Goal: Task Accomplishment & Management: Complete application form

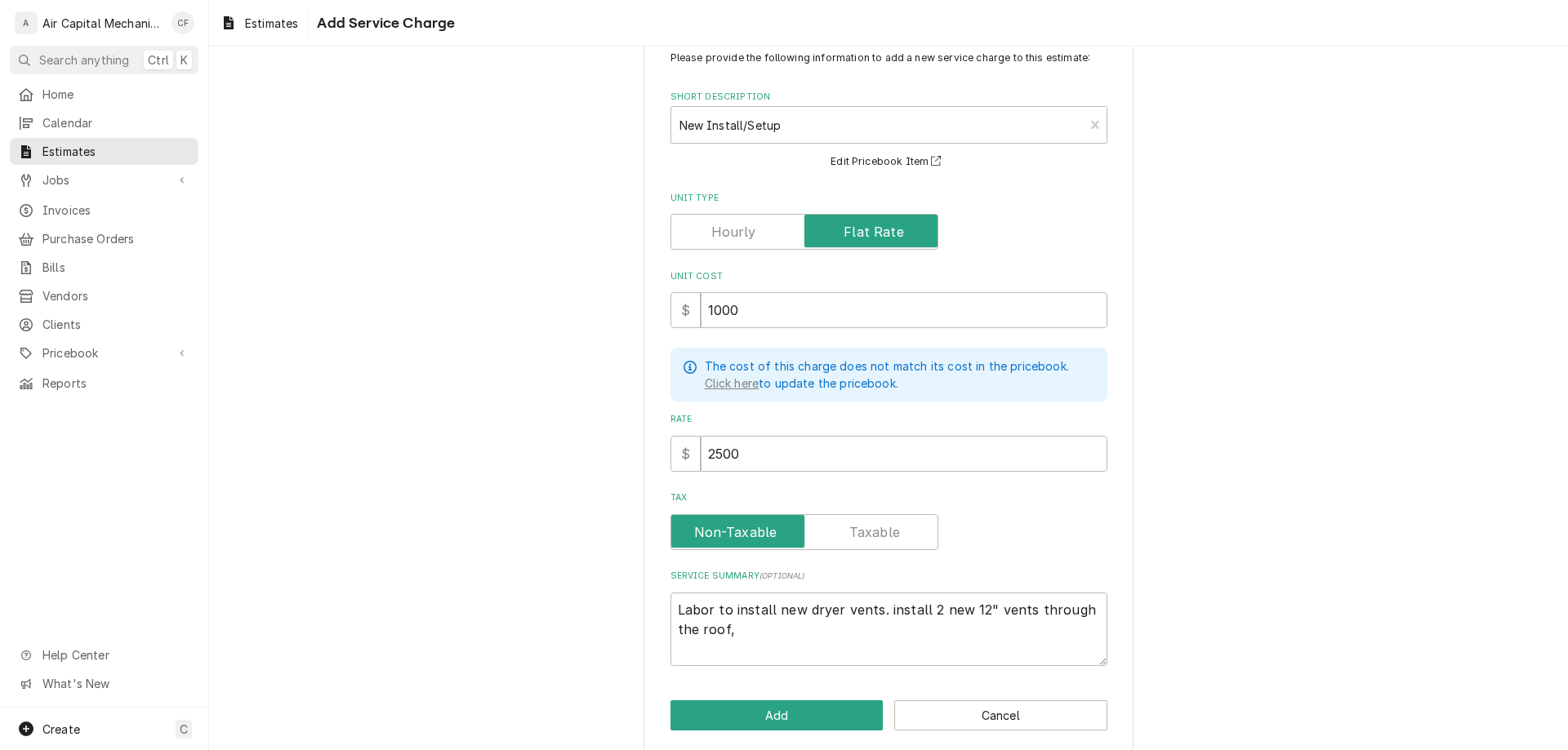
scroll to position [62, 0]
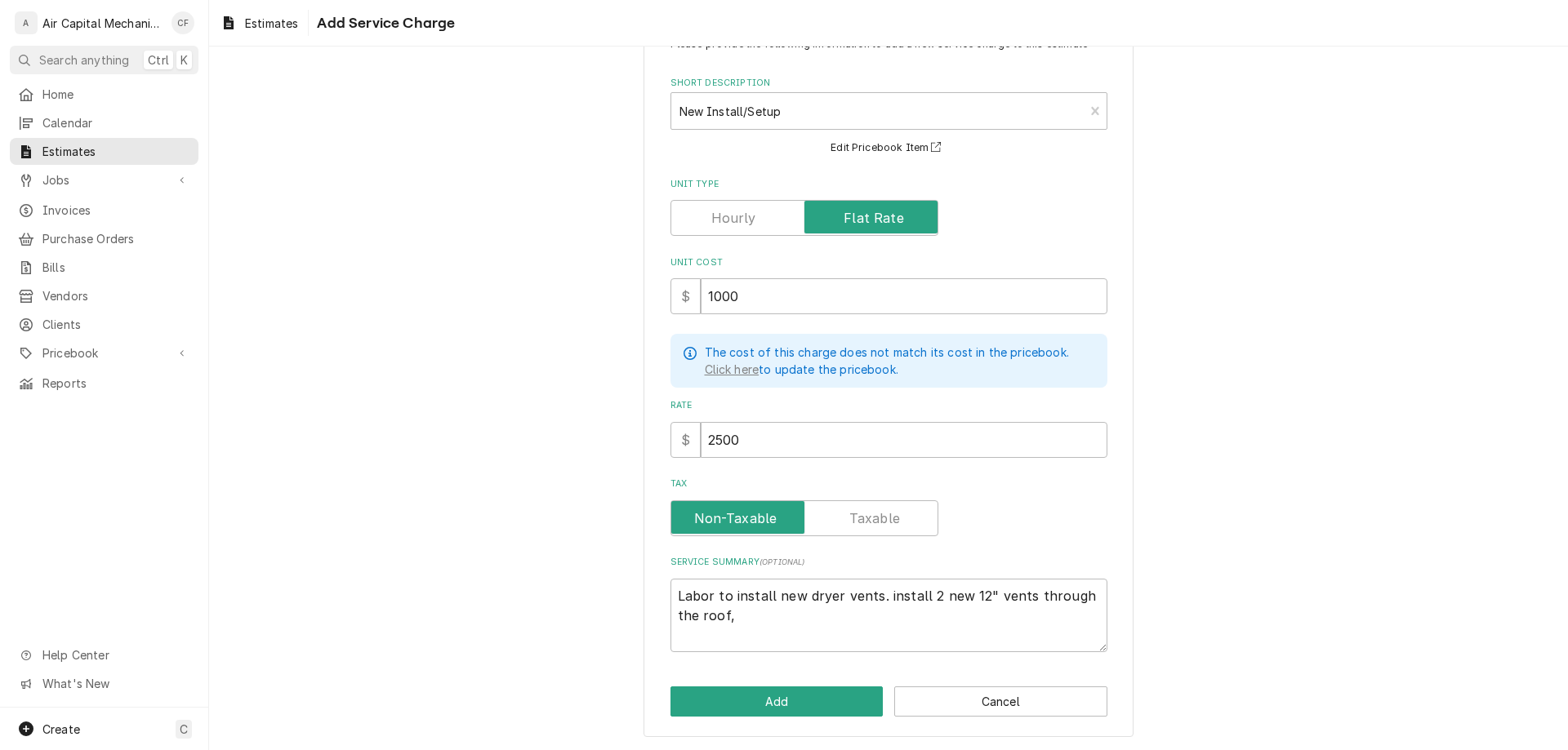
click at [835, 622] on textarea "Labor to install new dryer vents. install 2 new 12" vents through the roof," at bounding box center [889, 615] width 437 height 74
type textarea "Labor to install new dryer vents. install 2 new 12" vents through the roof,"
type textarea "x"
type textarea "Labor to install new dryer vents. install 2 new 12" vents through the roof"
type textarea "x"
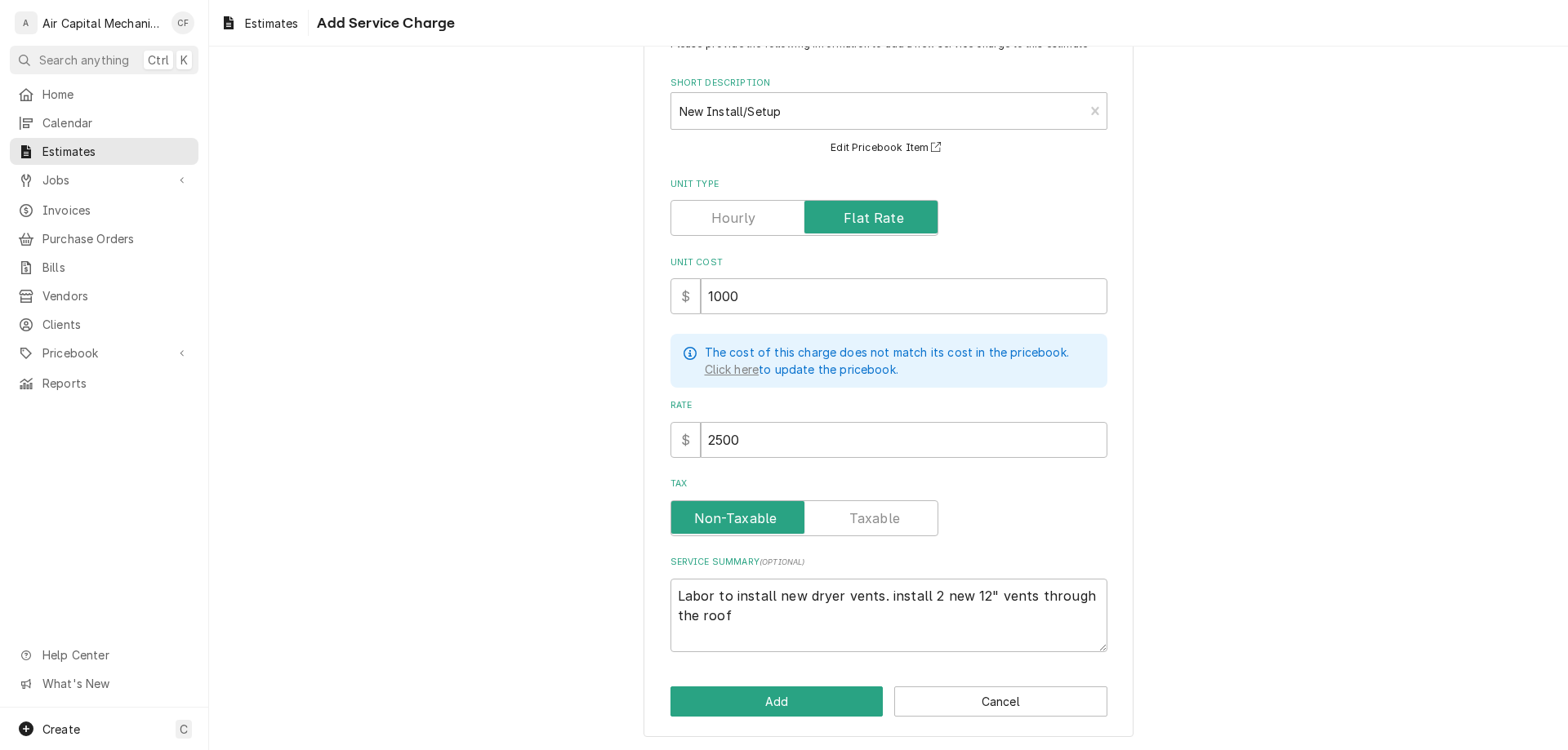
type textarea "Labor to install new dryer vents. install 2 new 12" vents through the roof."
type textarea "x"
type textarea "Labor to install new dryer vents. install 2 new 12" vents through the roof."
type textarea "x"
type textarea "Labor to install new dryer vents. install 2 new 12" vents through the roof. c"
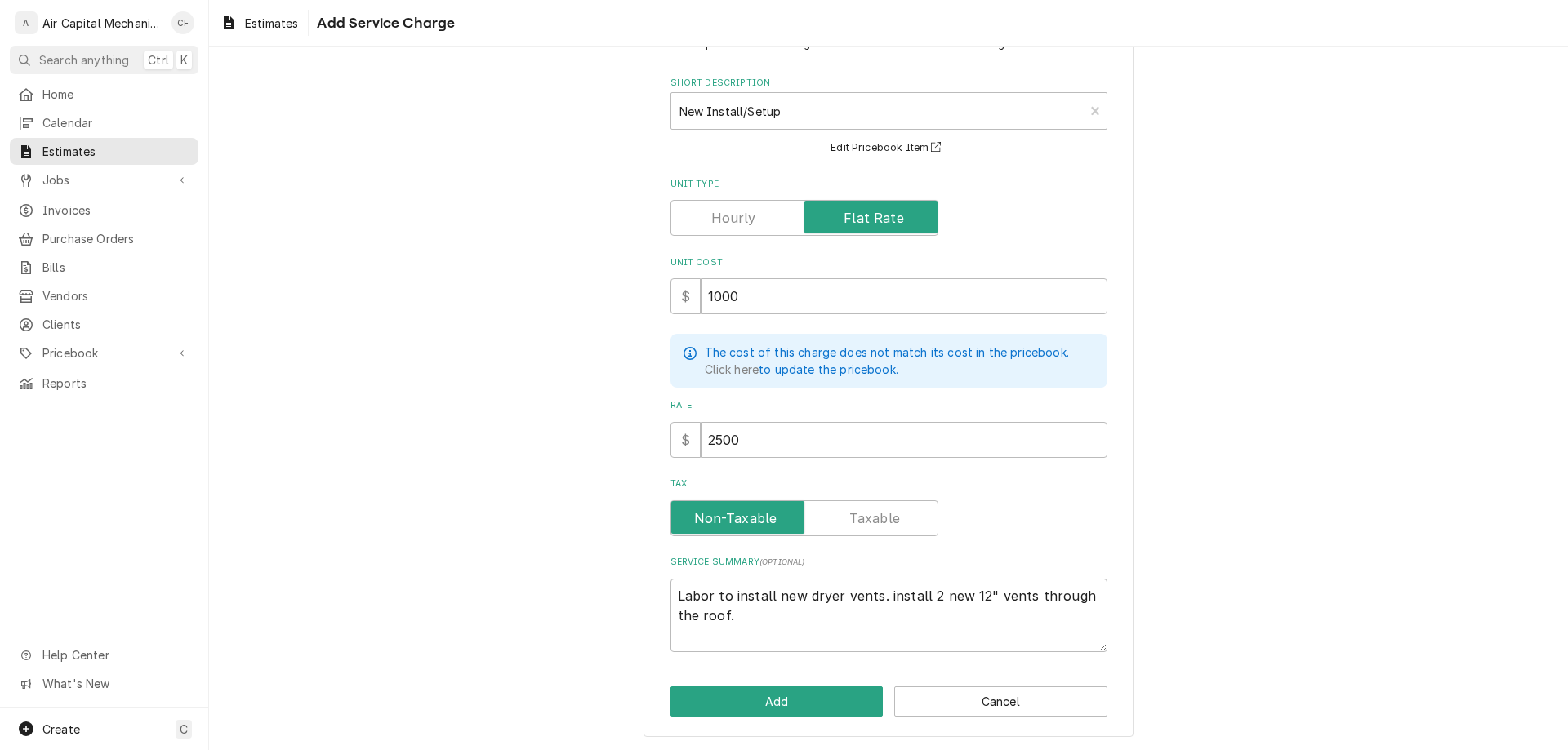
type textarea "x"
type textarea "Labor to install new dryer vents. install 2 new 12" vents through the roof. co"
type textarea "x"
type textarea "Labor to install new dryer vents. install 2 new 12" vents through the roof. com"
type textarea "x"
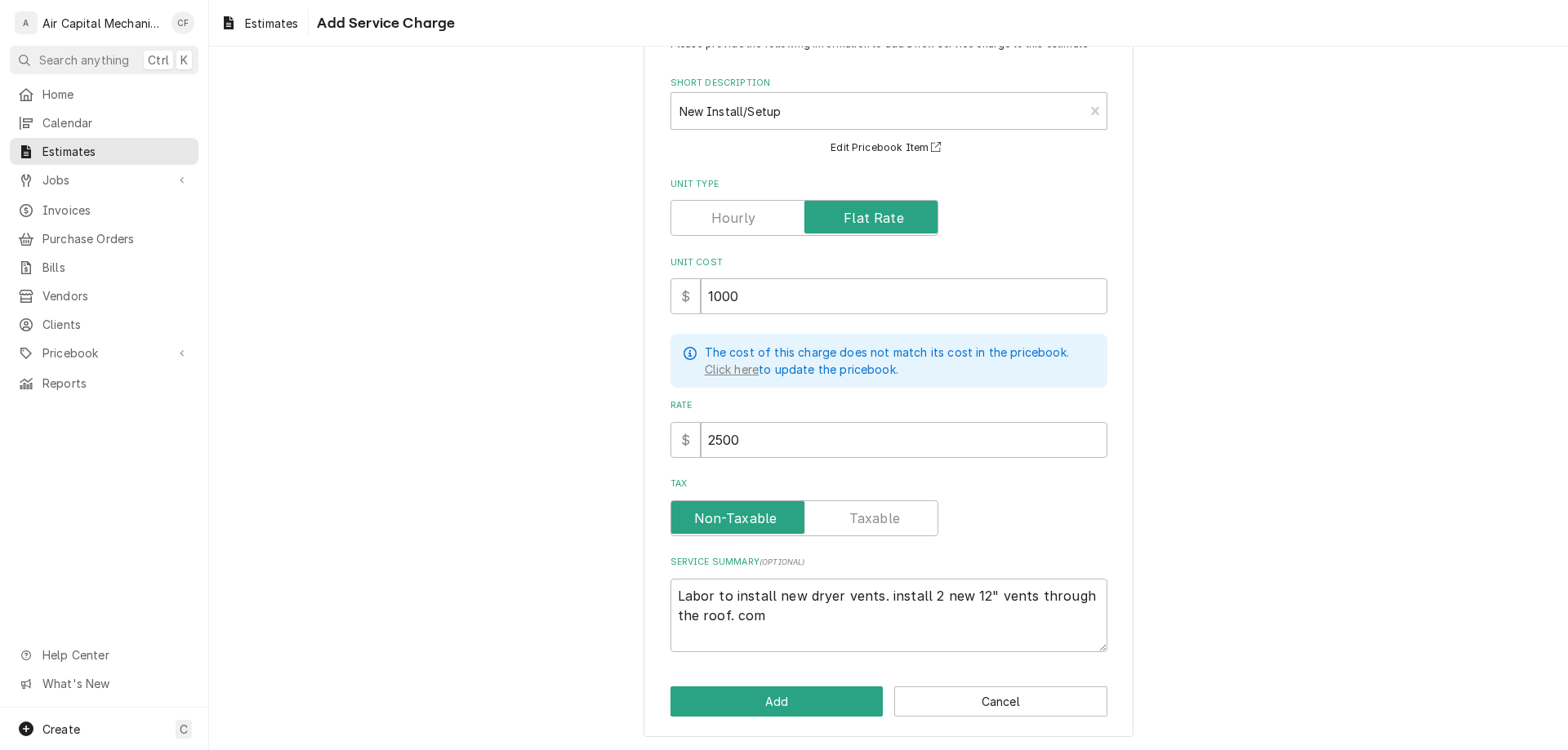
type textarea "Labor to install new dryer vents. install 2 new 12" vents through the roof. co"
type textarea "x"
type textarea "Labor to install new dryer vents. install 2 new 12" vents through the roof. c"
type textarea "x"
type textarea "Labor to install new dryer vents. install 2 new 12" vents through the roof."
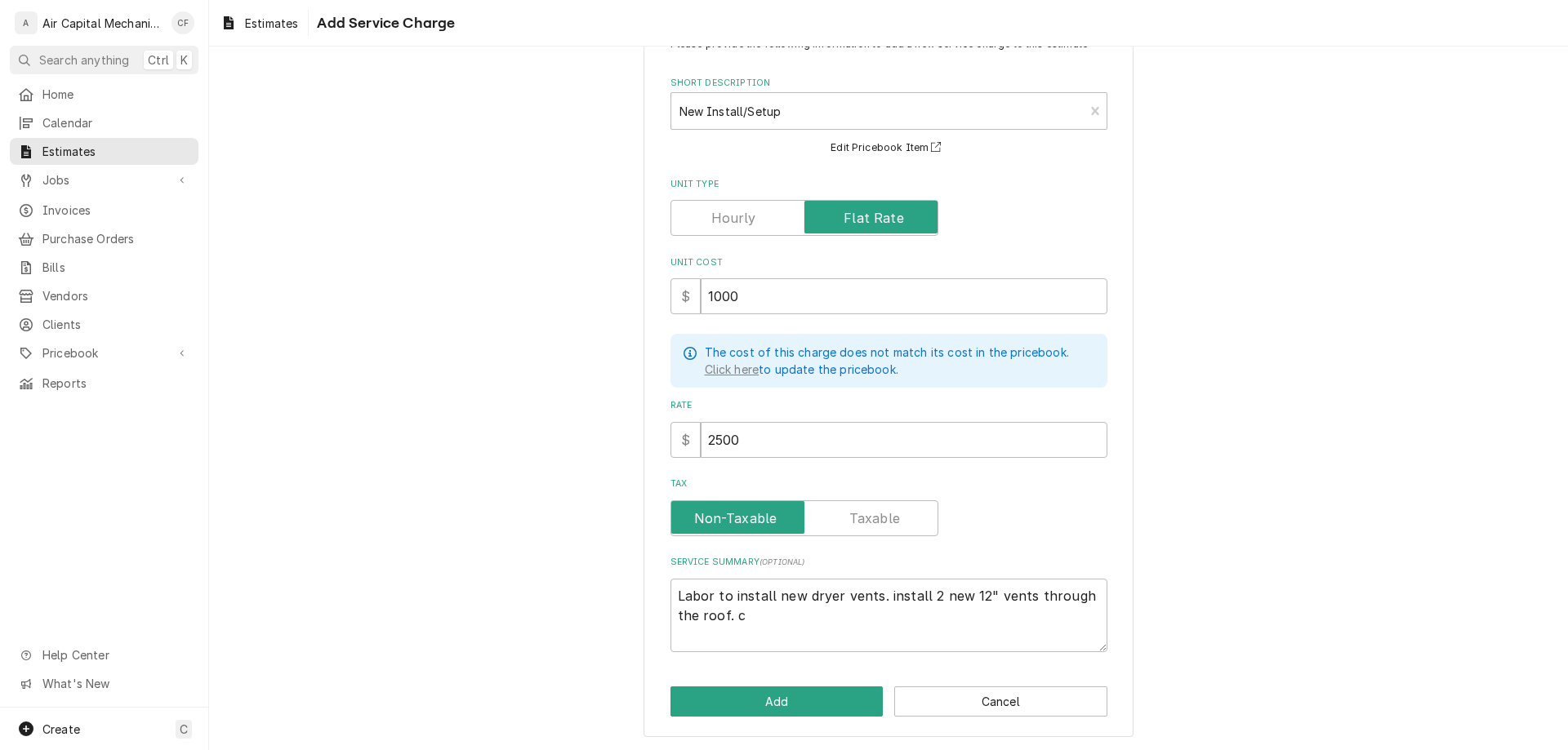
type textarea "x"
type textarea "Labor to install new dryer vents. install 2 new 12" vents through the roof."
type textarea "x"
type textarea "Labor to install new dryer vents. install 2 new 12" vents through the roof"
type textarea "x"
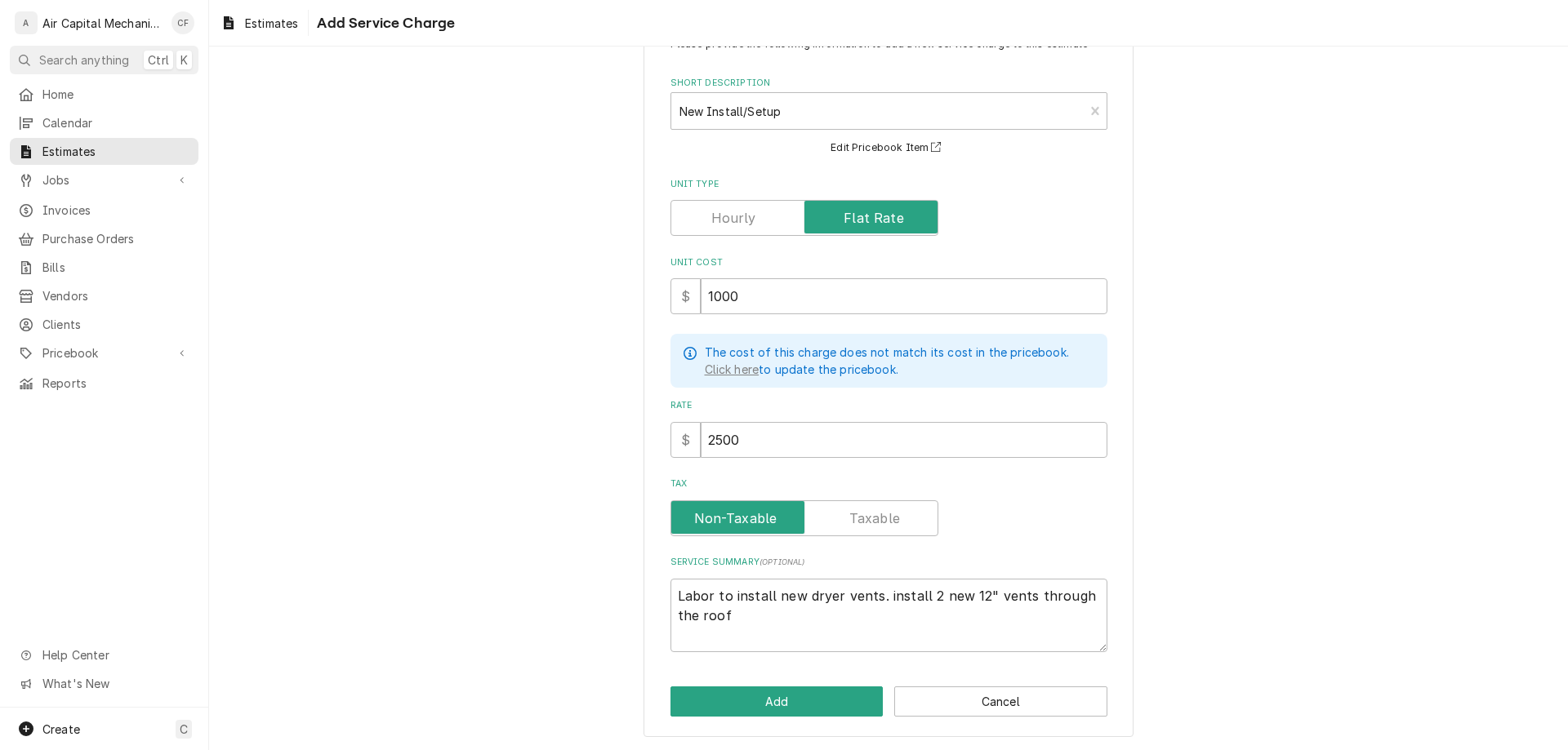
type textarea "Labor to install new dryer vents. install 2 new 12" vents through the roof,"
type textarea "x"
type textarea "Labor to install new dryer vents. install 2 new 12" vents through the roof,"
type textarea "x"
type textarea "Labor to install new dryer vents. install 2 new 12" vents through the roof, i"
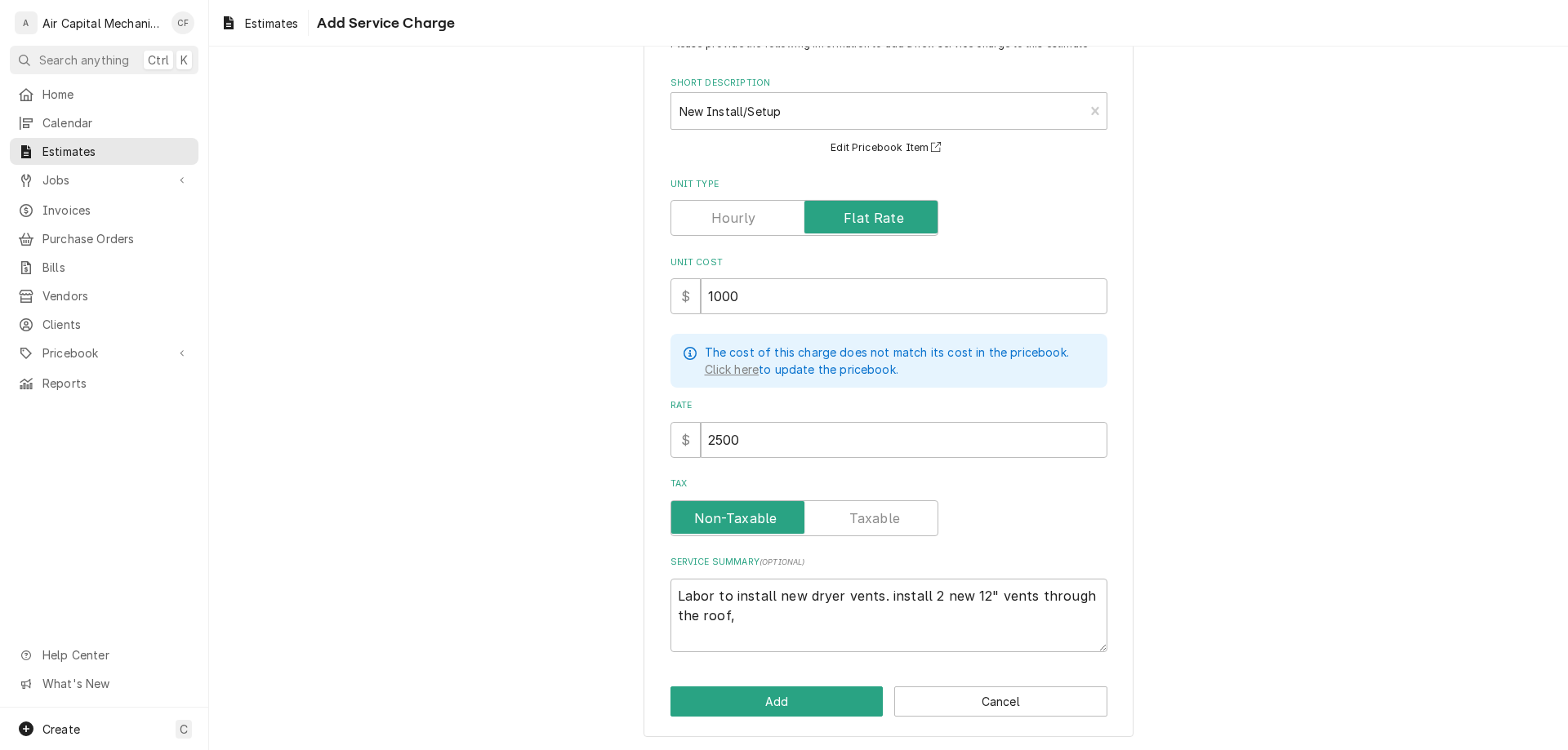
type textarea "x"
type textarea "Labor to install new dryer vents. install 2 new 12" vents through the roof, ibn"
type textarea "x"
type textarea "Labor to install new dryer vents. install 2 new 12" vents through the roof, ibns"
type textarea "x"
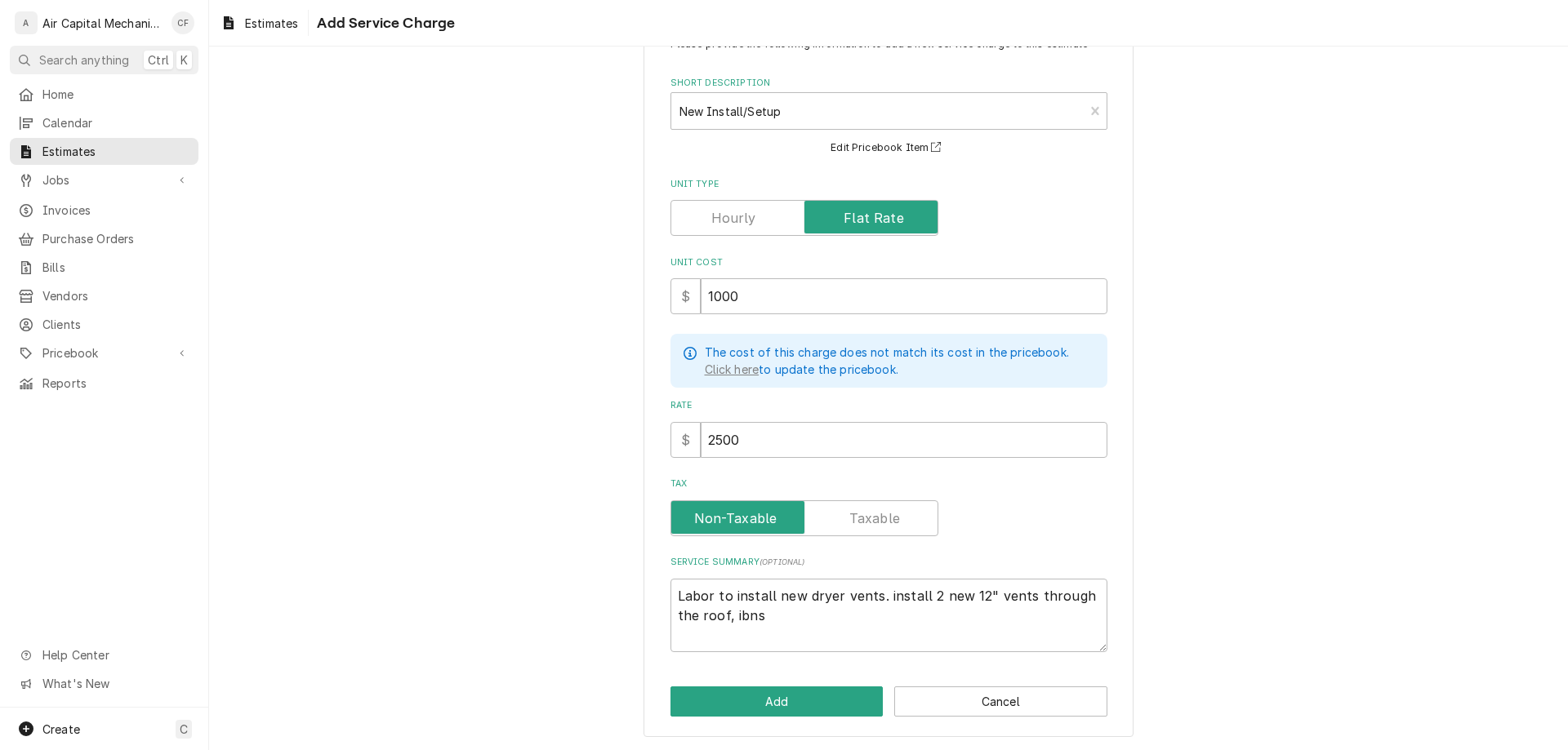
type textarea "Labor to install new dryer vents. install 2 new 12" vents through the roof, ibn"
type textarea "x"
type textarea "Labor to install new dryer vents. install 2 new 12" vents through the roof, ib"
type textarea "x"
type textarea "Labor to install new dryer vents. install 2 new 12" vents through the roof, i"
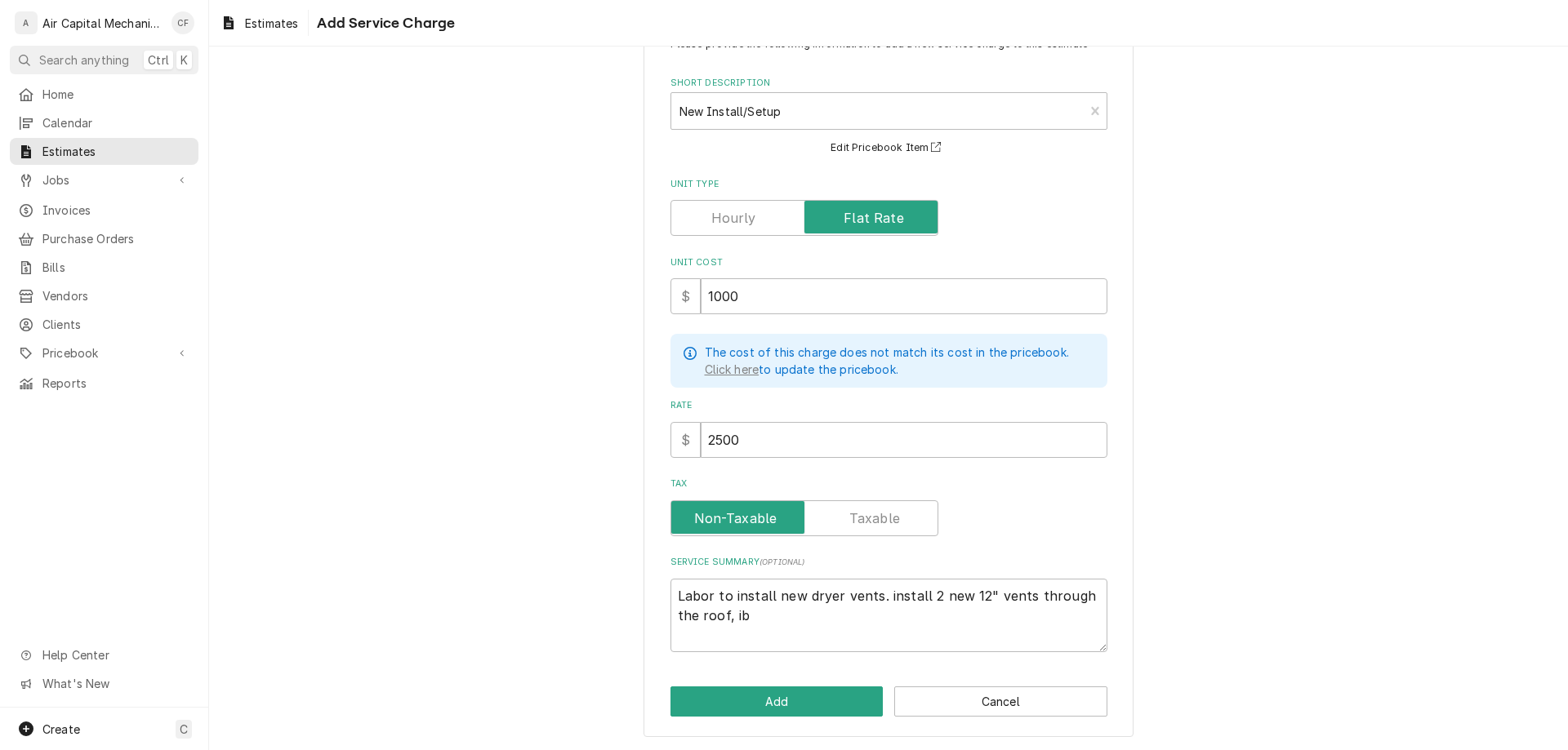
type textarea "x"
type textarea "Labor to install new dryer vents. install 2 new 12" vents through the roof,"
type textarea "x"
type textarea "Labor to install new dryer vents. install 2 new 12" vents through the roof, i"
type textarea "x"
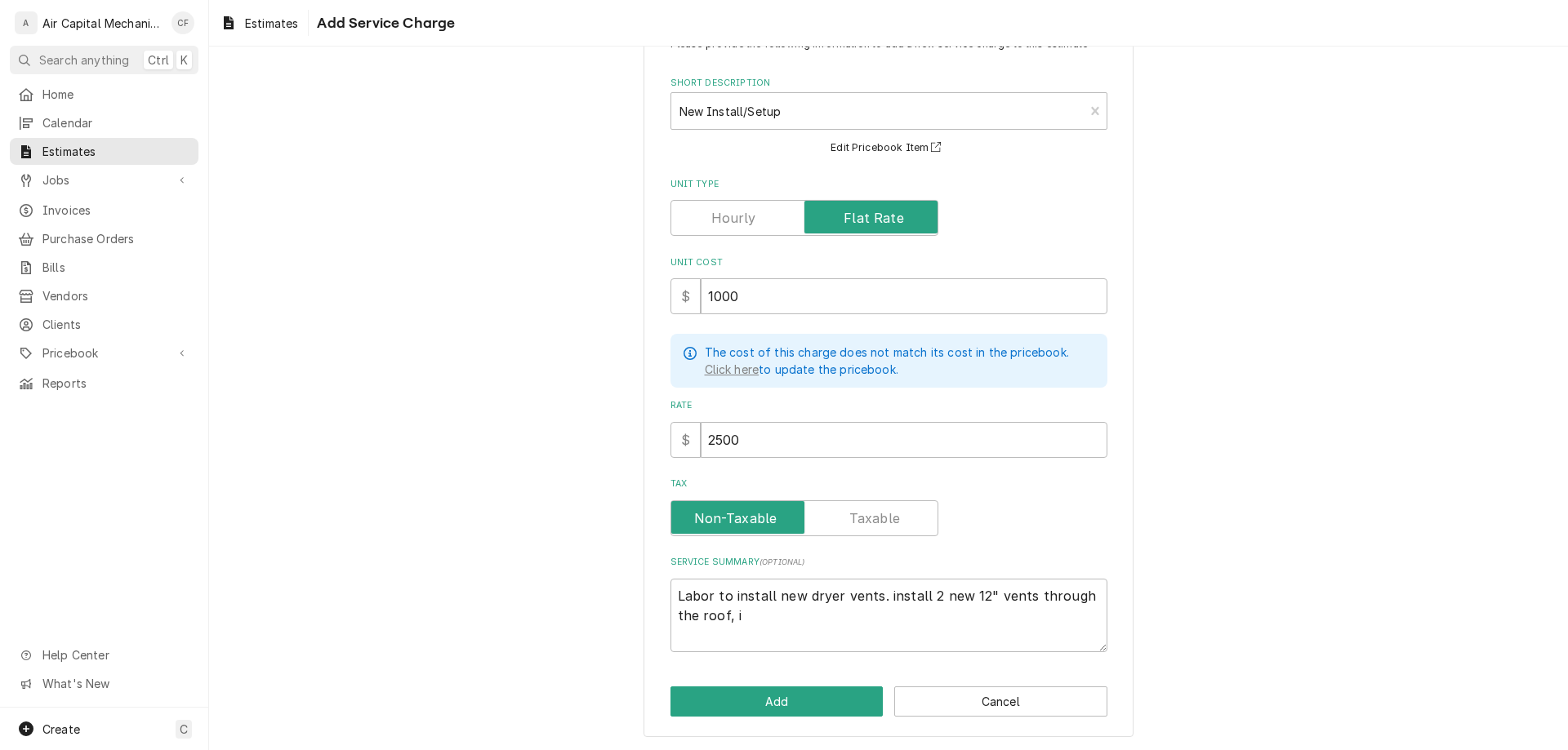
type textarea "Labor to install new dryer vents. install 2 new 12" vents through the roof, in"
type textarea "x"
type textarea "Labor to install new dryer vents. install 2 new 12" vents through the roof, ins"
type textarea "x"
type textarea "Labor to install new dryer vents. install 2 new 12" vents through the roof, inst"
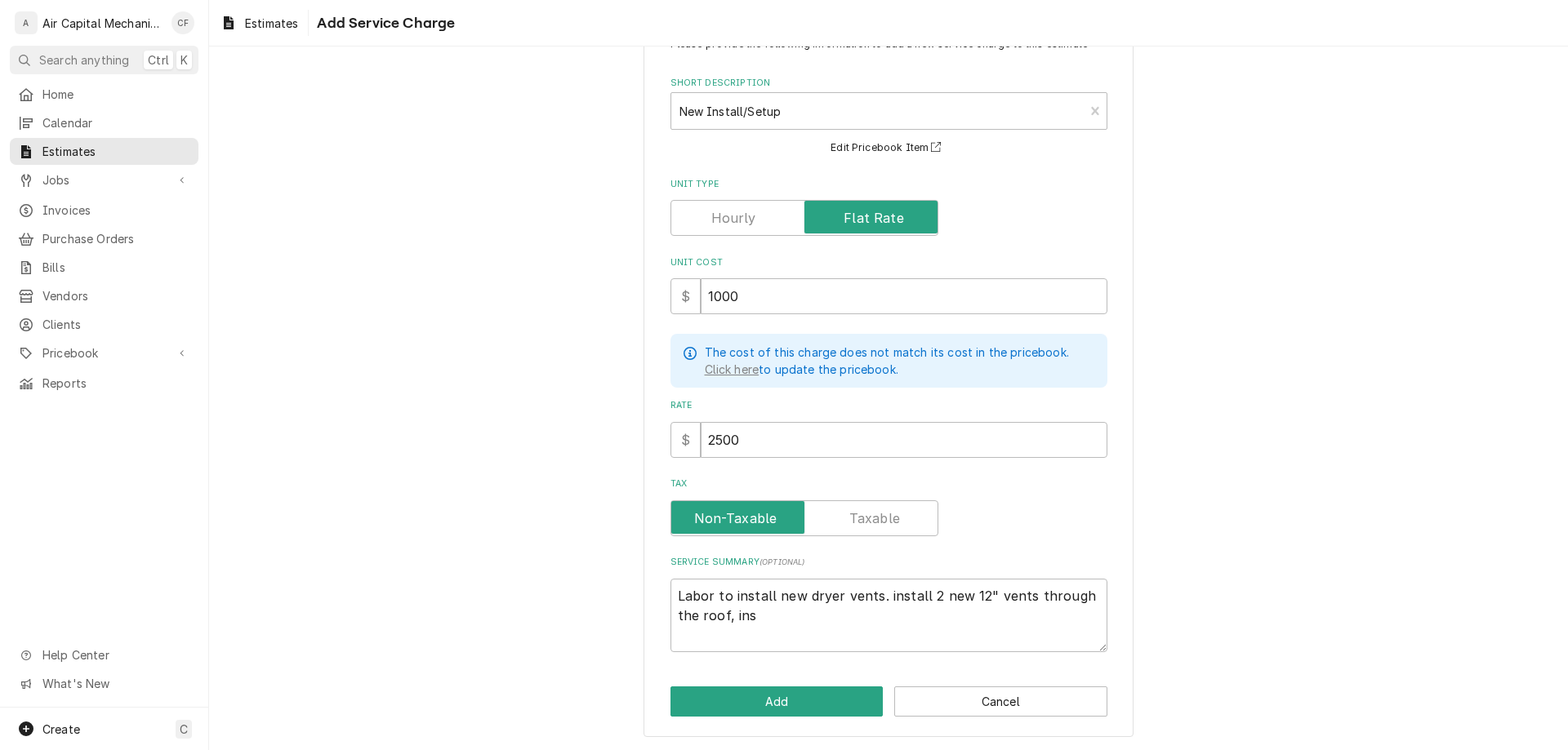
type textarea "x"
type textarea "Labor to install new dryer vents. install 2 new 12" vents through the roof, ins…"
type textarea "x"
type textarea "Labor to install new dryer vents. install 2 new 12" vents through the roof, ins…"
type textarea "x"
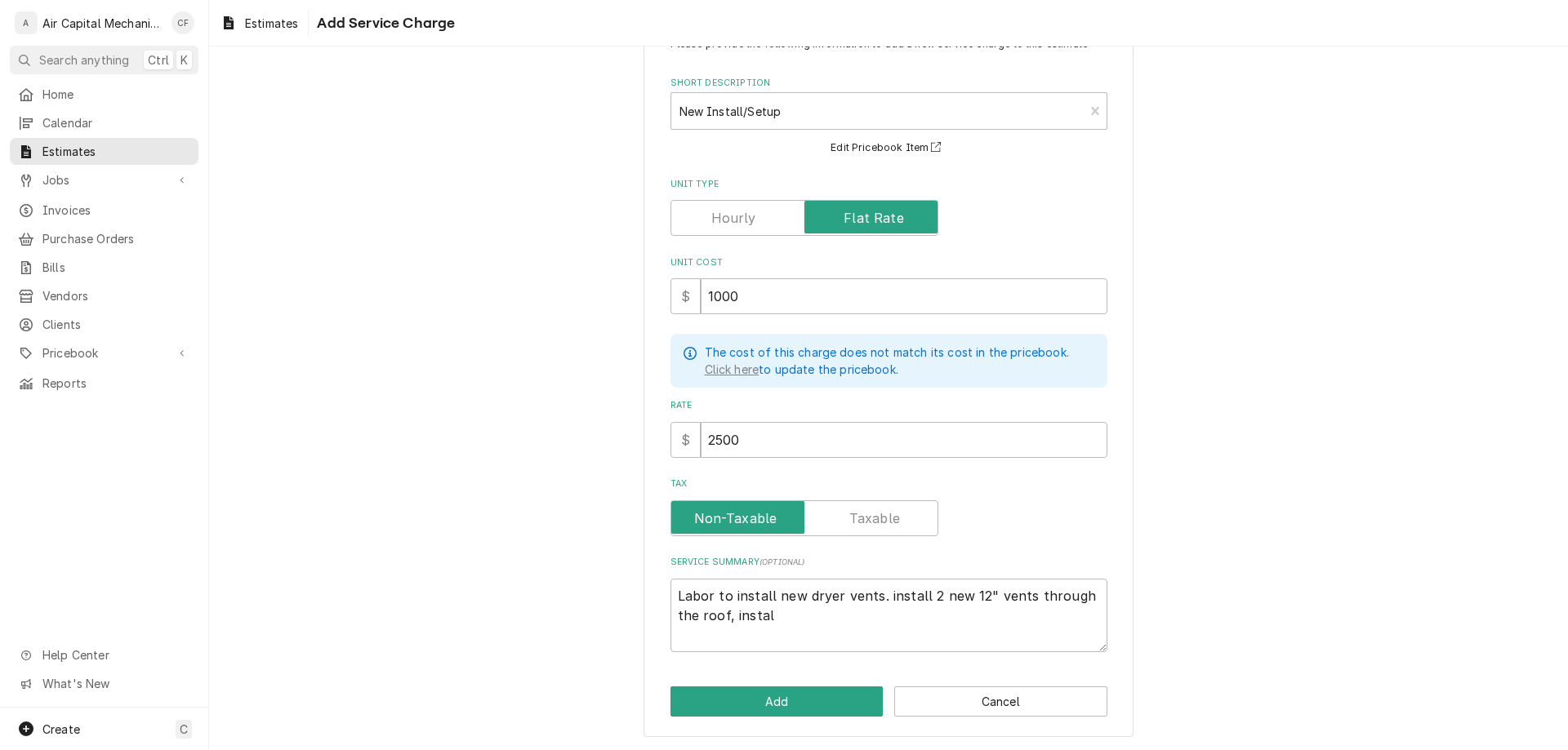
type textarea "Labor to install new dryer vents. install 2 new 12" vents through the roof, ins…"
type textarea "x"
type textarea "Labor to install new dryer vents. install 2 new 12" vents through the roof, ins…"
type textarea "x"
type textarea "Labor to install new dryer vents. install 2 new 12" vents through the roof, ins…"
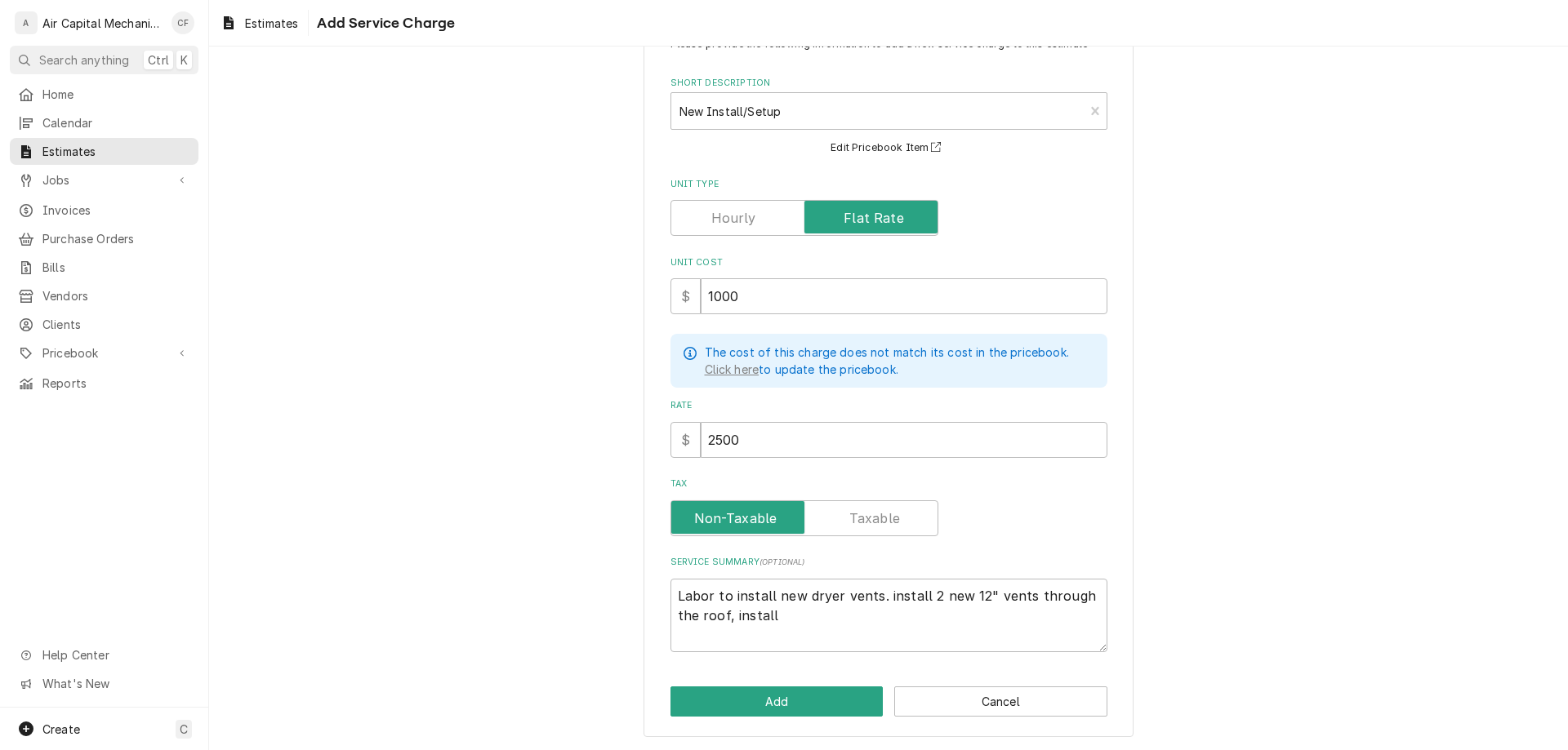
type textarea "x"
type textarea "Labor to install new dryer vents. install 2 new 12" vents through the roof, ins…"
type textarea "x"
type textarea "Labor to install new dryer vents. install 2 new 12" vents through the roof, ins…"
type textarea "x"
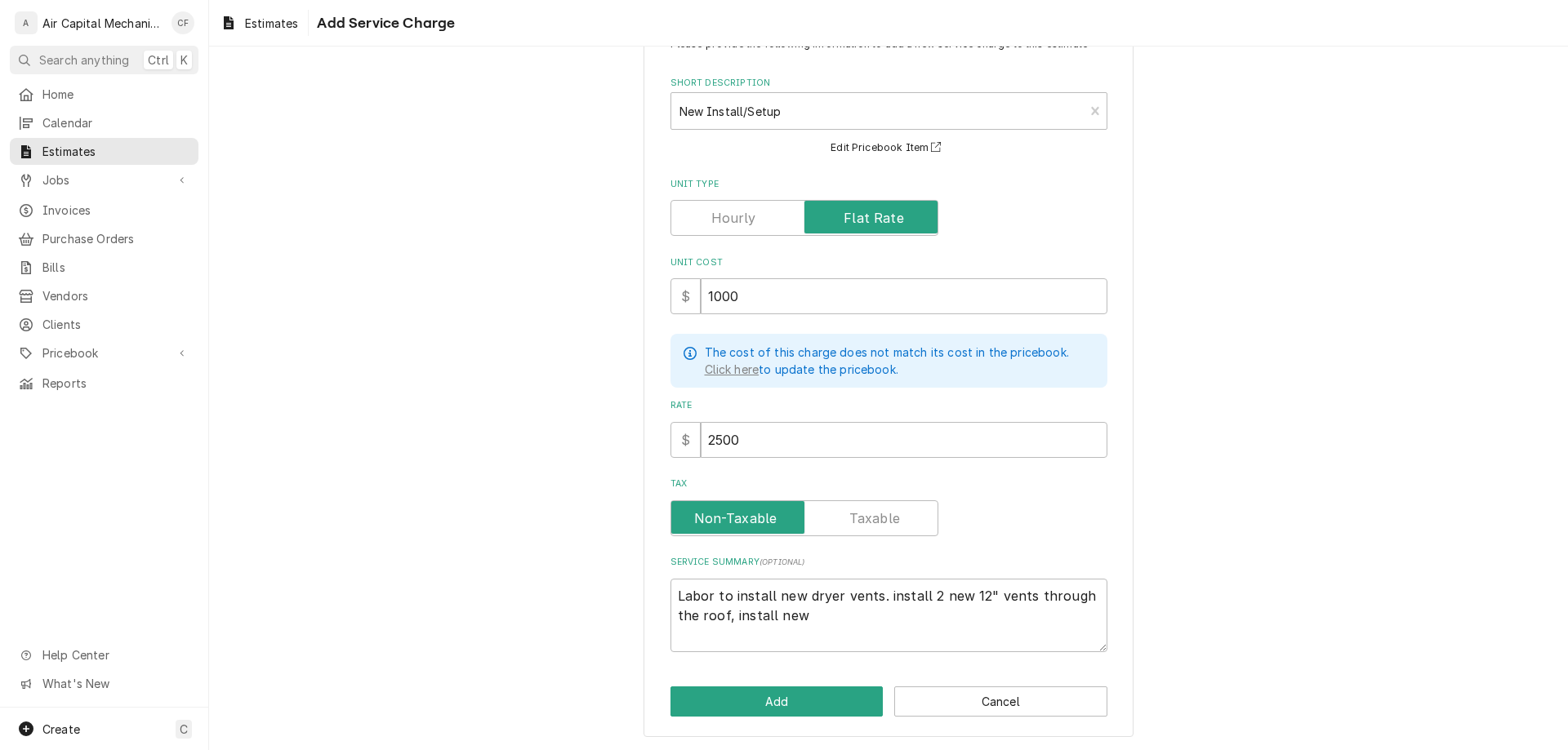
type textarea "Labor to install new dryer vents. install 2 new 12" vents through the roof, ins…"
type textarea "x"
type textarea "Labor to install new dryer vents. install 2 new 12" vents through the roof, ins…"
type textarea "x"
type textarea "Labor to install new dryer vents. install 2 new 12" vents through the roof, ins…"
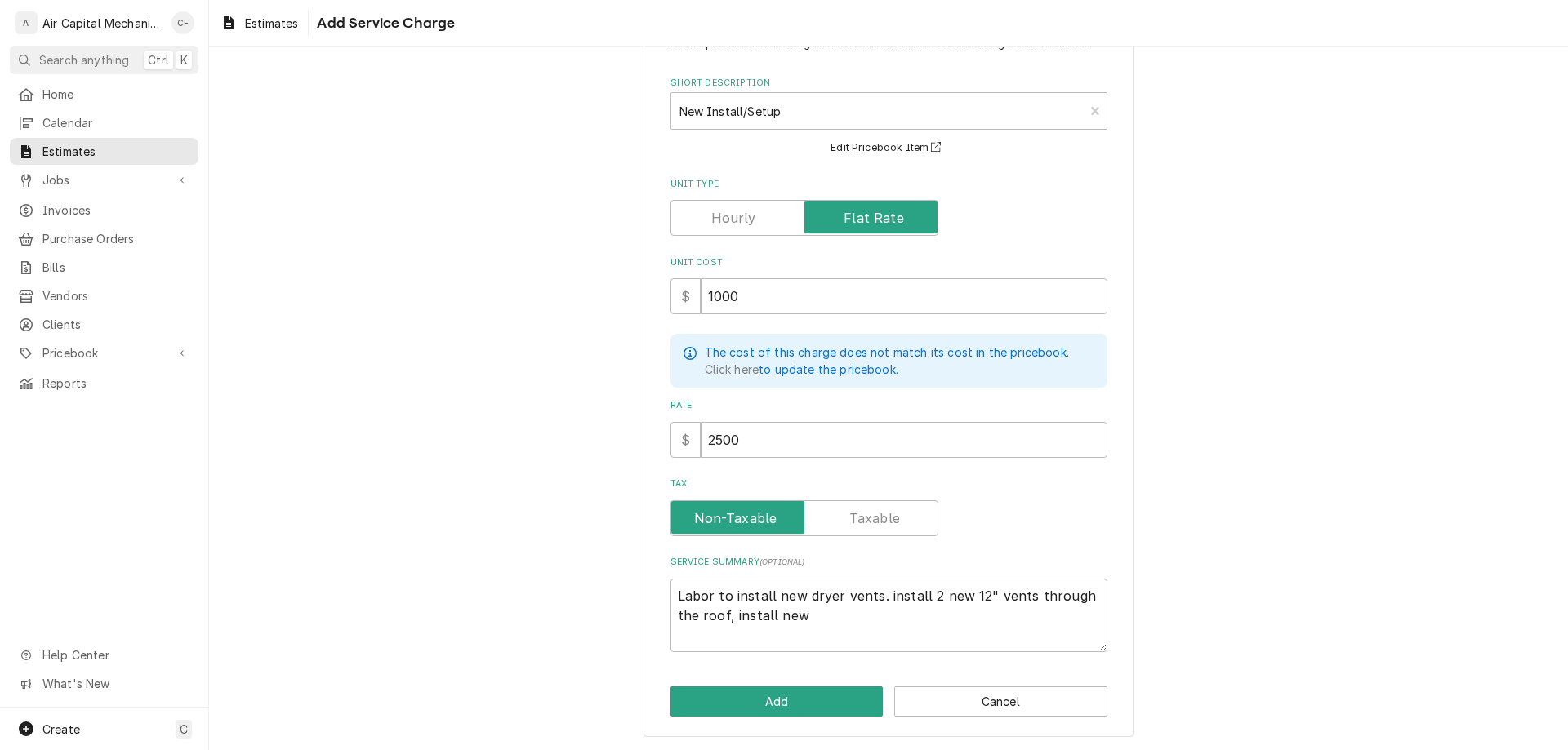
type textarea "x"
type textarea "Labor to install new dryer vents. install 2 new 12" vents through the roof, ins…"
type textarea "x"
type textarea "Labor to install new dryer vents. install 2 new 12" vents through the roof, ins…"
type textarea "x"
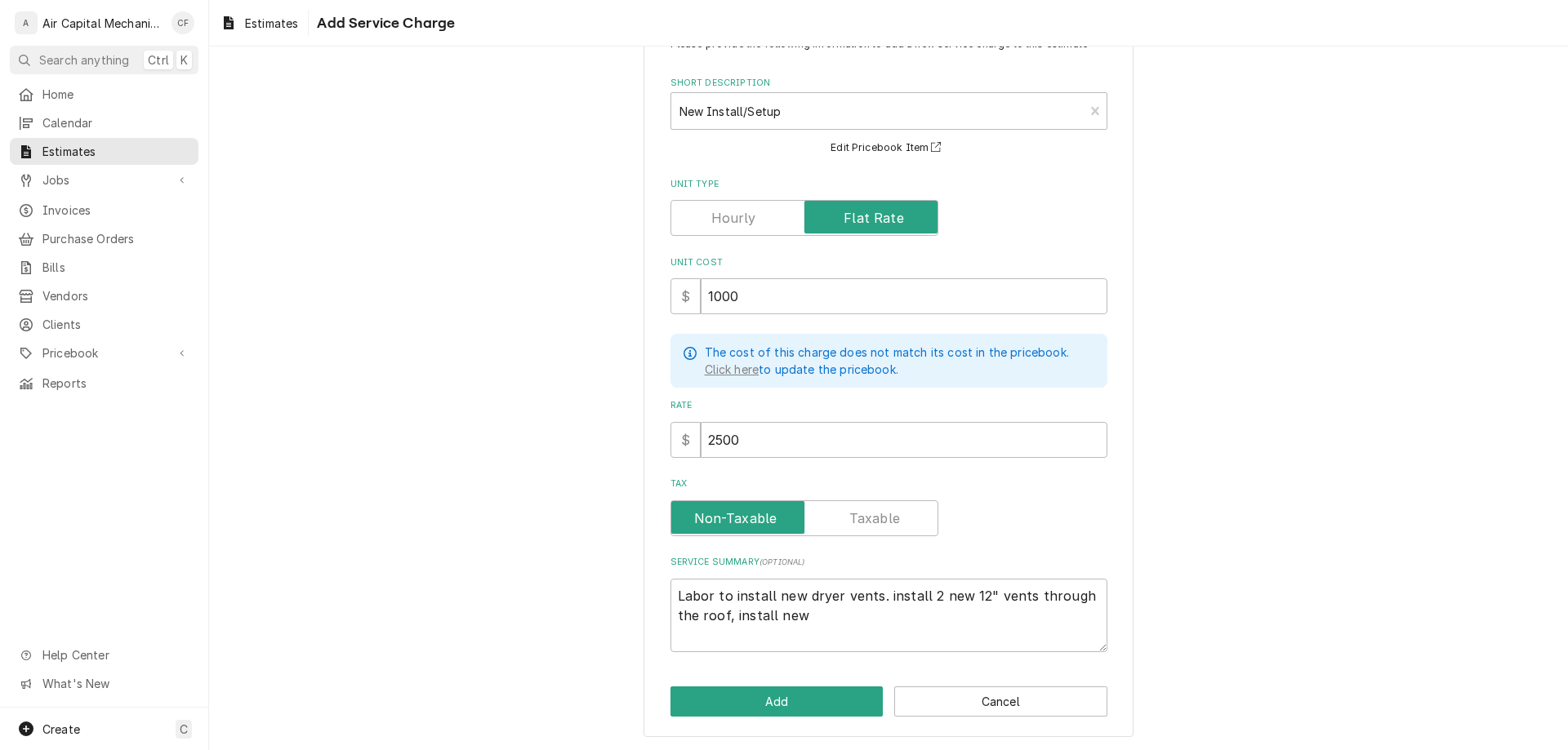
type textarea "Labor to install new dryer vents. install 2 new 12" vents through the roof, ins…"
type textarea "x"
type textarea "Labor to install new dryer vents. install 2 new 12" vents through the roof, ins…"
type textarea "x"
type textarea "Labor to install new dryer vents. install 2 new 12" vents through the roof, ins…"
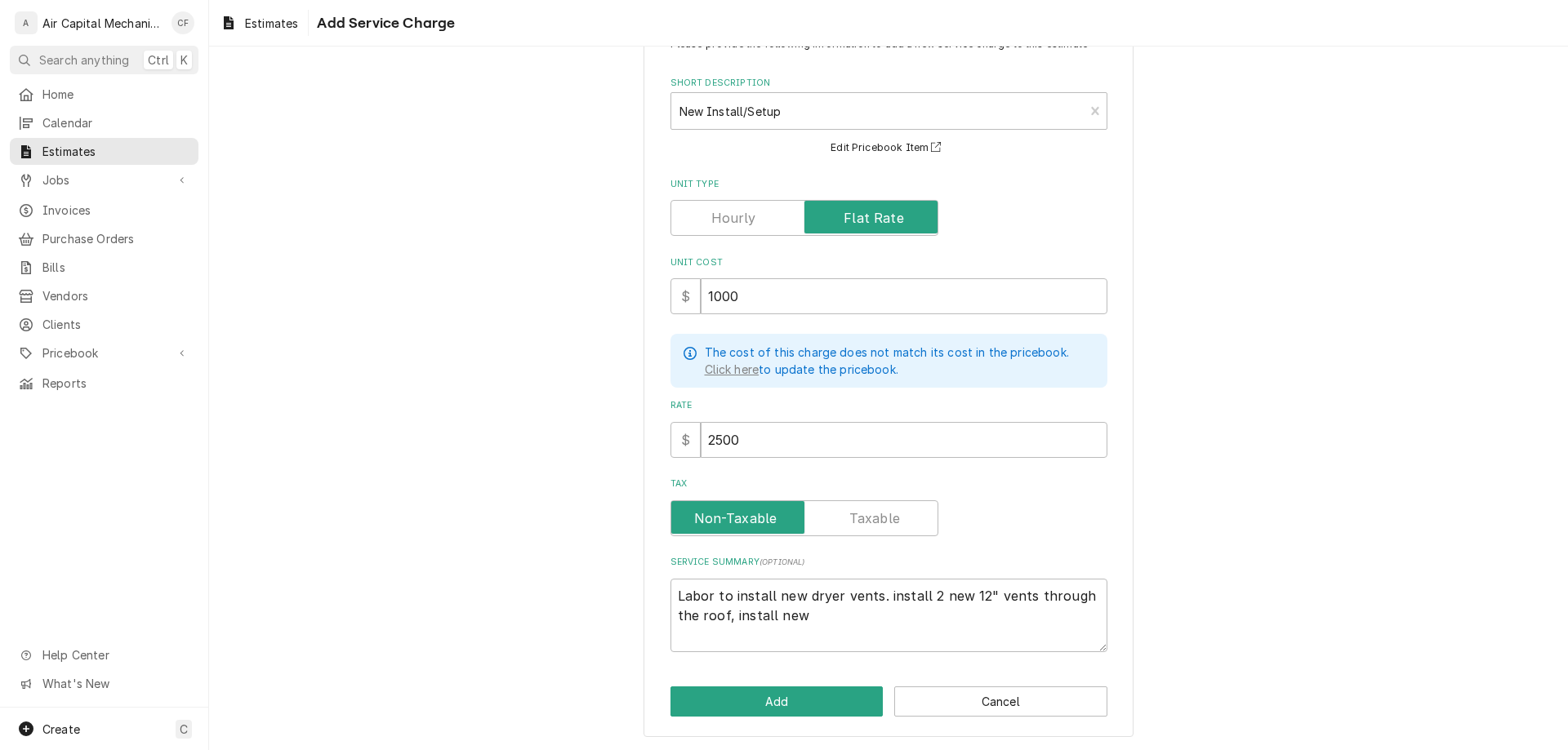
type textarea "x"
type textarea "Labor to install new dryer vents. install 2 new 12" vents through the roof, ins…"
type textarea "x"
type textarea "Labor to install new dryer vents. install 2 new 12" vents through the roof, ins…"
type textarea "x"
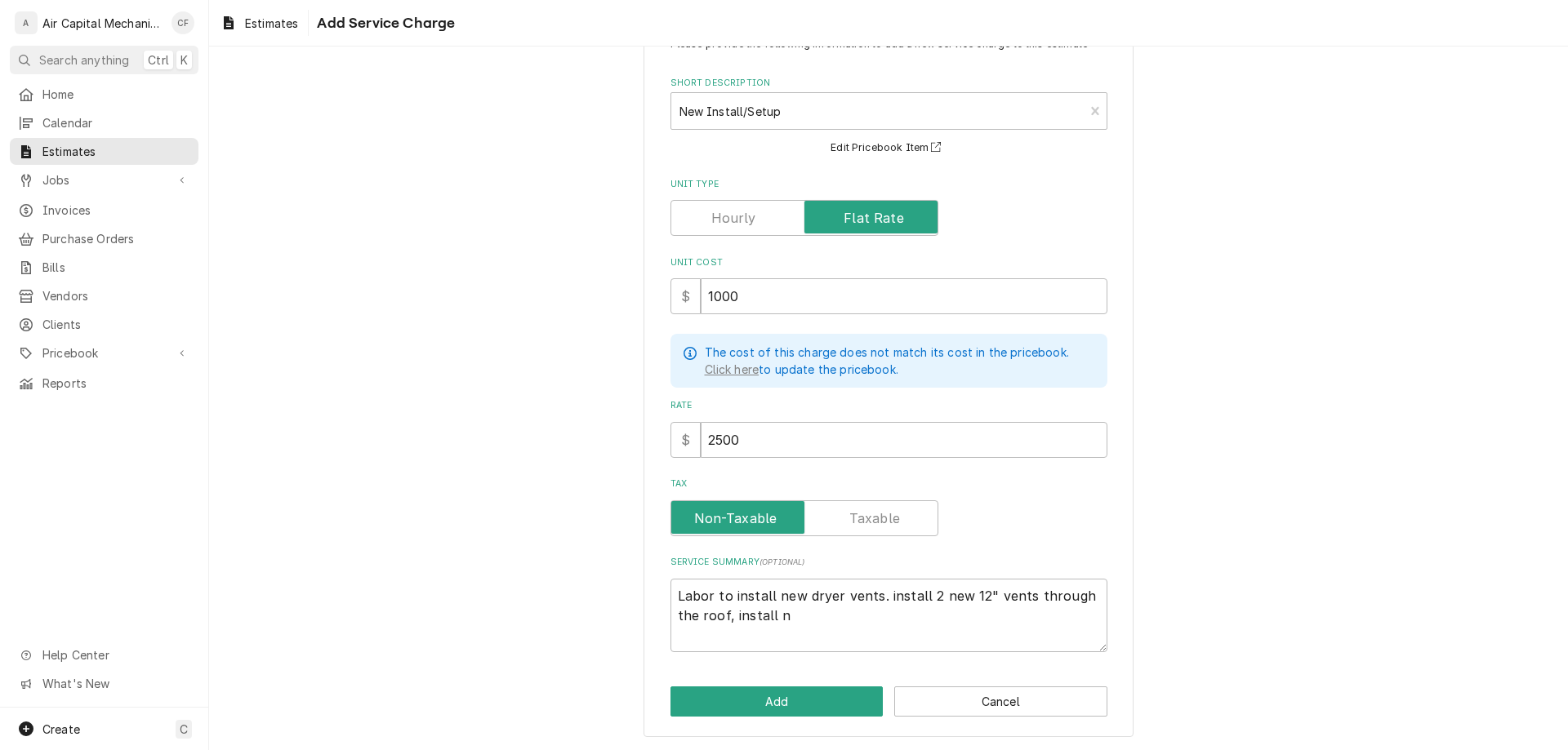
type textarea "Labor to install new dryer vents. install 2 new 12" vents through the roof, ins…"
type textarea "x"
type textarea "Labor to install new dryer vents. install 2 new 12" vents through the roof, ins…"
type textarea "x"
type textarea "Labor to install new dryer vents. install 2 new 12" vents through the roof, ins…"
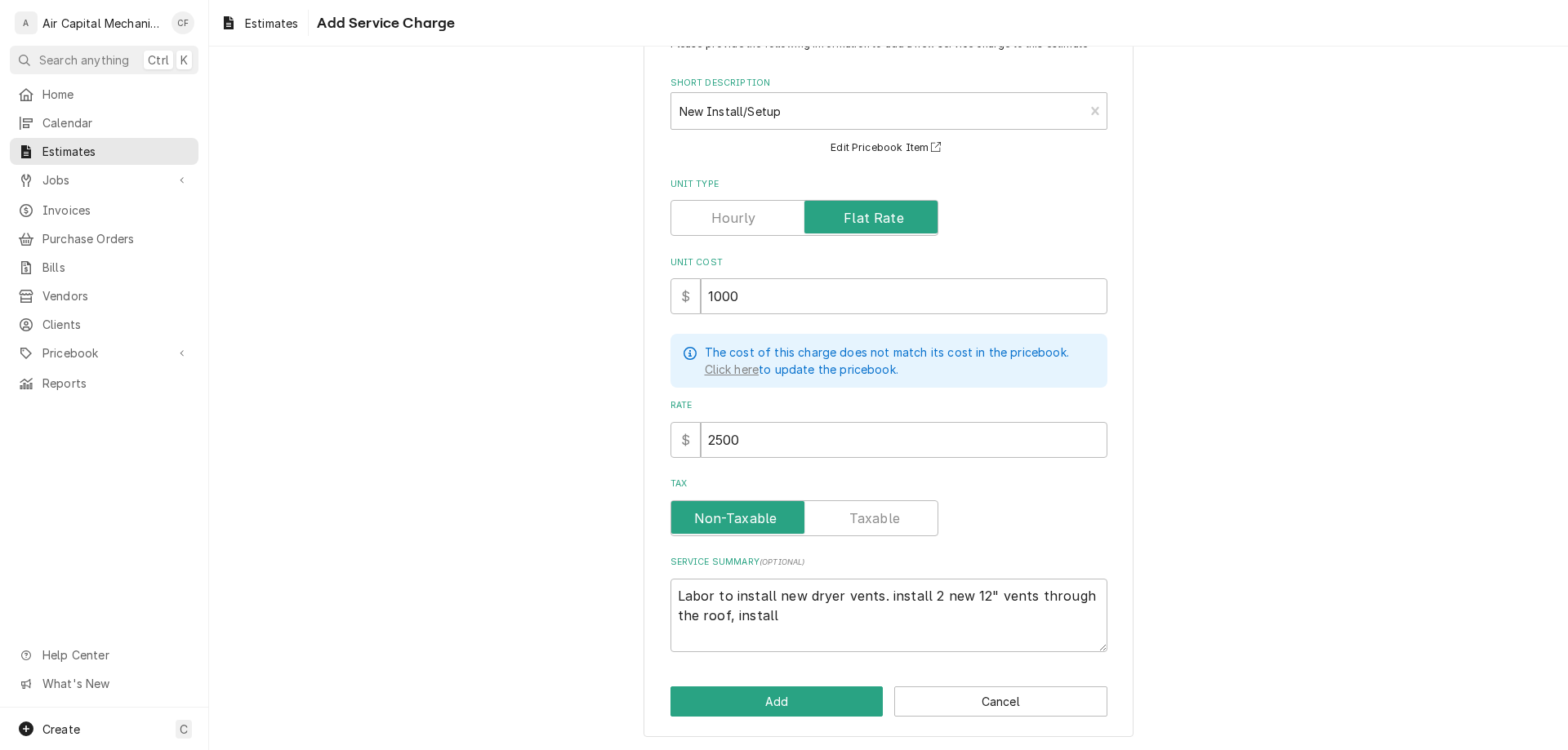
type textarea "x"
type textarea "Labor to install new dryer vents. install 2 new 12" vents through the roof, ins…"
type textarea "x"
type textarea "Labor to install new dryer vents. install 2 new 12" vents through the roof, inst"
type textarea "x"
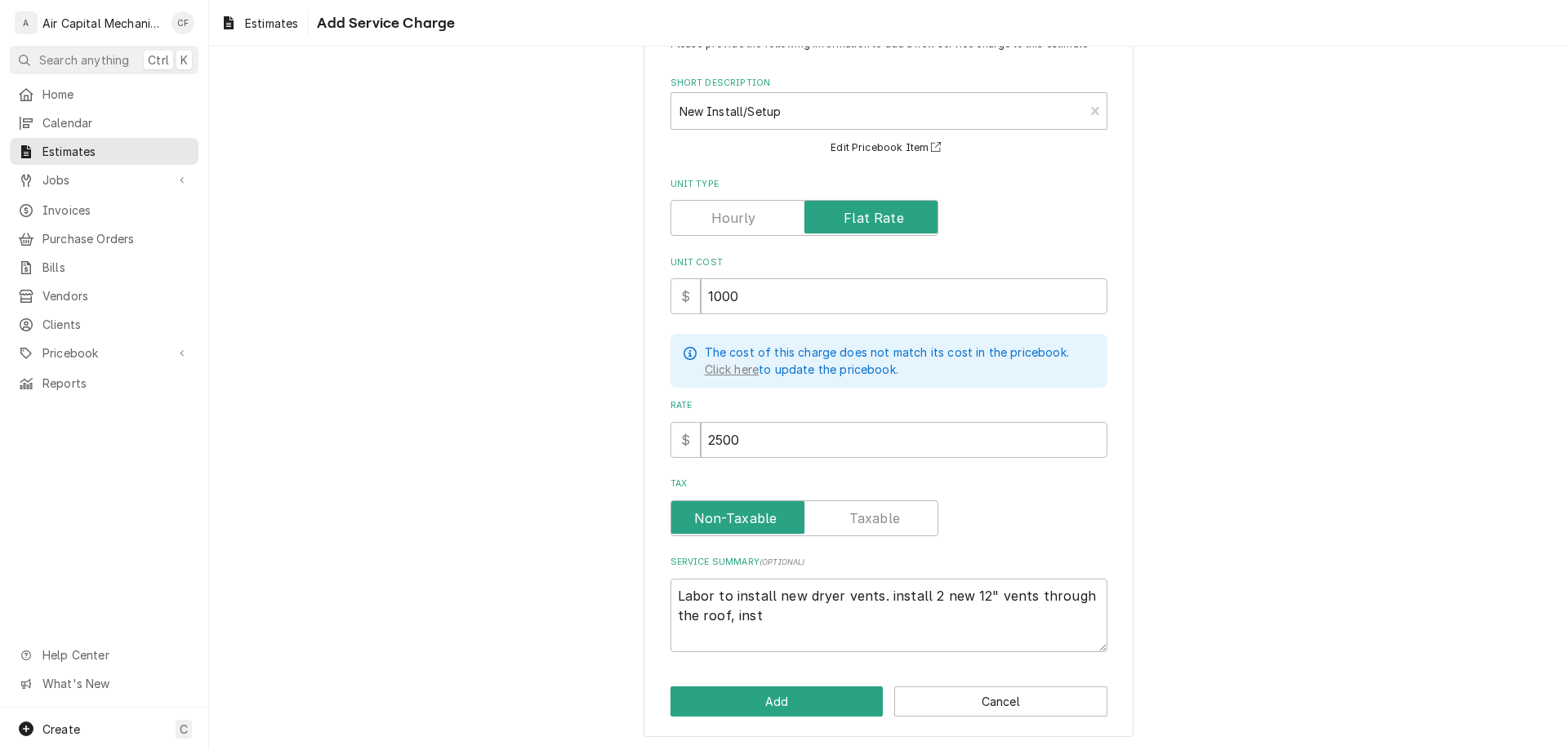
type textarea "Labor to install new dryer vents. install 2 new 12" vents through the roof, ins"
type textarea "x"
type textarea "Labor to install new dryer vents. install 2 new 12" vents through the roof, in"
type textarea "x"
type textarea "Labor to install new dryer vents. install 2 new 12" vents through the roof, i"
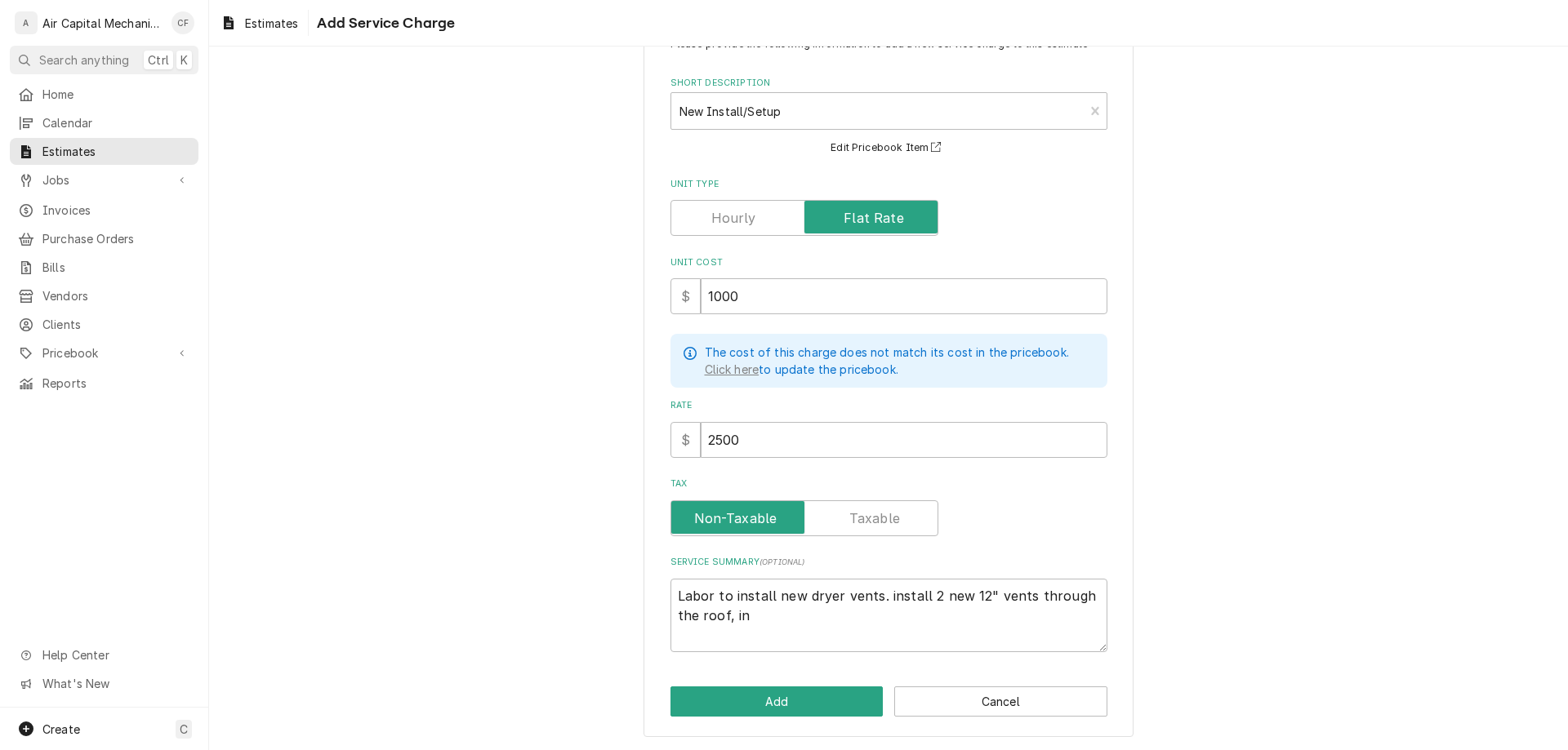
type textarea "x"
type textarea "Labor to install new dryer vents. install 2 new 12" vents through the roof,"
type textarea "x"
type textarea "Labor to install new dryer vents. install 2 new 12" vents through the roof, r"
type textarea "x"
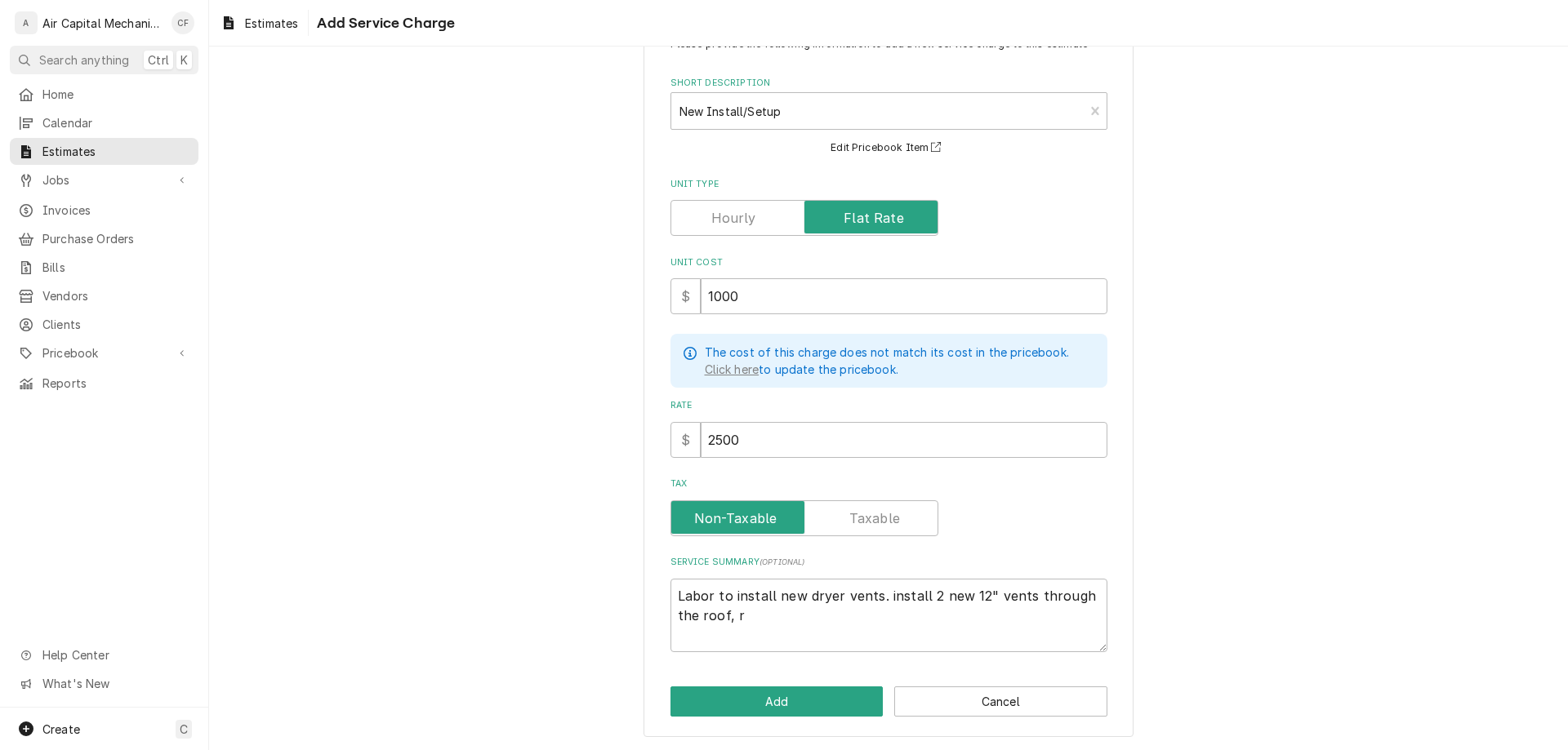
type textarea "Labor to install new dryer vents. install 2 new 12" vents through the roof,"
type textarea "x"
type textarea "Labor to install new dryer vents. install 2 new 12" vents through the roof,"
type textarea "x"
type textarea "Labor to install new dryer vents. install 2 new 12" vents through the roof,"
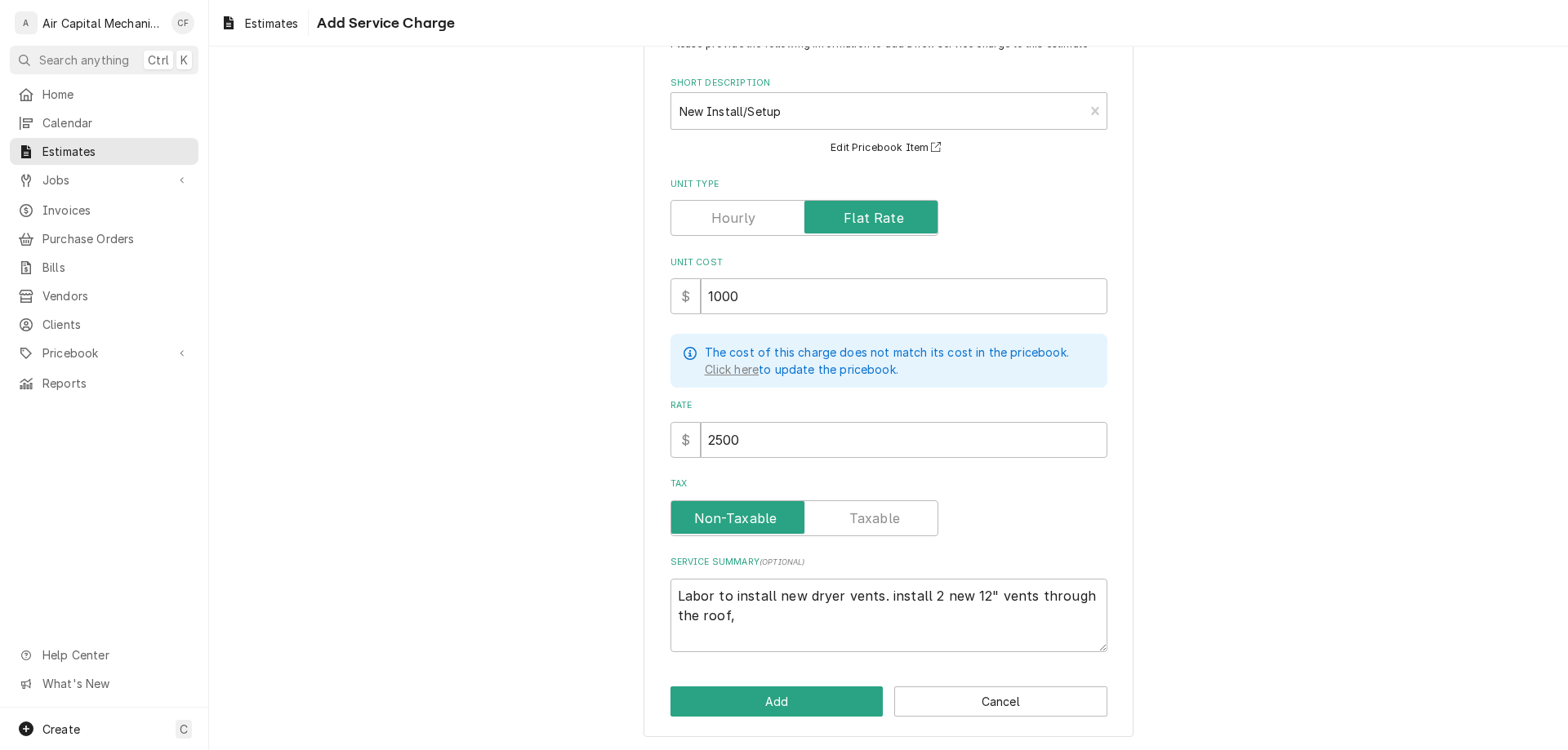
type textarea "x"
type textarea "Labor to install new dryer vents. install 2 new 12" vents through the roof, c"
type textarea "x"
type textarea "Labor to install new dryer vents. install 2 new 12" vents through the roof, co"
type textarea "x"
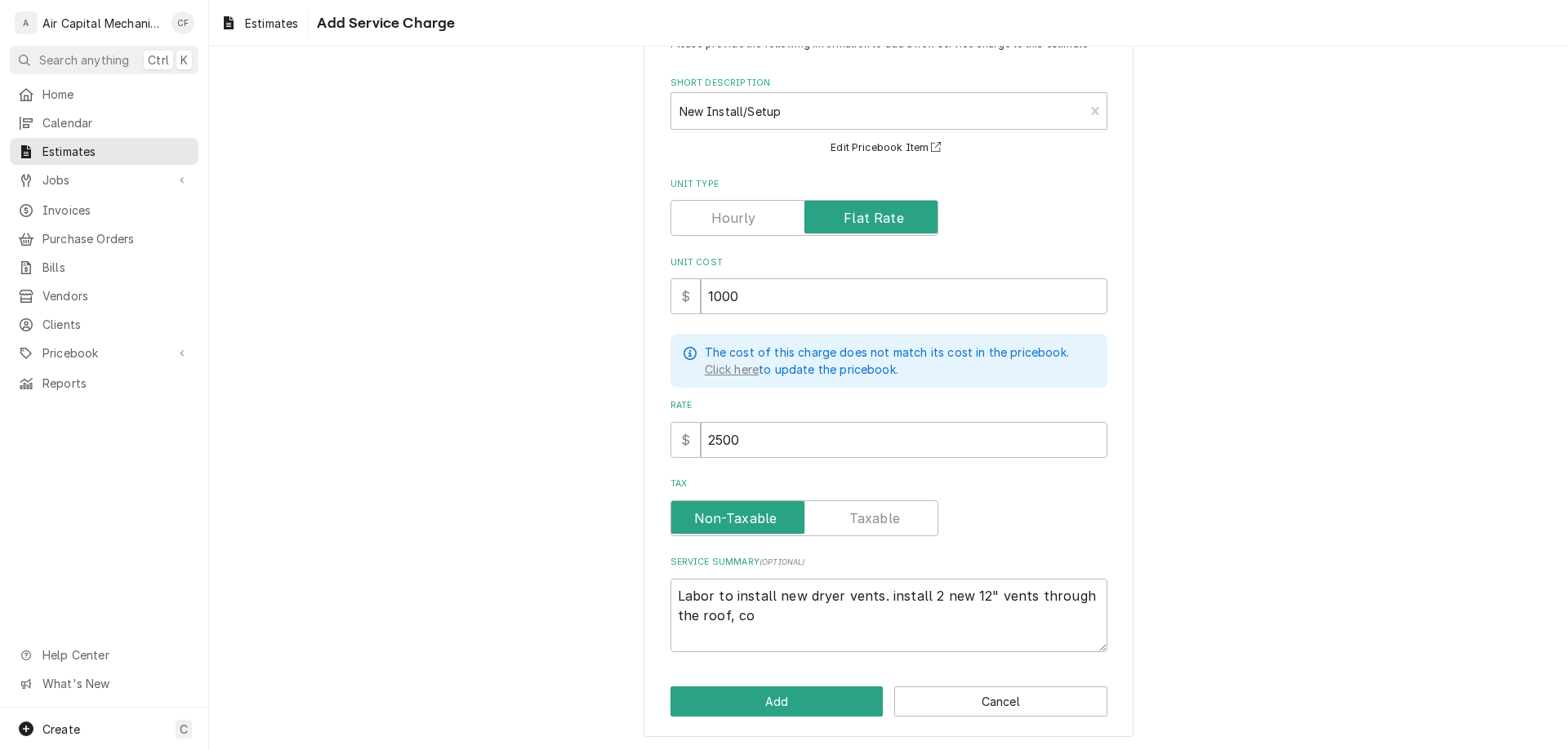
type textarea "Labor to install new dryer vents. install 2 new 12" vents through the roof, com"
type textarea "x"
type textarea "Labor to install new dryer vents. install 2 new 12" vents through the roof, comp"
type textarea "x"
type textarea "Labor to install new dryer vents. install 2 new 12" vents through the roof, com…"
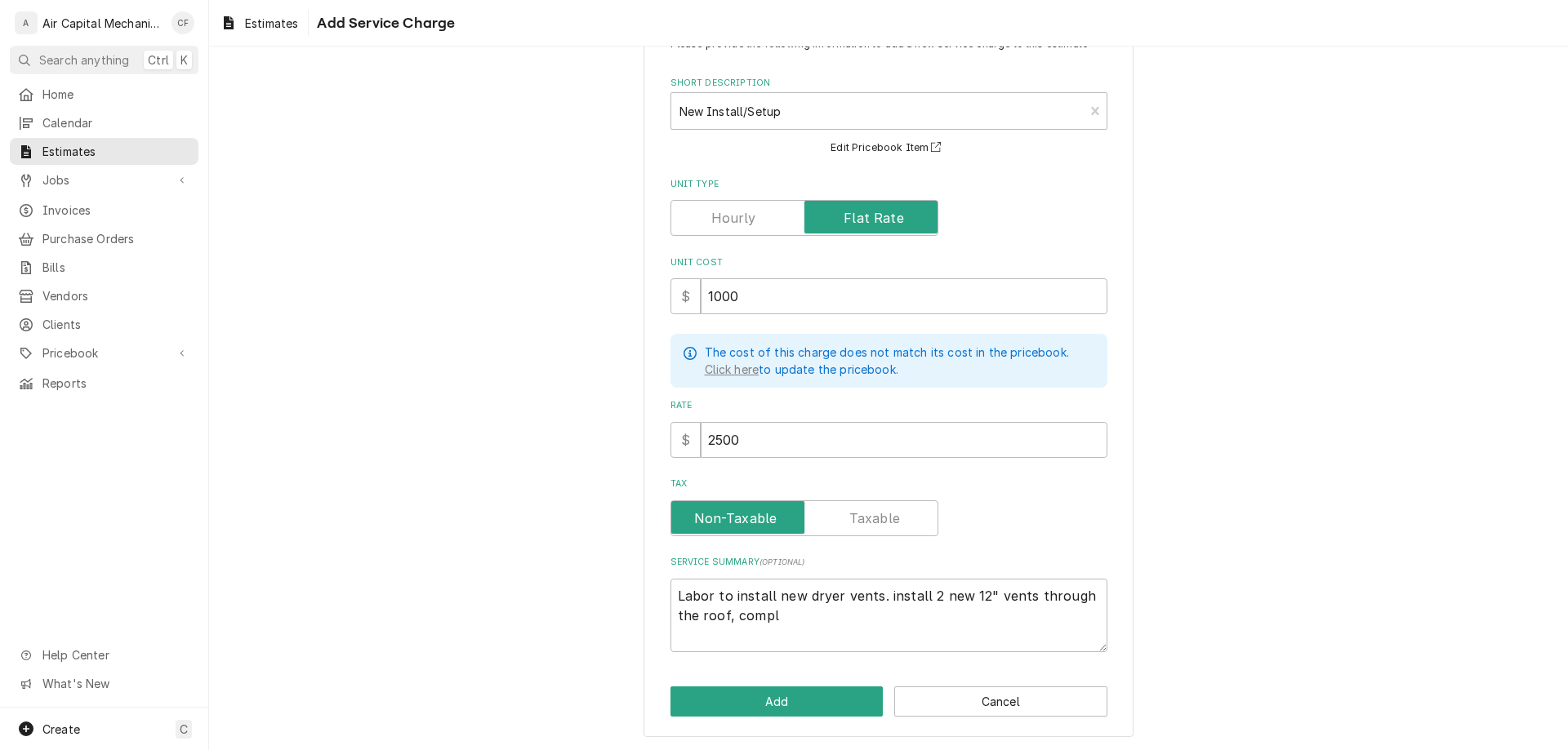
type textarea "x"
type textarea "Labor to install new dryer vents. install 2 new 12" vents through the roof, com…"
type textarea "x"
type textarea "Labor to install new dryer vents. install 2 new 12" vents through the roof, com…"
type textarea "x"
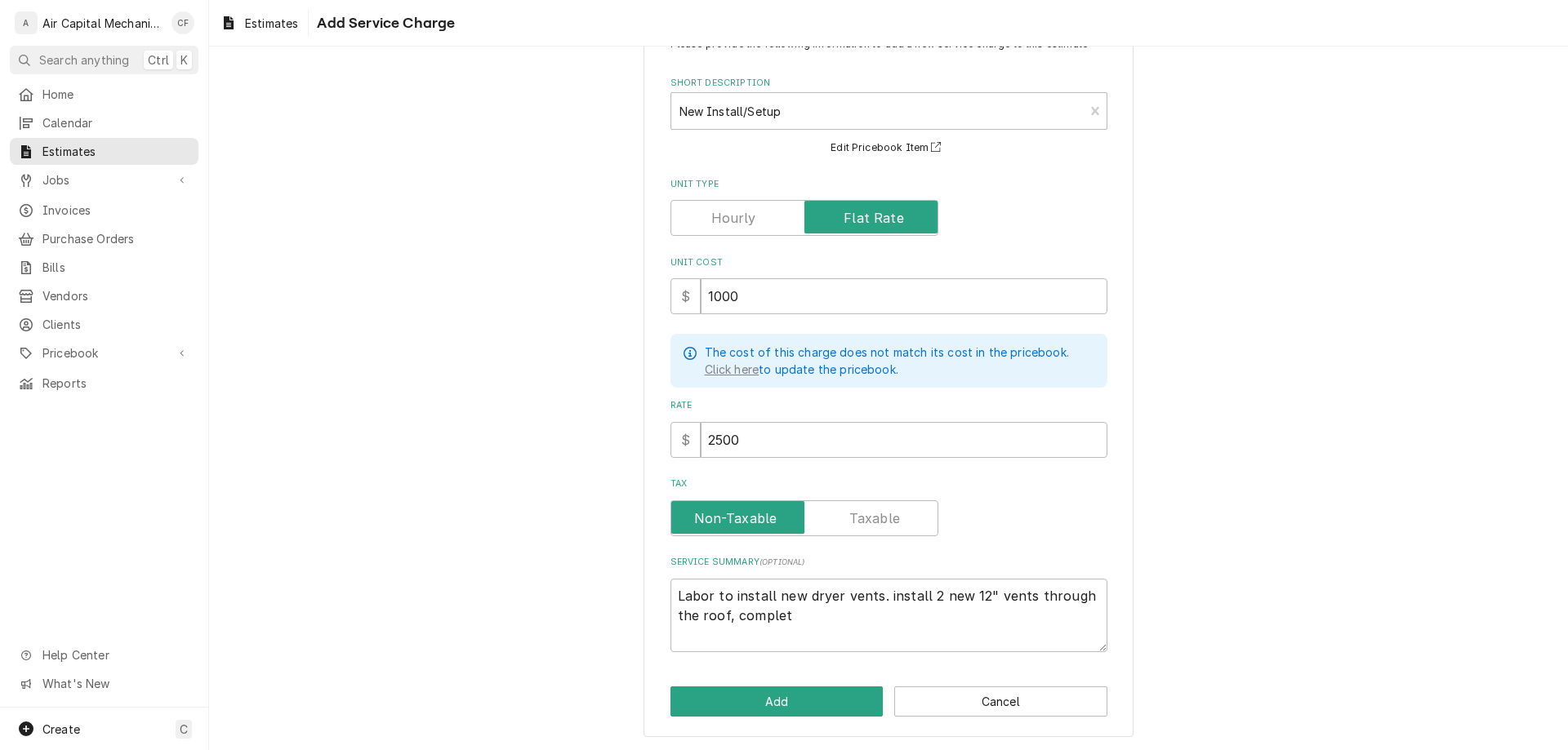
type textarea "Labor to install new dryer vents. install 2 new 12" vents through the roof, com…"
type textarea "x"
type textarea "Labor to install new dryer vents. install 2 new 12" vents through the roof, com…"
type textarea "x"
type textarea "Labor to install new dryer vents. install 2 new 12" vents through the roof, com…"
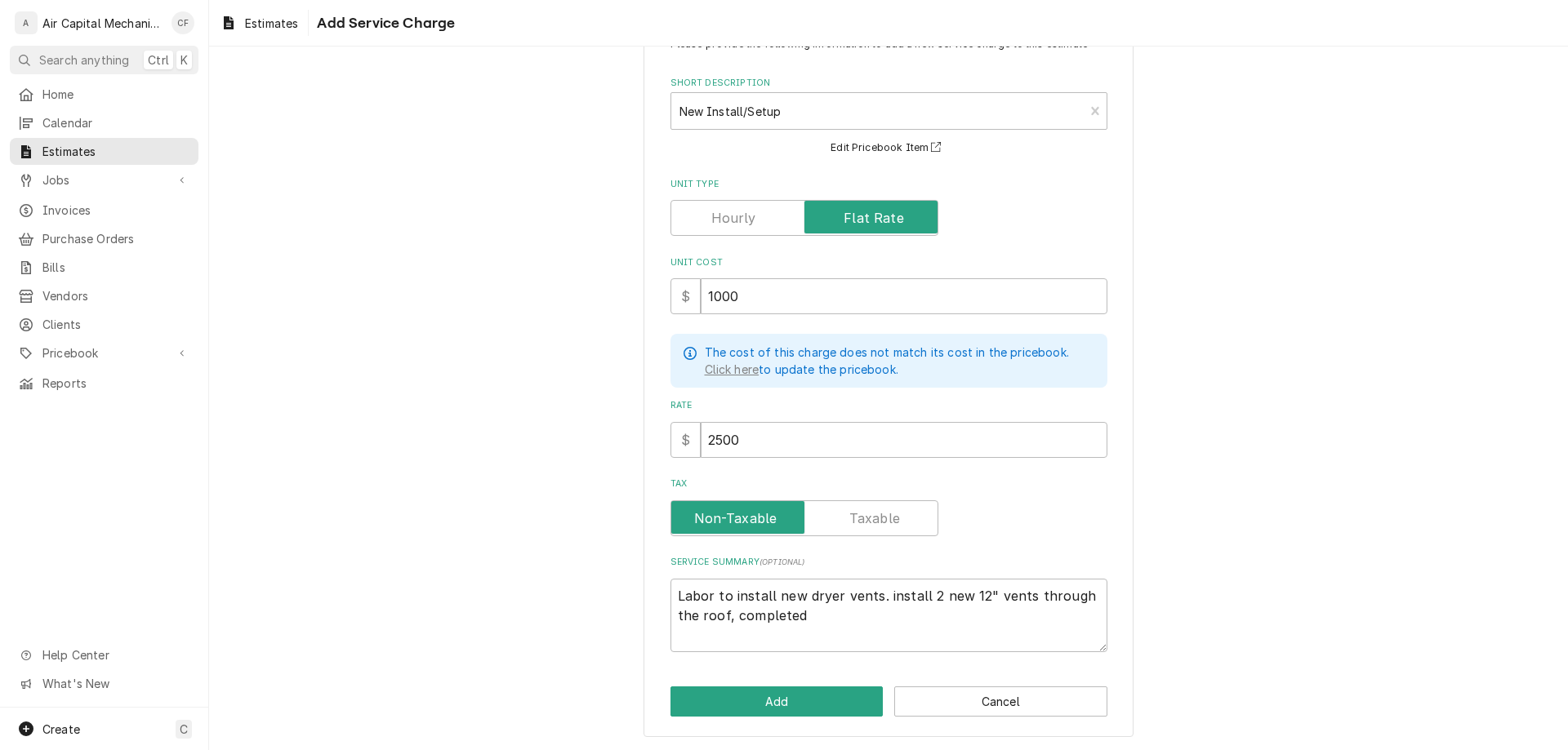
type textarea "x"
type textarea "Labor to install new dryer vents. install 2 new 12" vents through the roof, com…"
type textarea "x"
type textarea "Labor to install new dryer vents. install 2 new 12" vents through the roof, com…"
type textarea "x"
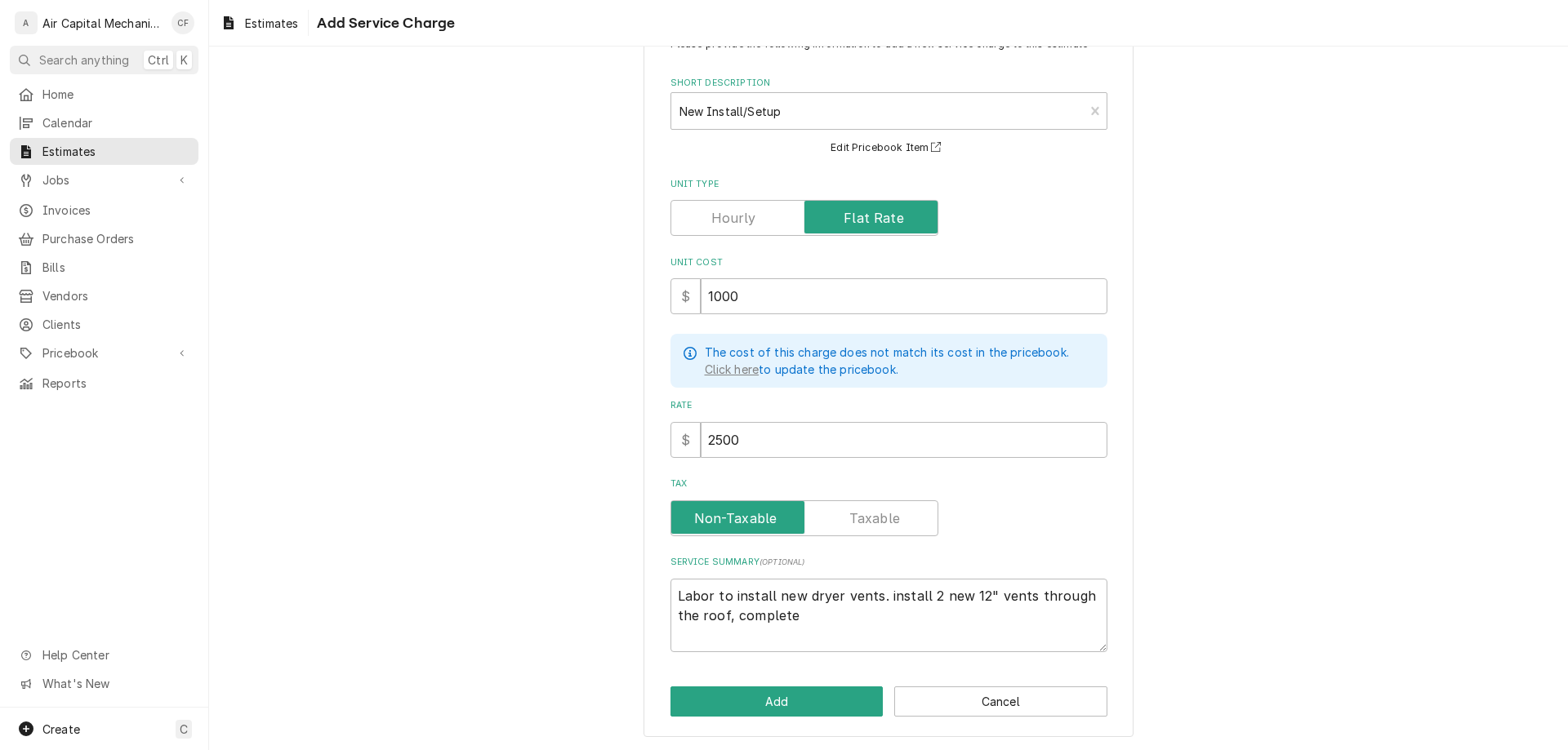
type textarea "Labor to install new dryer vents. install 2 new 12" vents through the roof, com…"
type textarea "x"
type textarea "Labor to install new dryer vents. install 2 new 12" vents through the roof, com…"
type textarea "x"
type textarea "Labor to install new dryer vents. install 2 new 12" vents through the roof, com…"
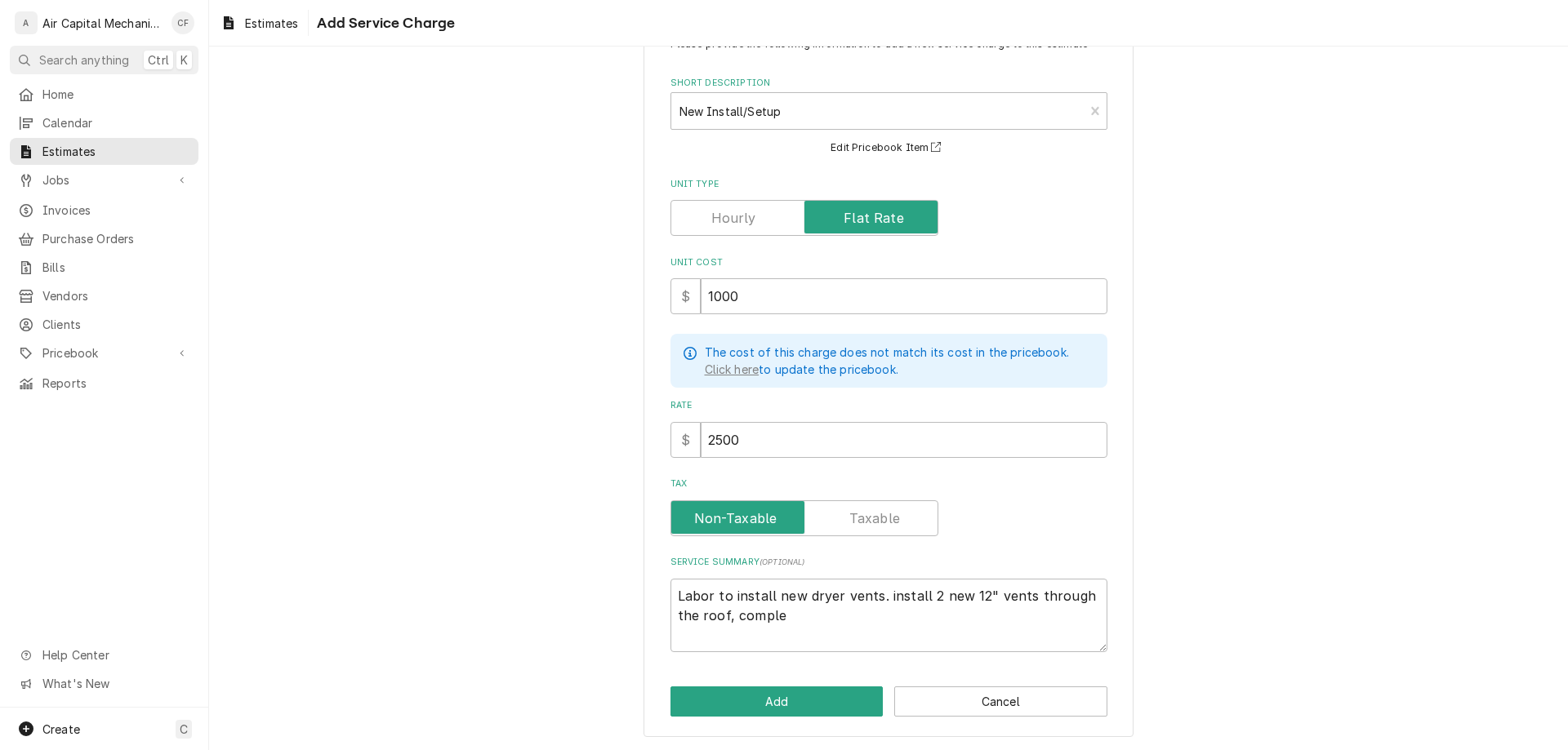
type textarea "x"
type textarea "Labor to install new dryer vents. install 2 new 12" vents through the roof, comp"
type textarea "x"
type textarea "Labor to install new dryer vents. install 2 new 12" vents through the roof, com"
type textarea "x"
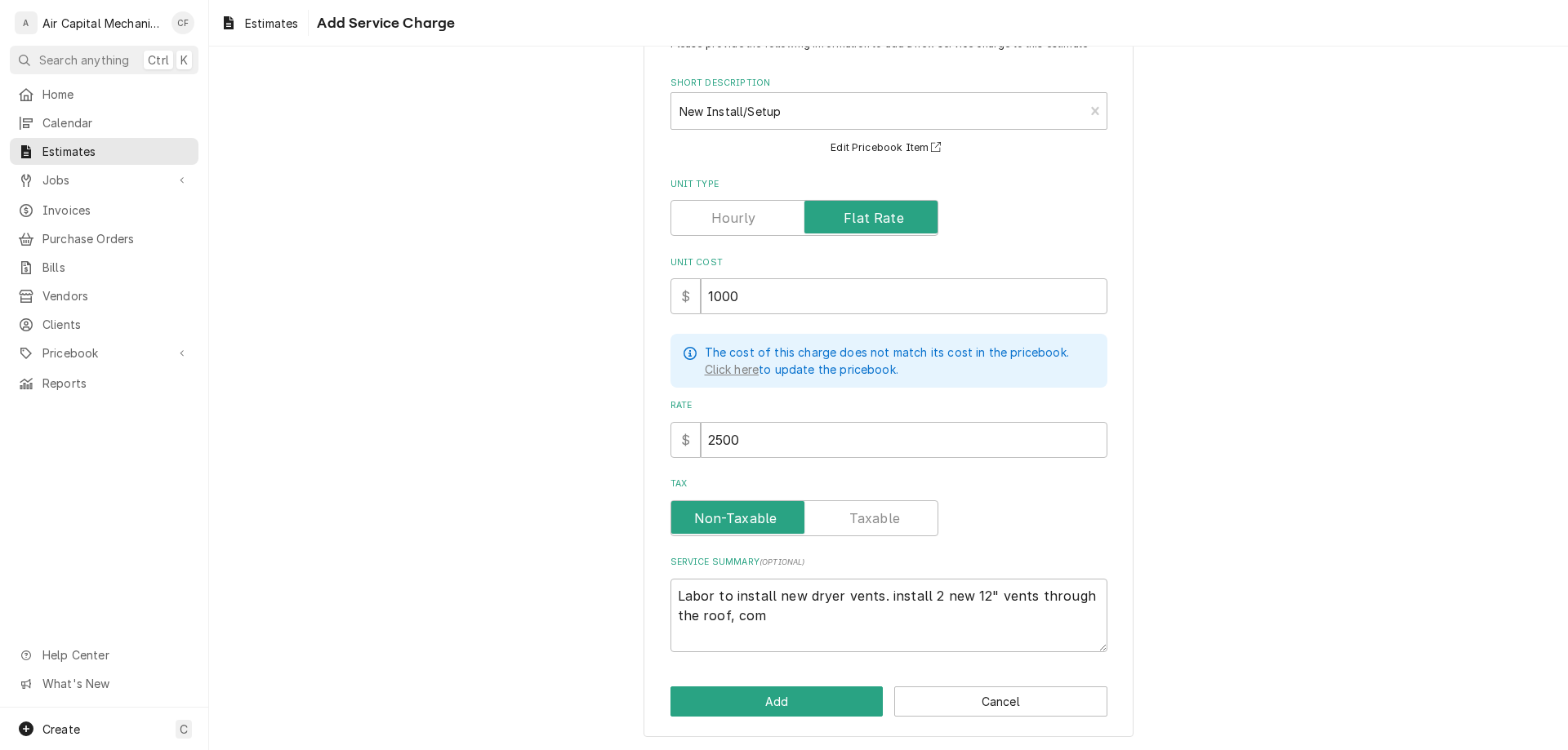
type textarea "Labor to install new dryer vents. install 2 new 12" vents through the roof, co"
type textarea "x"
type textarea "Labor to install new dryer vents. install 2 new 12" vents through the roof, c"
type textarea "x"
type textarea "Labor to install new dryer vents. install 2 new 12" vents through the roof,"
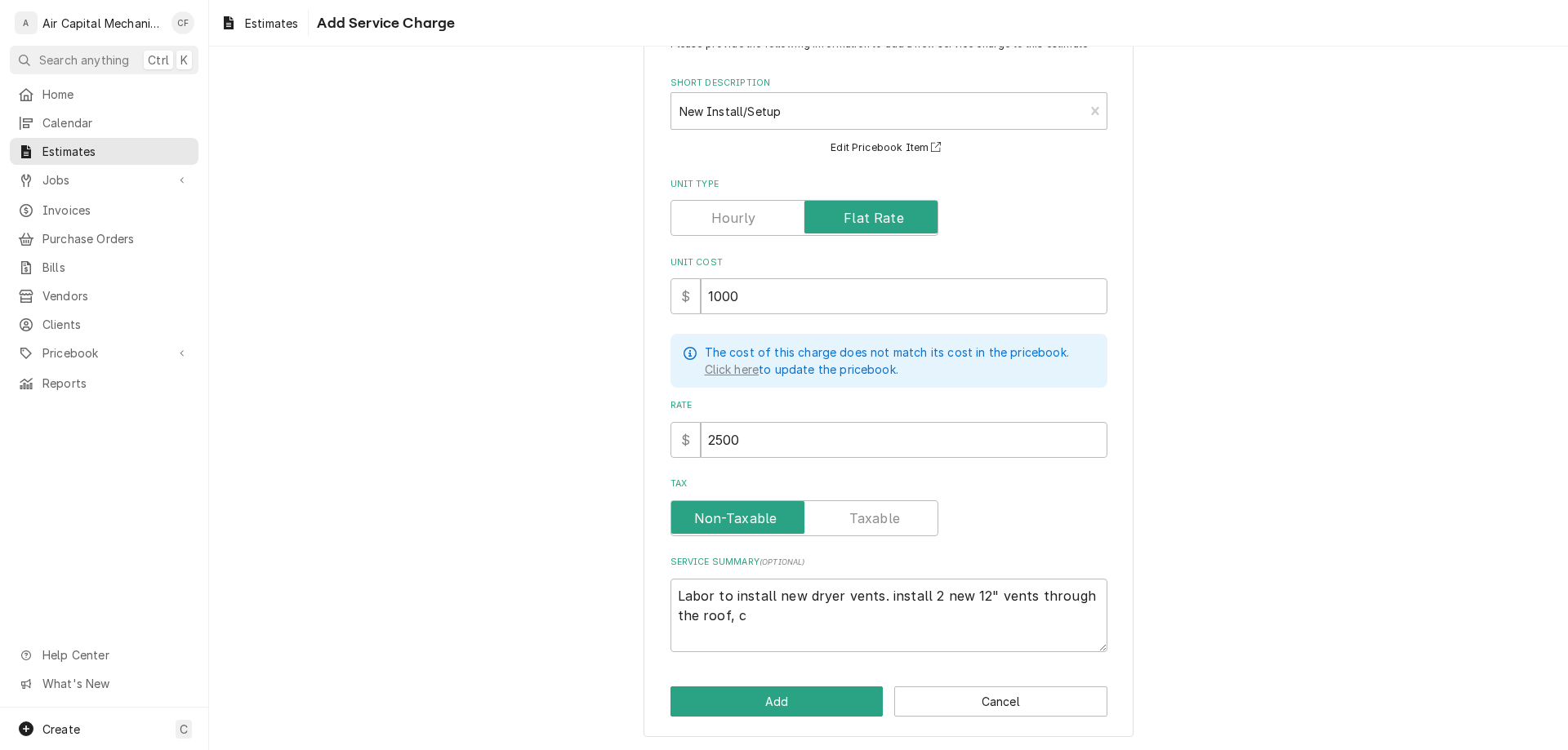
type textarea "x"
type textarea "Labor to install new dryer vents. install 2 new 12" vents through the roof,"
type textarea "x"
type textarea "Labor to install new dryer vents. install 2 new 12" vents through the roof,"
type textarea "x"
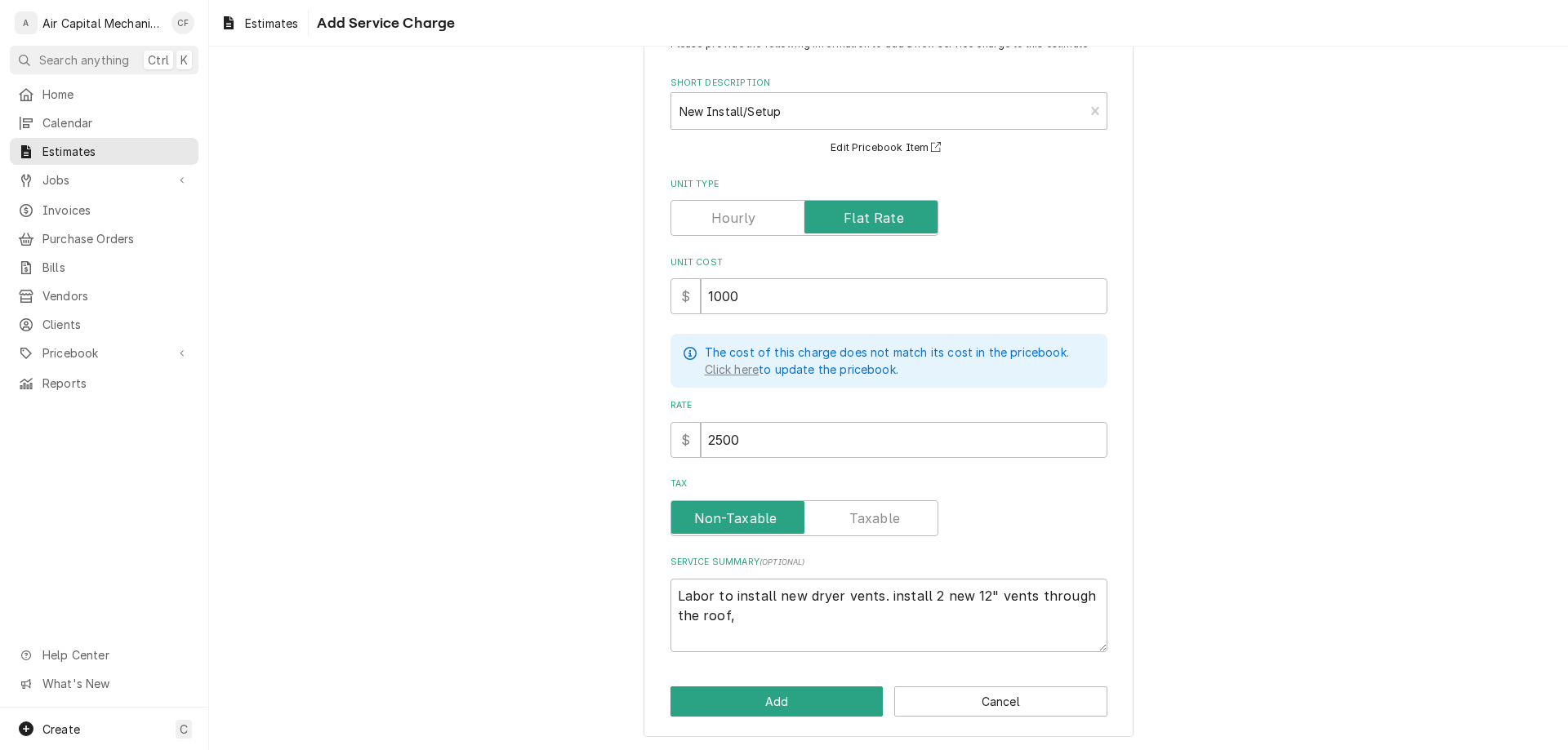
type textarea "Labor to install new dryer vents. install 2 new 12" vents through the roof, i"
type textarea "x"
type textarea "Labor to install new dryer vents. install 2 new 12" vents through the roof, in"
type textarea "x"
type textarea "Labor to install new dryer vents. install 2 new 12" vents through the roof, ins"
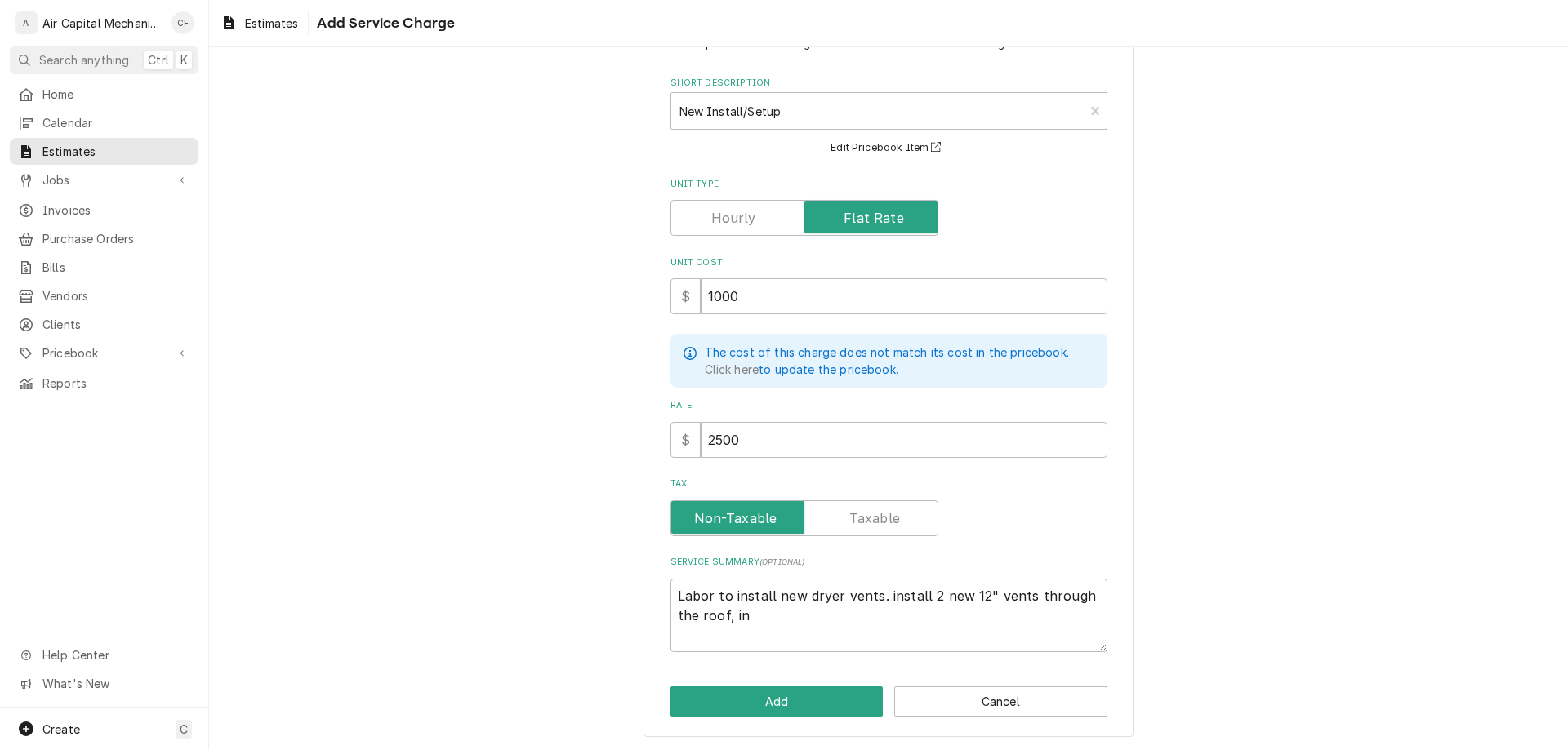
type textarea "x"
type textarea "Labor to install new dryer vents. install 2 new 12" vents through the roof, inst"
type textarea "x"
type textarea "Labor to install new dryer vents. install 2 new 12" vents through the roof, ins…"
type textarea "x"
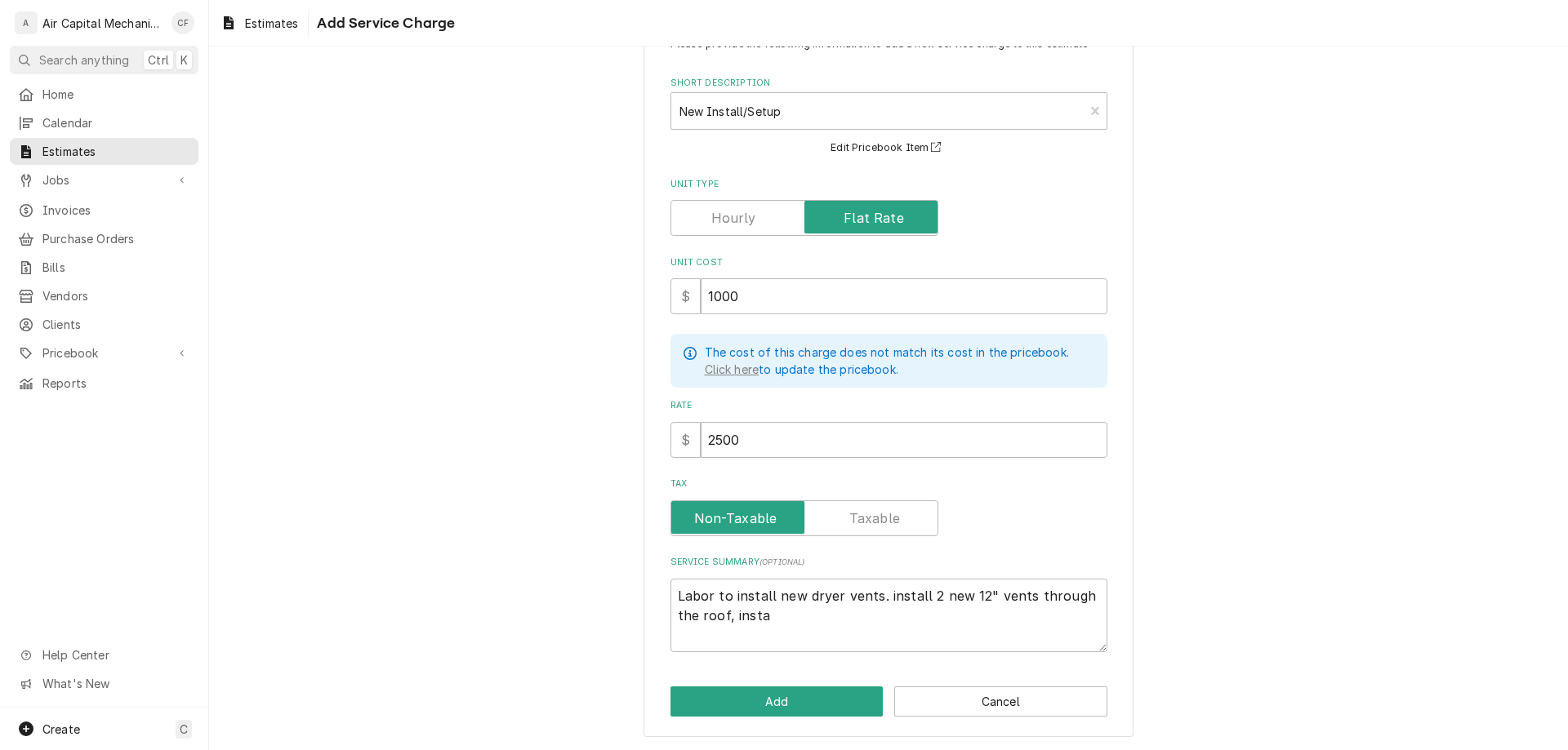
type textarea "Labor to install new dryer vents. install 2 new 12" vents through the roof, ins…"
type textarea "x"
type textarea "Labor to install new dryer vents. install 2 new 12" vents through the roof, ins…"
type textarea "x"
type textarea "Labor to install new dryer vents. install 2 new 12" vents through the roof, ins…"
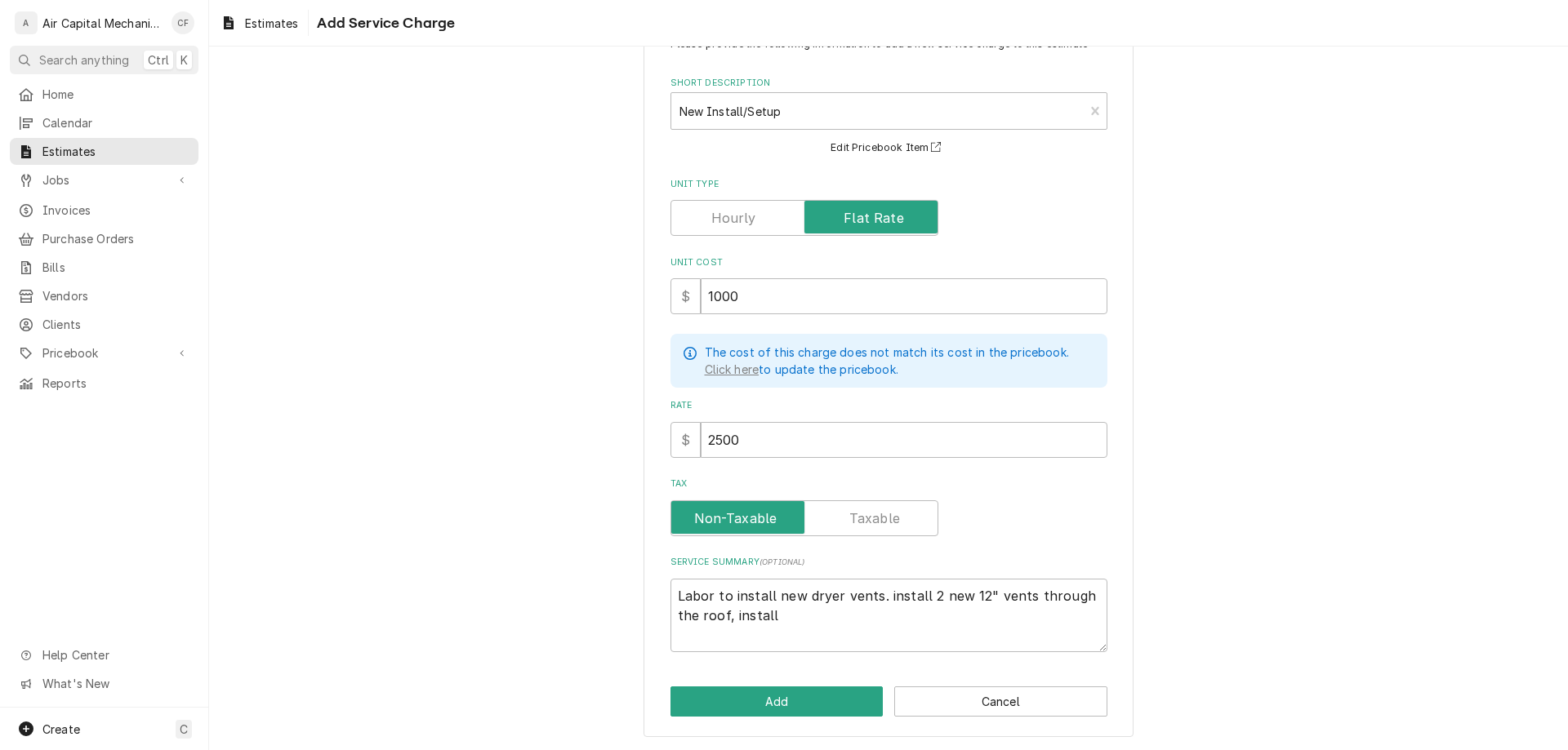
type textarea "x"
type textarea "Labor to install new dryer vents. install 2 new 12" vents through the roof, ins…"
type textarea "x"
type textarea "Labor to install new dryer vents. install 2 new 12" vents through the roof, ins…"
type textarea "x"
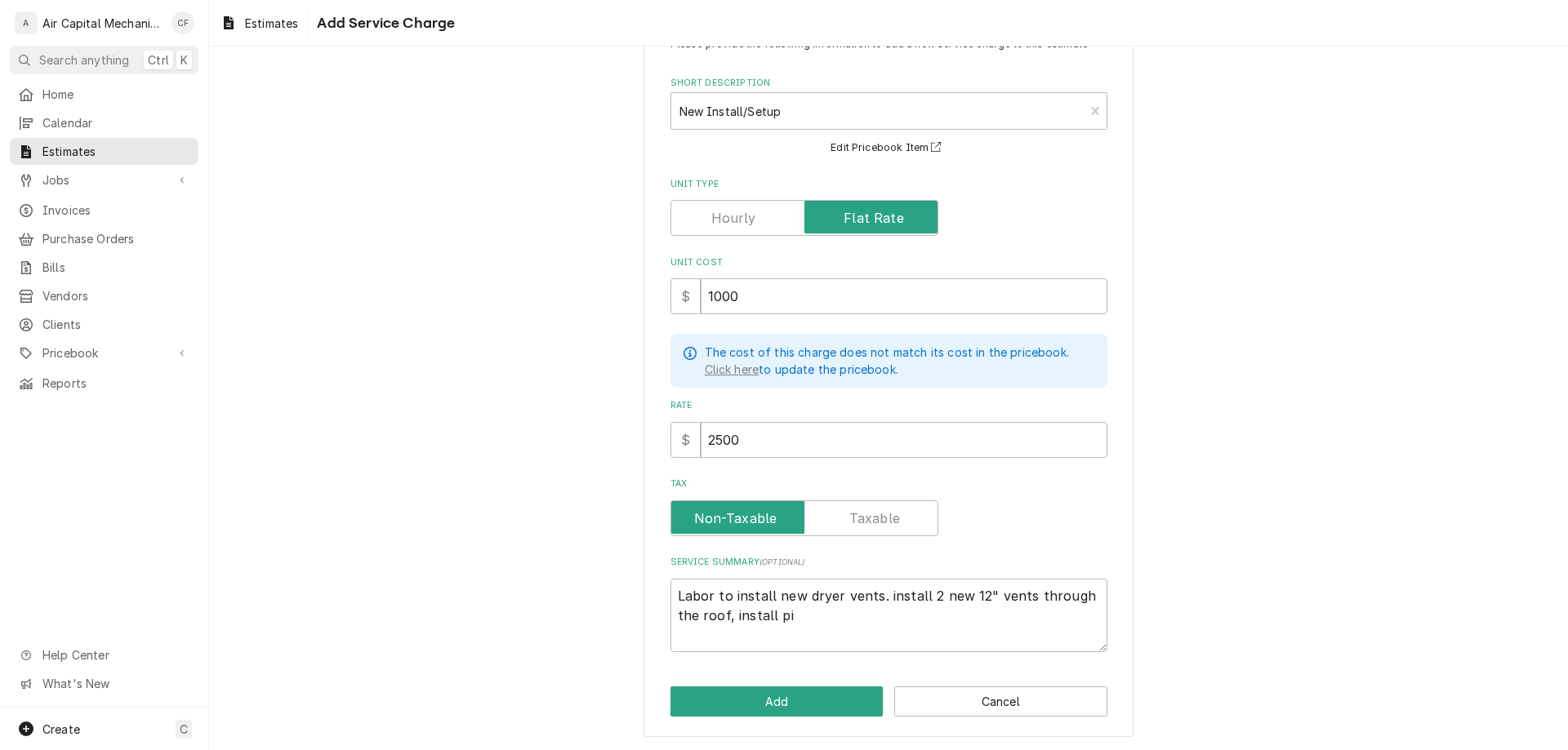
type textarea "Labor to install new dryer vents. install 2 new 12" vents through the roof, ins…"
type textarea "x"
type textarea "Labor to install new dryer vents. install 2 new 12" vents through the roof, ins…"
type textarea "x"
type textarea "Labor to install new dryer vents. install 2 new 12" vents through the roof, ins…"
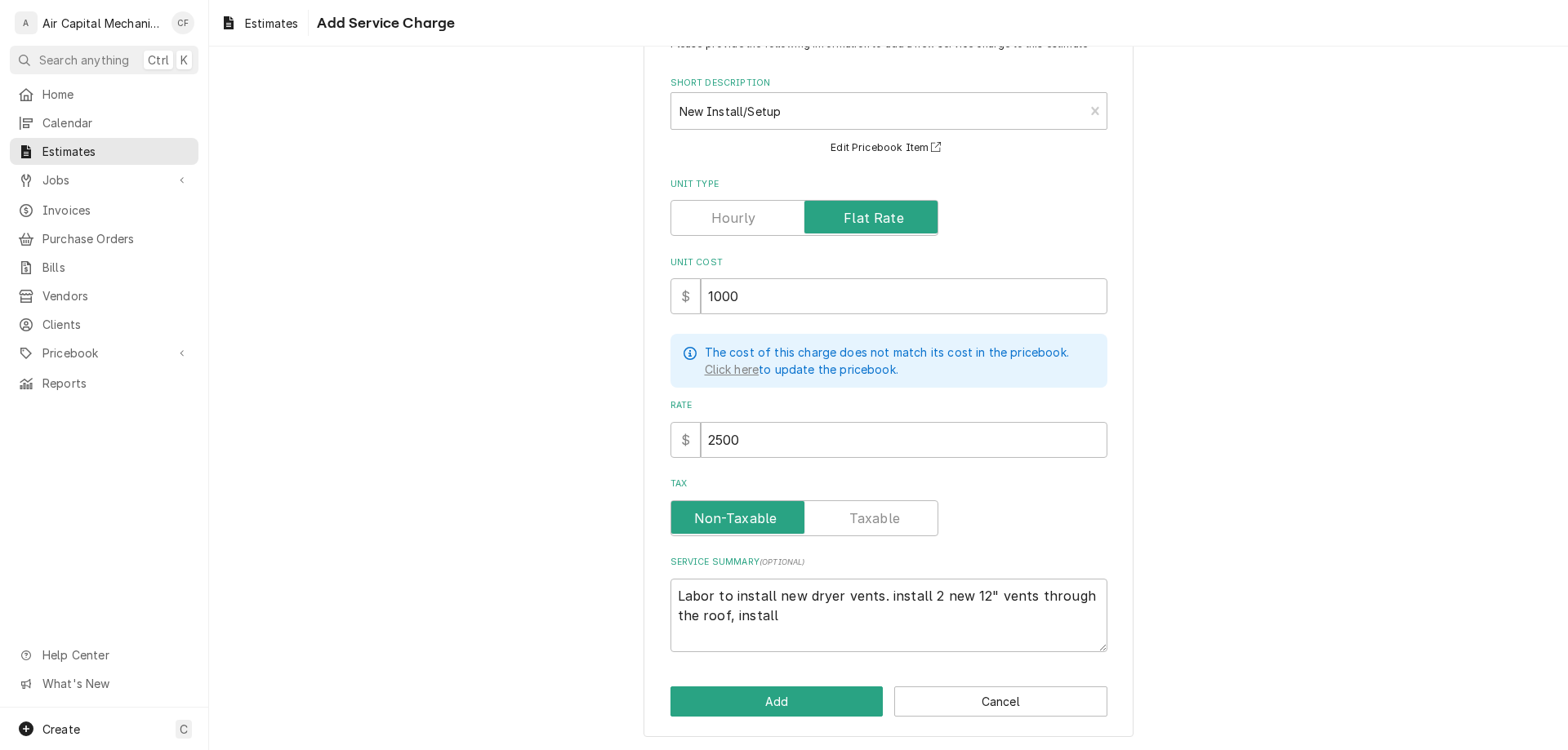
type textarea "x"
type textarea "Labor to install new dryer vents. install 2 new 12" vents through the roof, ins…"
type textarea "x"
type textarea "Labor to install new dryer vents. install 2 new 12" vents through the roof, ins…"
type textarea "x"
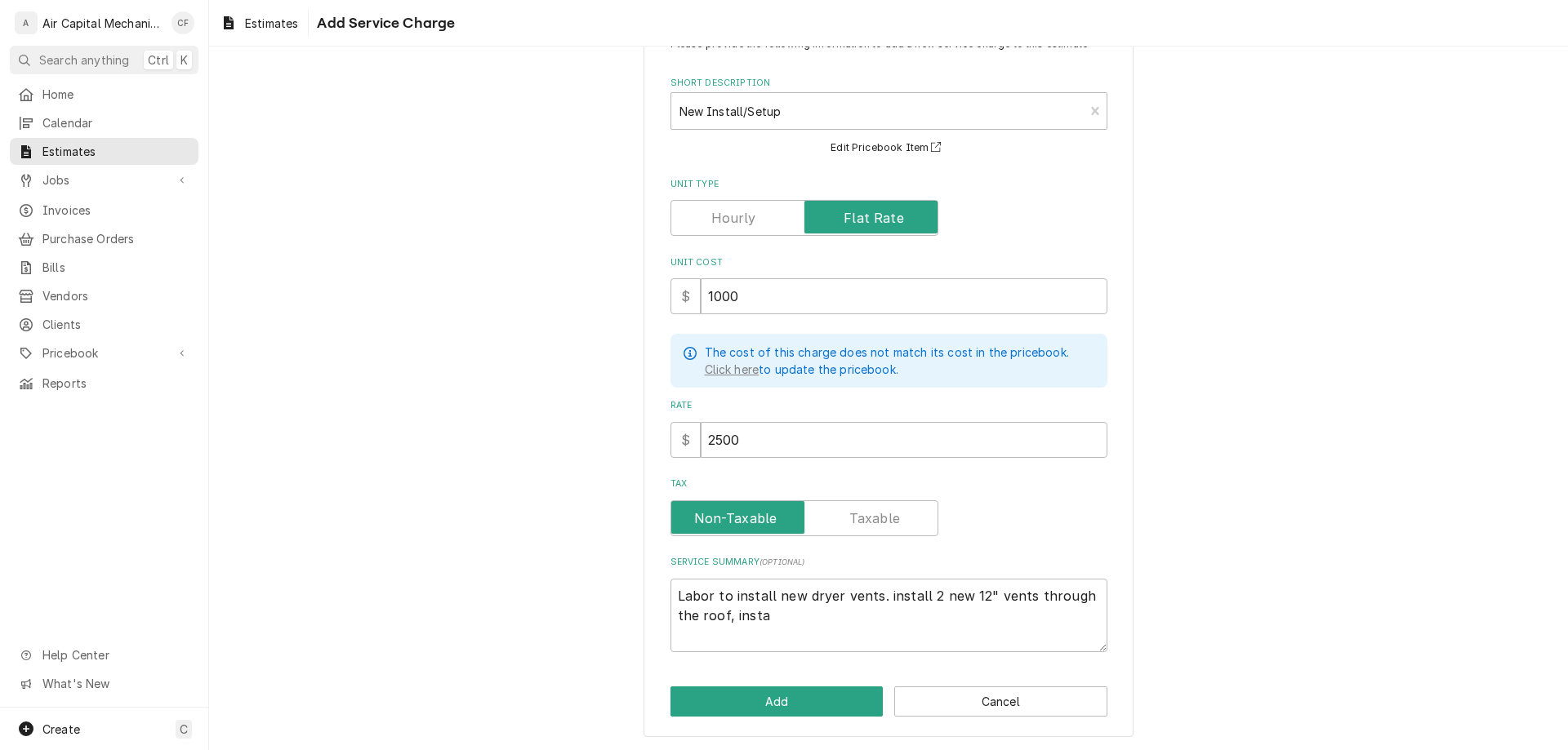
type textarea "Labor to install new dryer vents. install 2 new 12" vents through the roof, inst"
type textarea "x"
type textarea "Labor to install new dryer vents. install 2 new 12" vents through the roof, ins"
type textarea "x"
type textarea "Labor to install new dryer vents. install 2 new 12" vents through the roof, in"
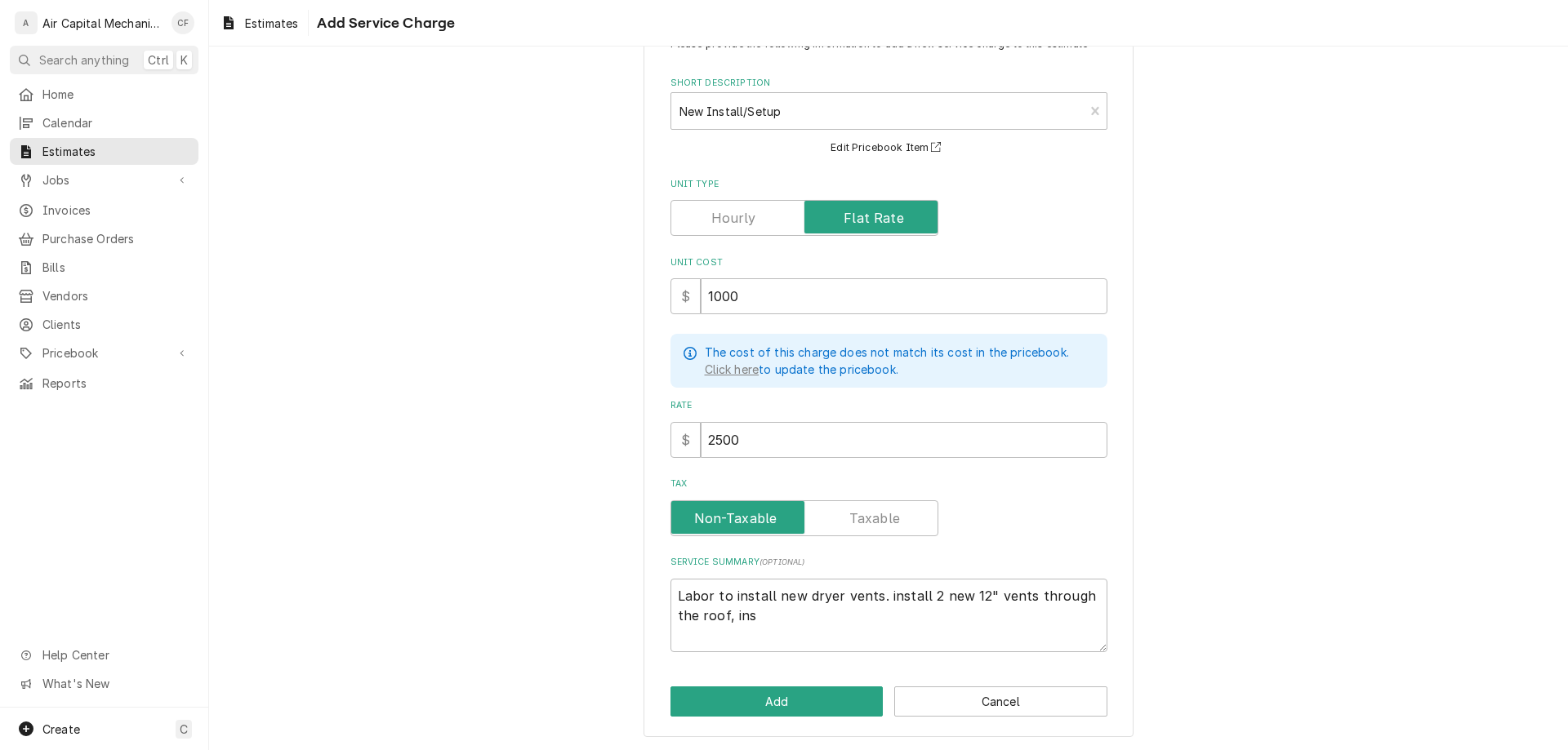
type textarea "x"
type textarea "Labor to install new dryer vents. install 2 new 12" vents through the roof, i"
type textarea "x"
type textarea "Labor to install new dryer vents. install 2 new 12" vents through the roof,"
type textarea "x"
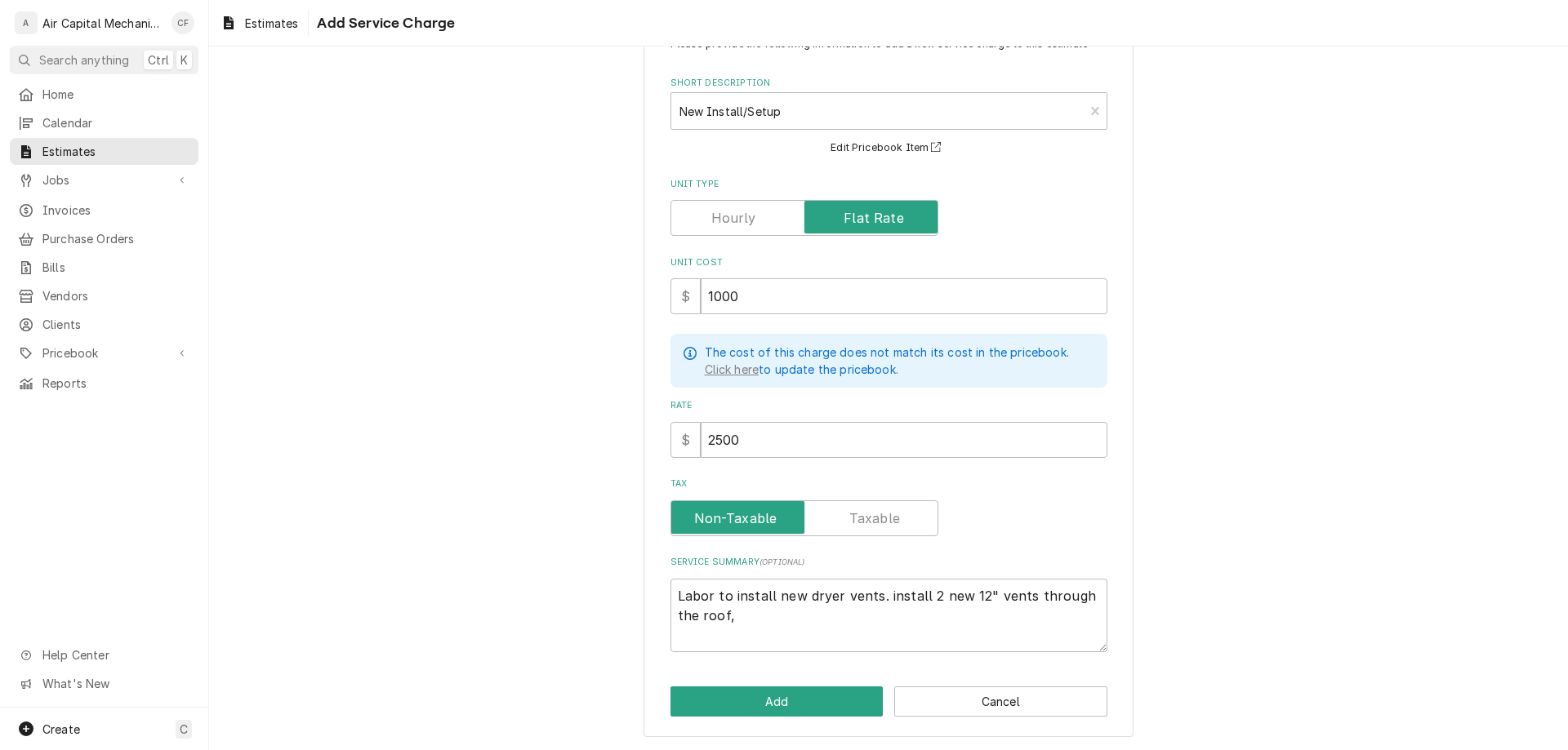
type textarea "Labor to install new dryer vents. install 2 new 12" vents through the roof,"
type textarea "x"
type textarea "Labor to install new dryer vents. install 2 new 12" vents through the roof"
type textarea "x"
type textarea "Labor to install new dryer vents. install 2 new 12" vents through the roof."
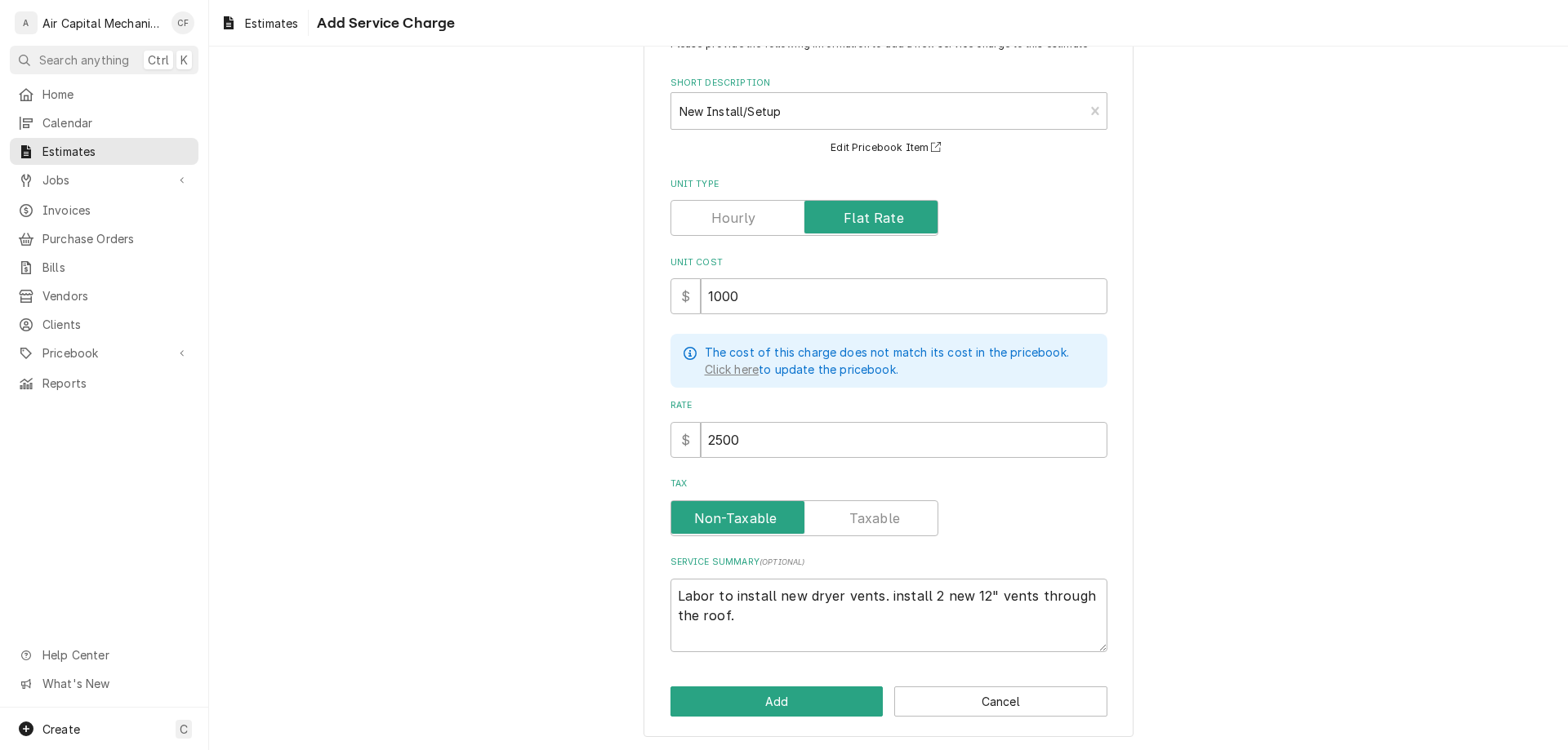
type textarea "x"
click at [804, 682] on div "Please provide the following information to add a new service charge to this es…" at bounding box center [888, 377] width 489 height 722
click at [811, 694] on button "Add" at bounding box center [777, 702] width 213 height 31
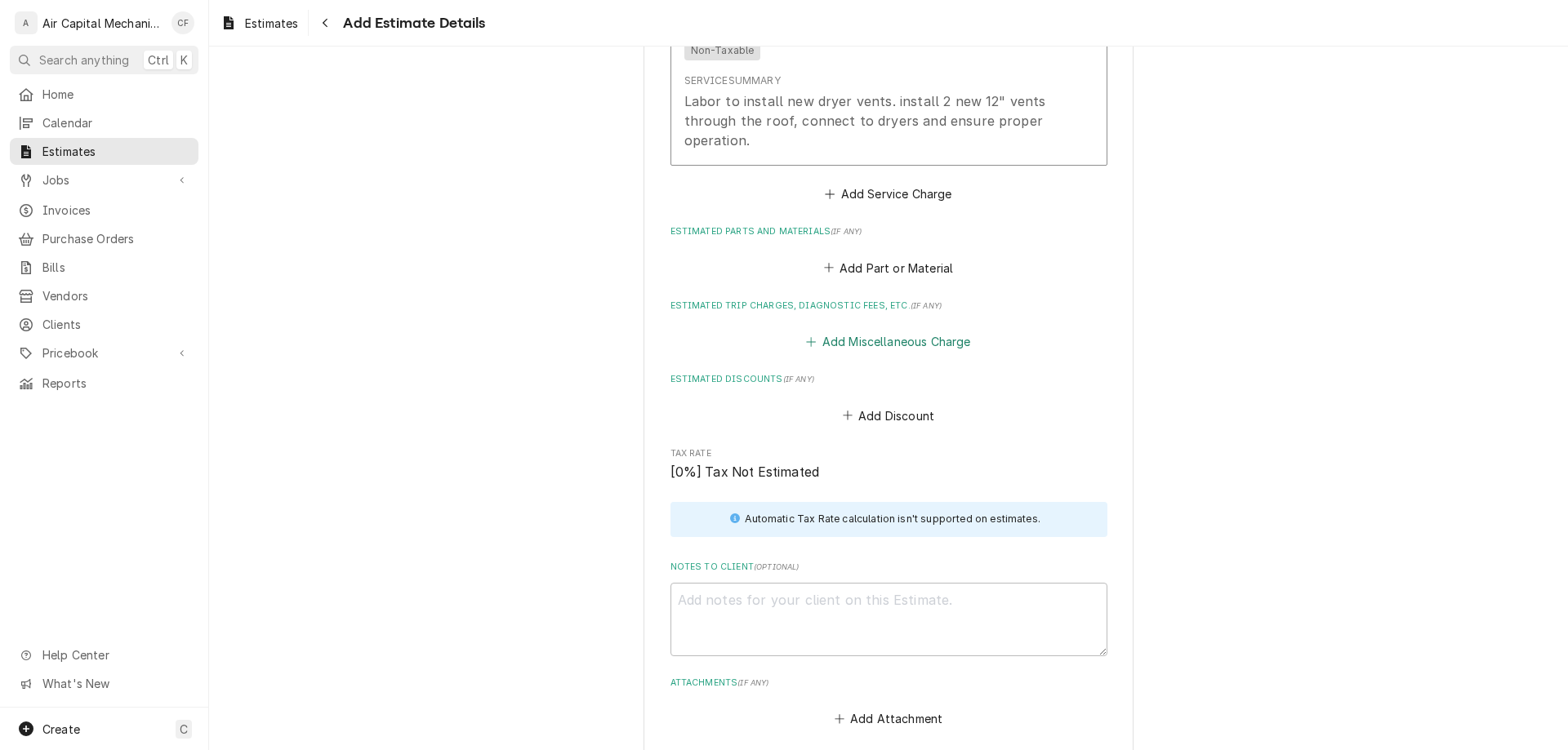
scroll to position [1341, 0]
click at [880, 264] on button "Add Part or Material" at bounding box center [888, 269] width 135 height 23
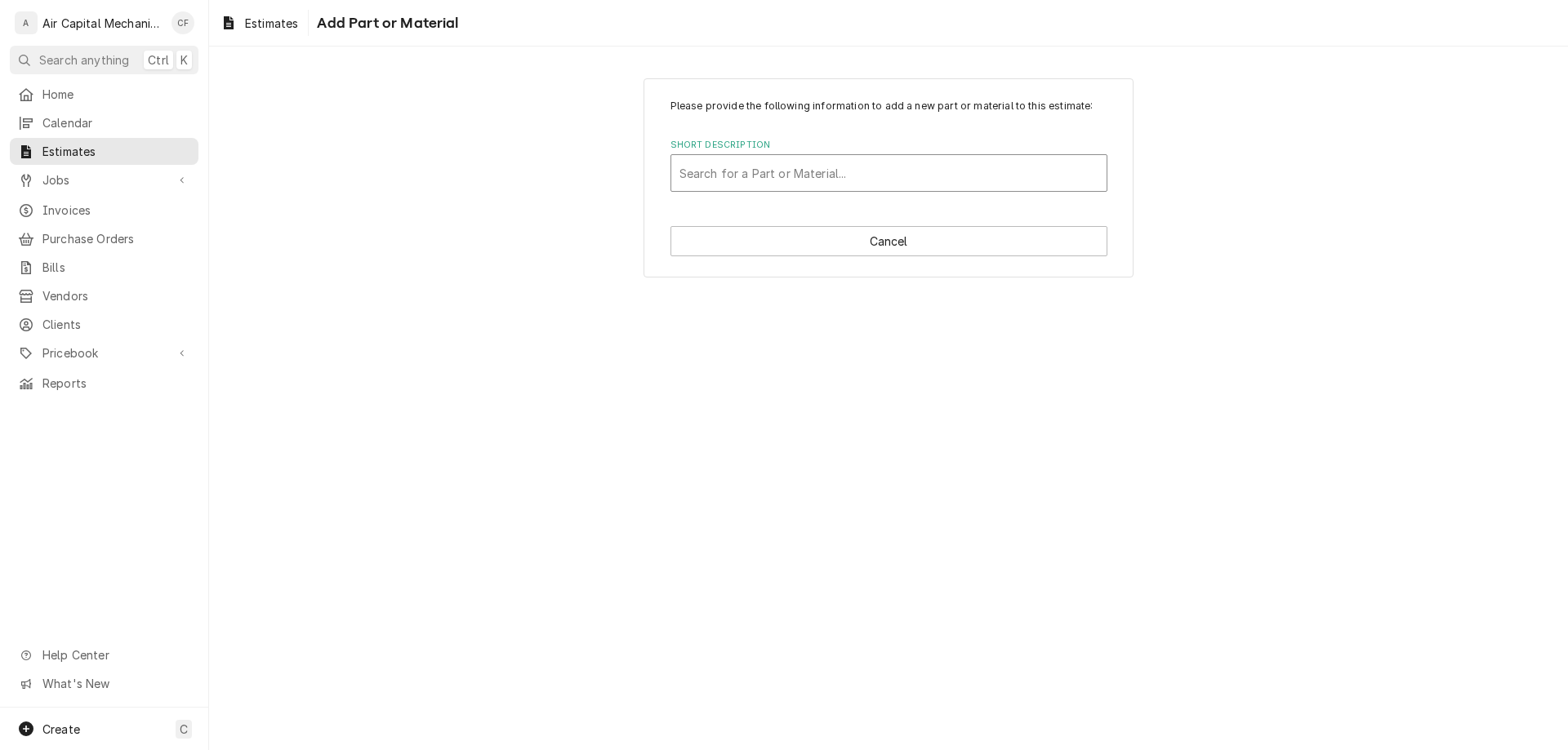
click at [858, 178] on div "Short Description" at bounding box center [888, 172] width 419 height 30
click at [785, 157] on div "Search for a Part or Material..." at bounding box center [889, 173] width 435 height 36
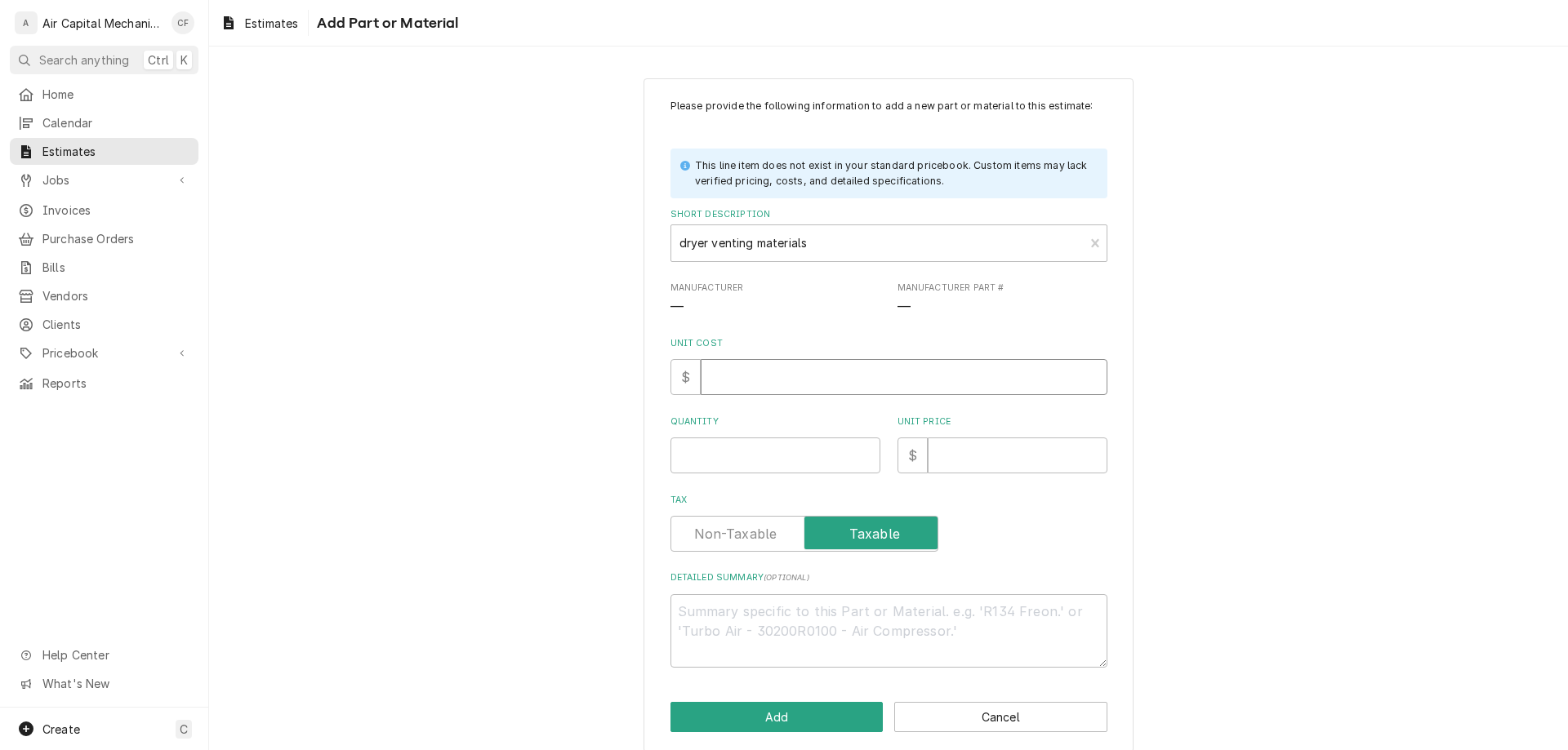
click at [779, 394] on input "Unit Cost" at bounding box center [903, 377] width 407 height 36
click at [977, 451] on input "Unit Price" at bounding box center [1017, 456] width 180 height 36
click at [1027, 457] on input "Unit Price" at bounding box center [1017, 456] width 180 height 36
click at [937, 653] on textarea "Detailed Summary ( optional )" at bounding box center [889, 631] width 437 height 74
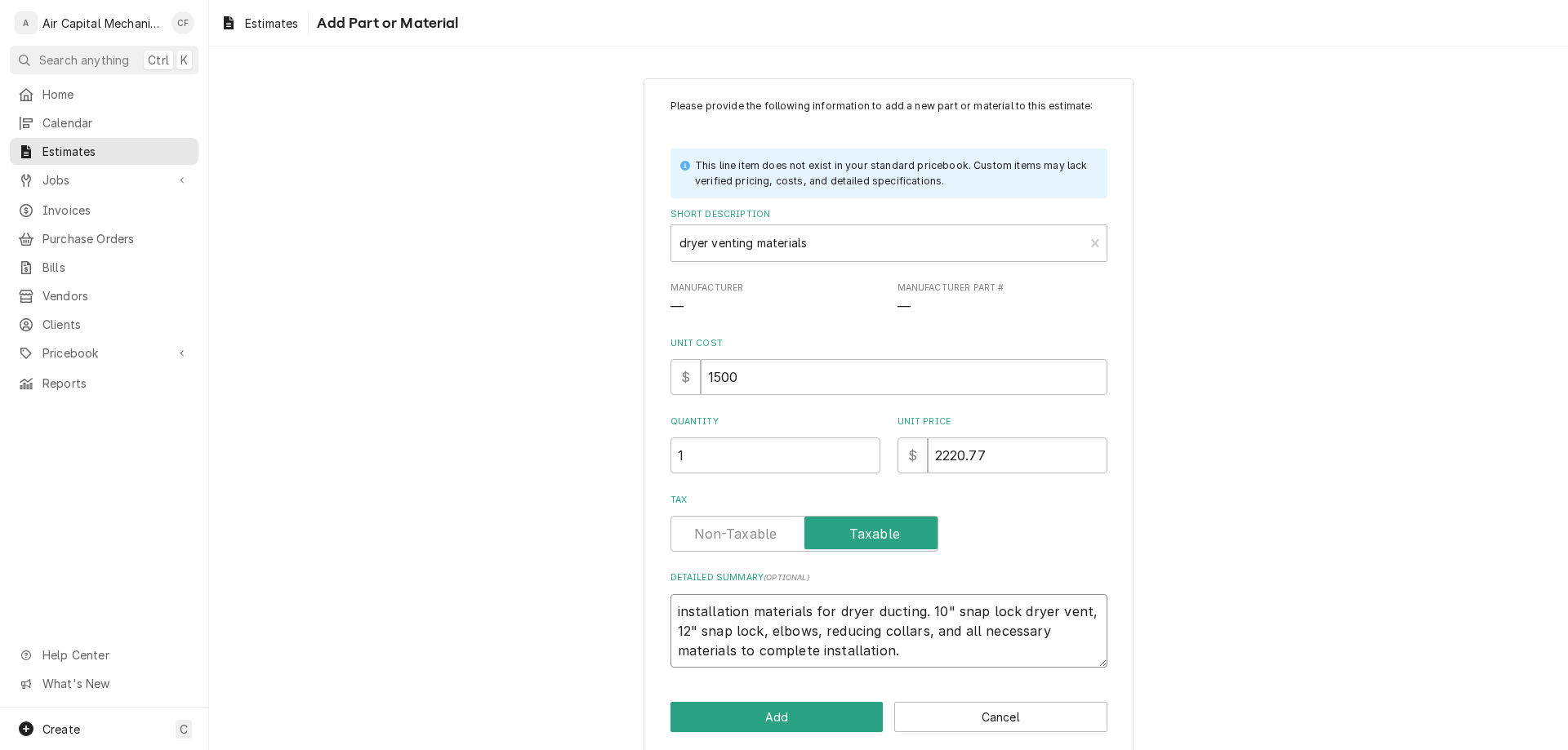
scroll to position [17, 0]
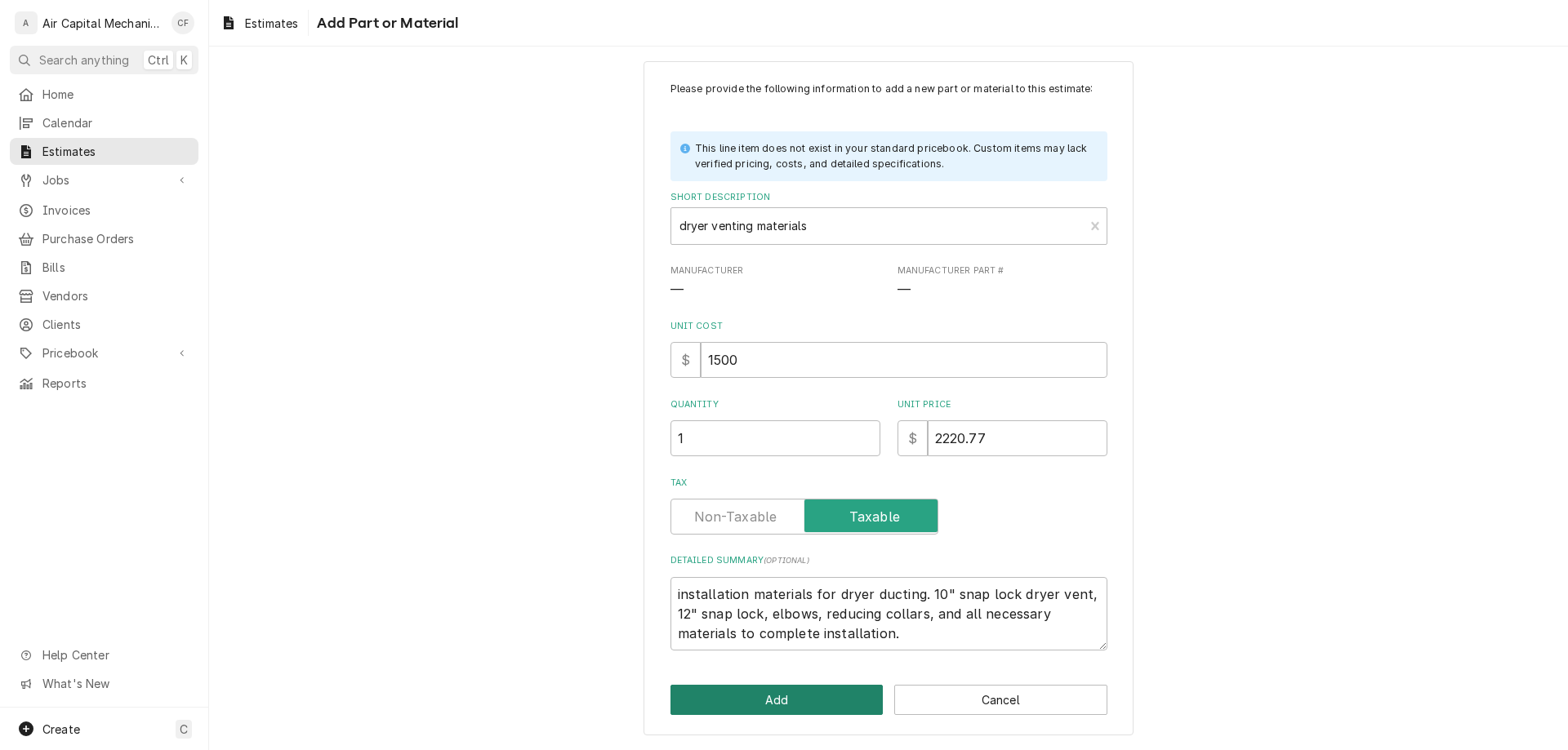
click at [832, 690] on button "Add" at bounding box center [777, 700] width 213 height 31
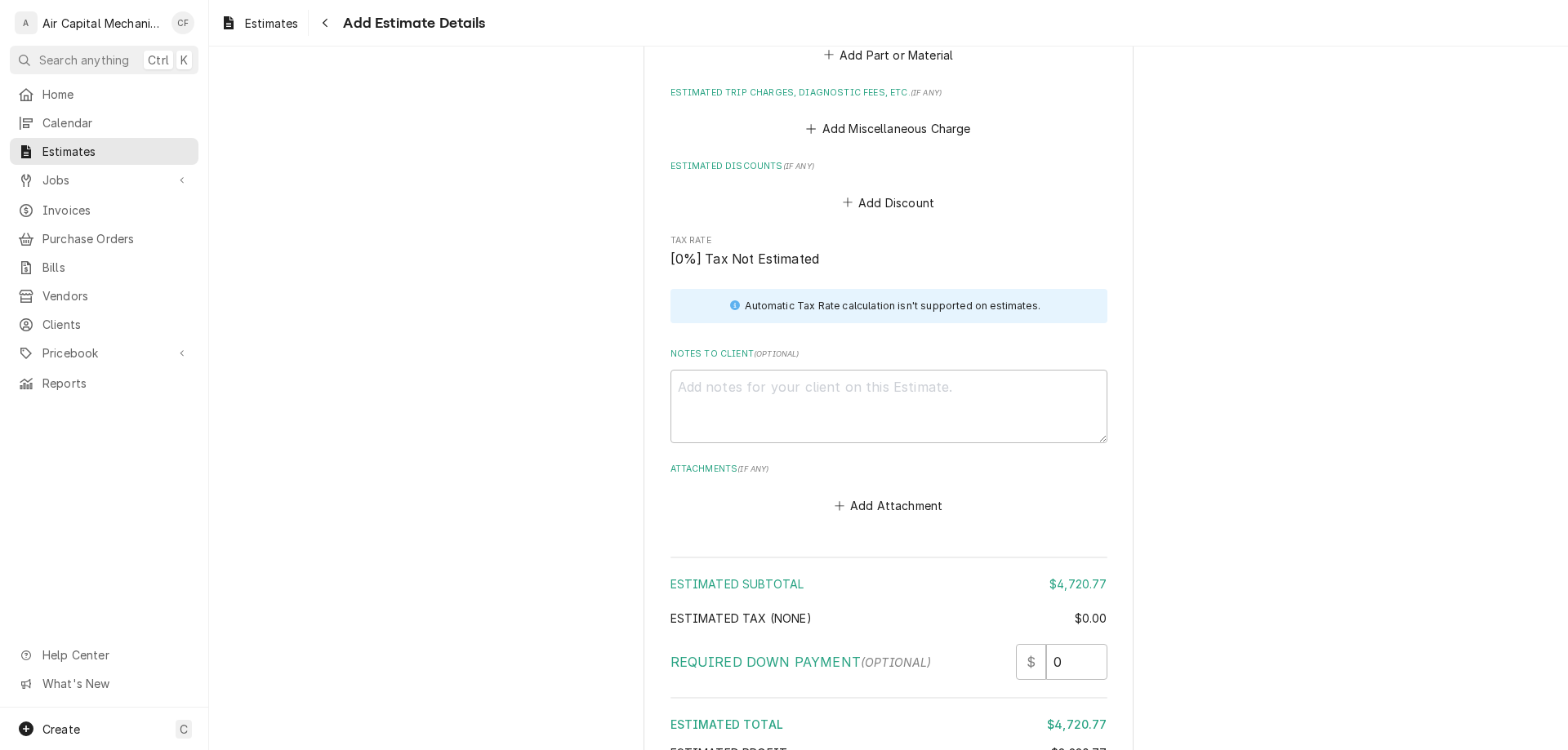
scroll to position [1833, 0]
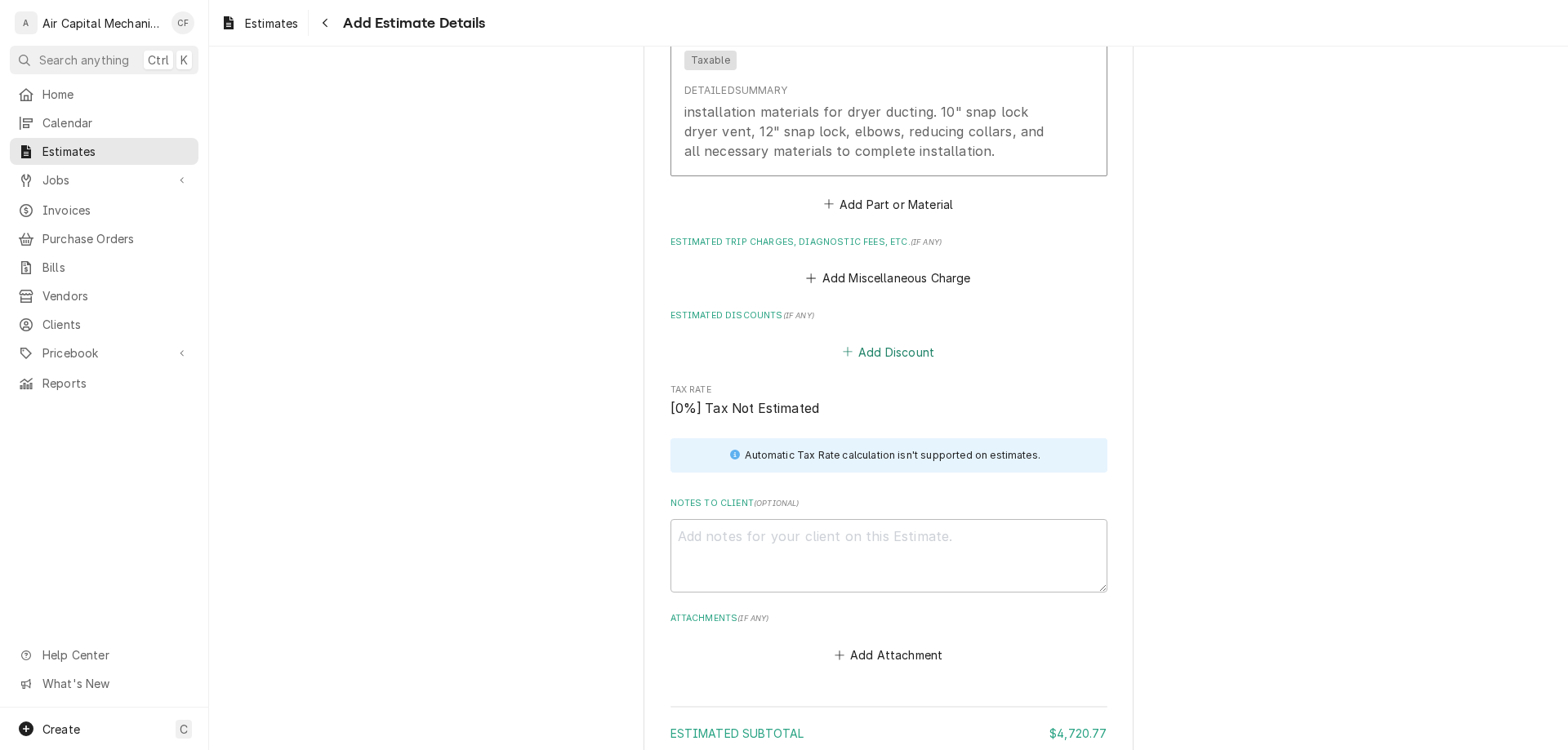
click at [904, 359] on button "Add Discount" at bounding box center [887, 352] width 97 height 23
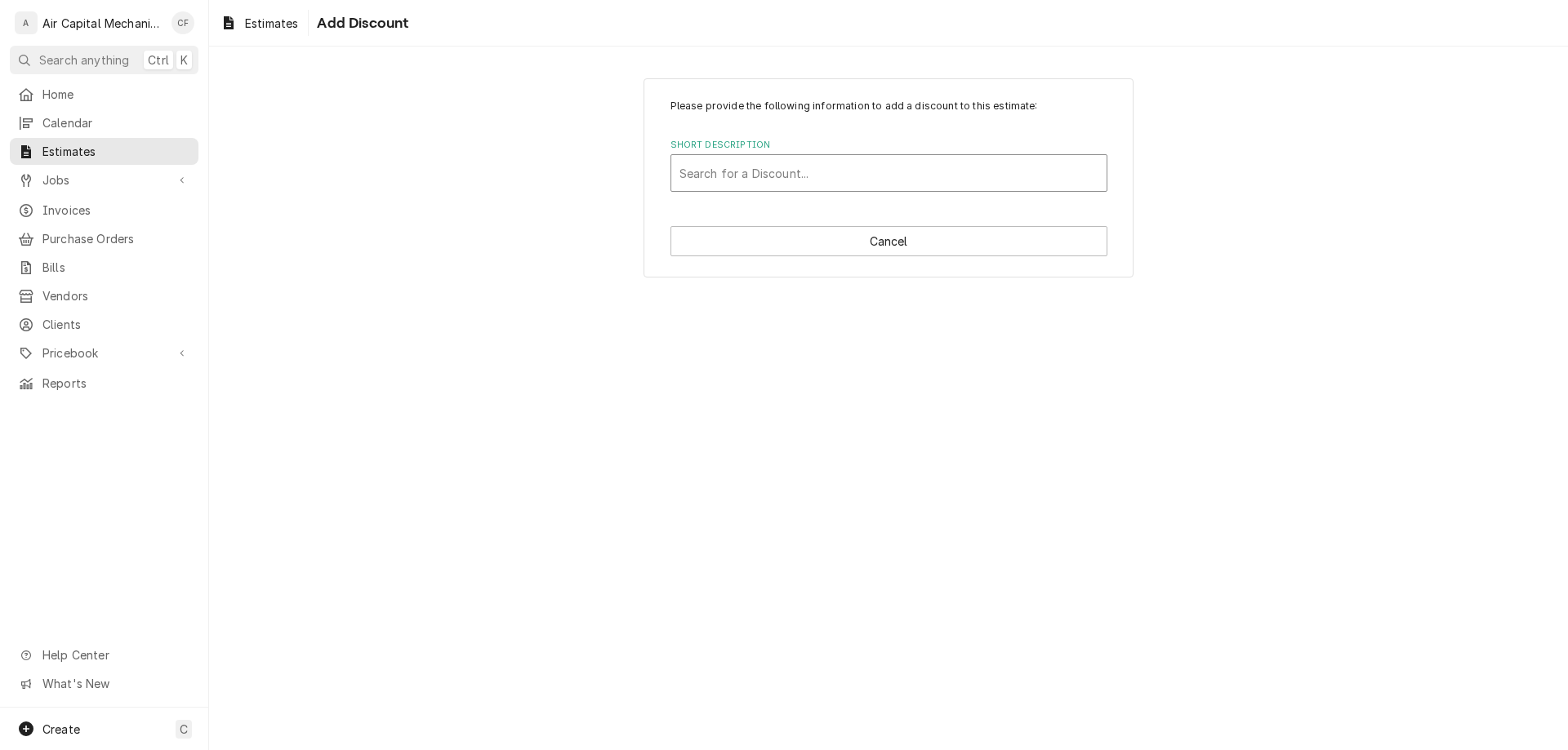
click at [888, 169] on div "Short Description" at bounding box center [888, 172] width 419 height 30
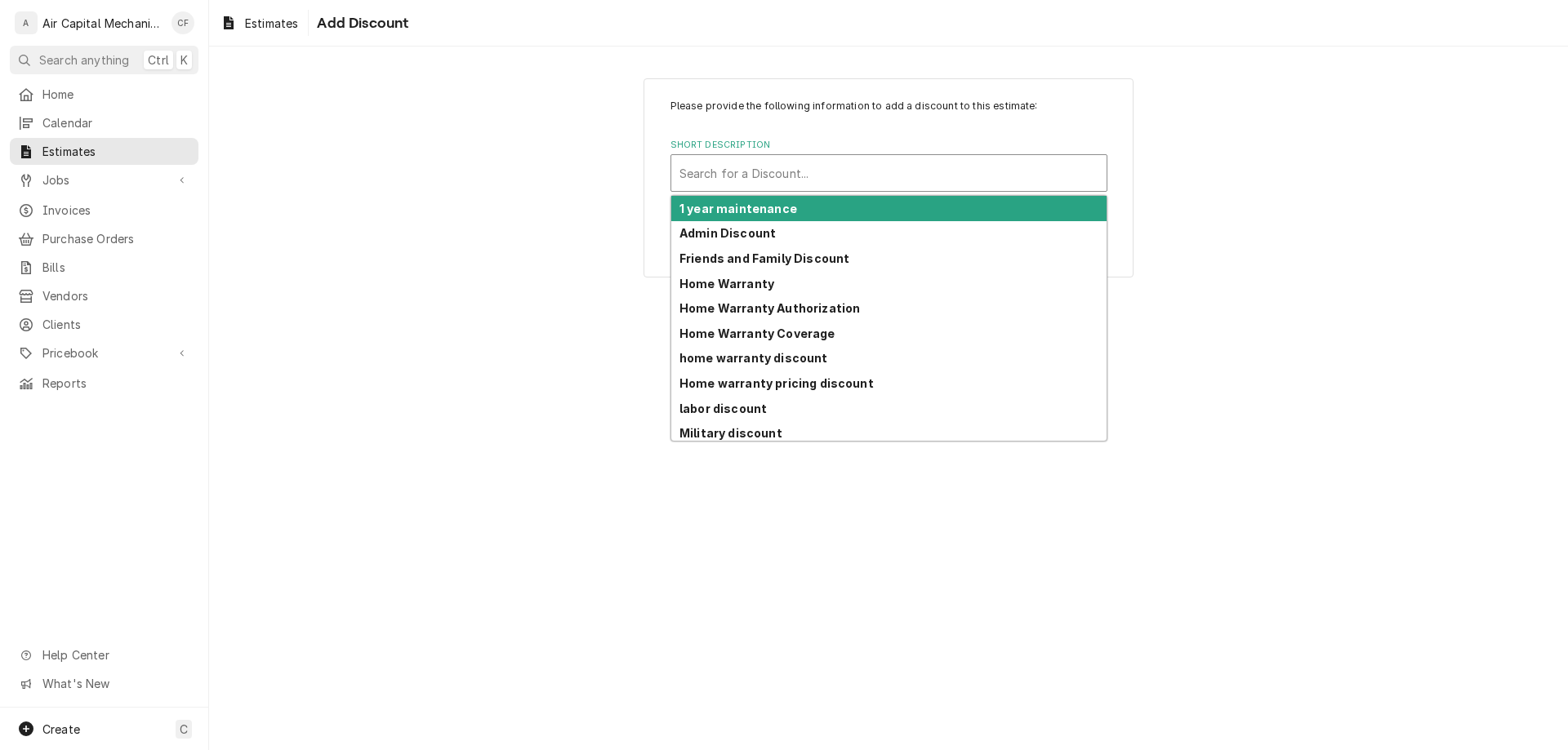
click at [518, 156] on div "Please provide the following information to add a discount to this estimate: Sh…" at bounding box center [888, 177] width 1358 height 228
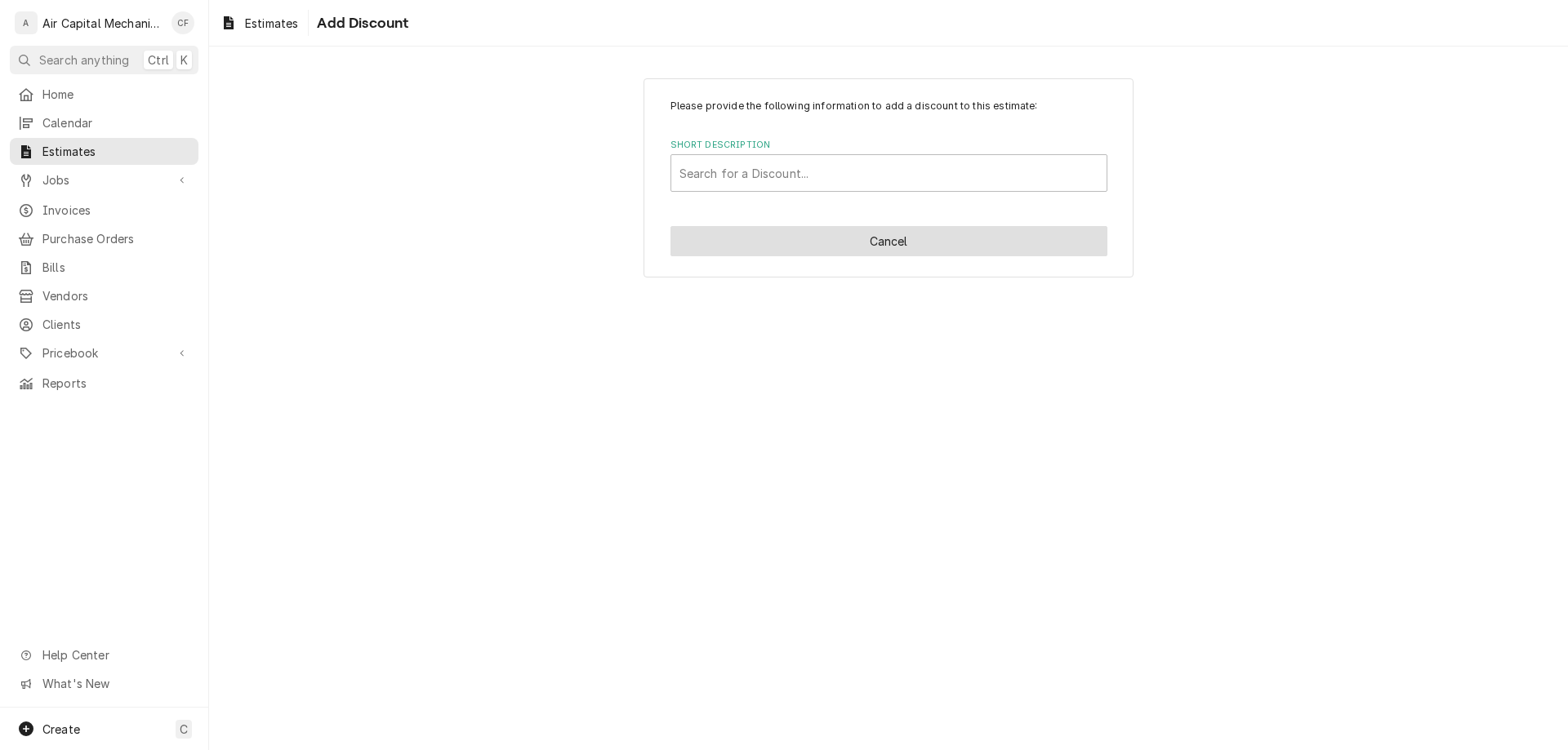
click at [837, 245] on button "Cancel" at bounding box center [889, 241] width 437 height 31
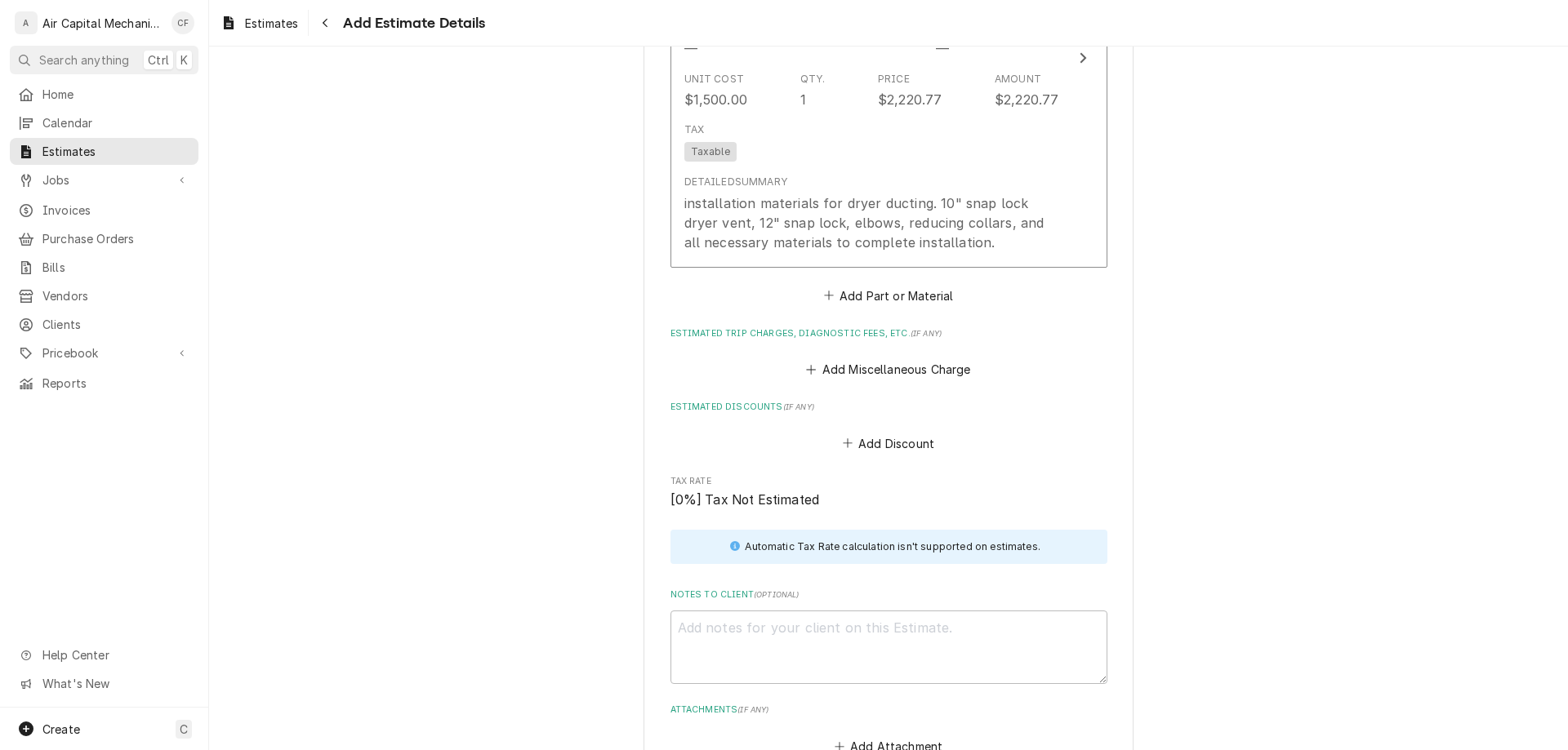
scroll to position [1735, 0]
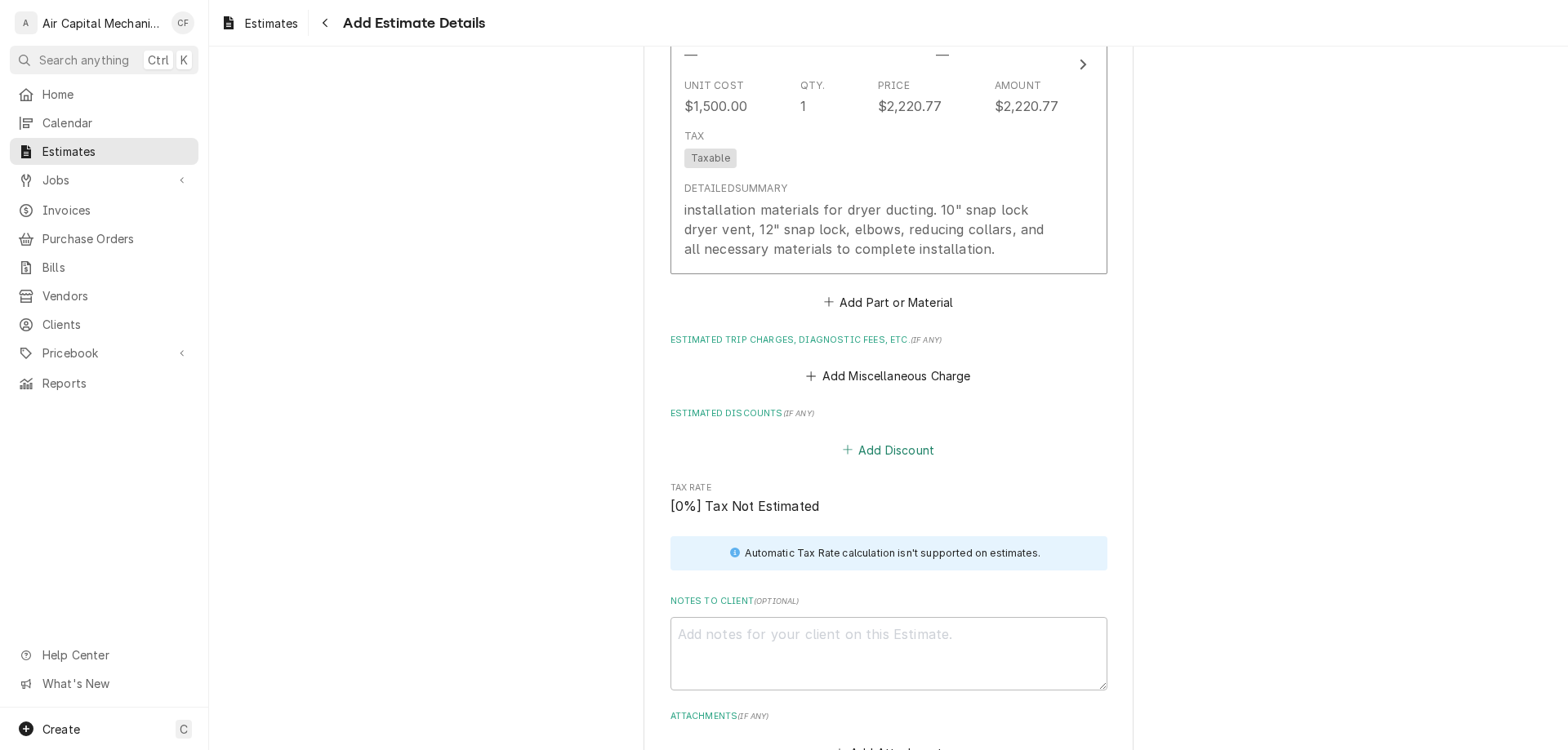
click at [878, 460] on button "Add Discount" at bounding box center [887, 450] width 97 height 23
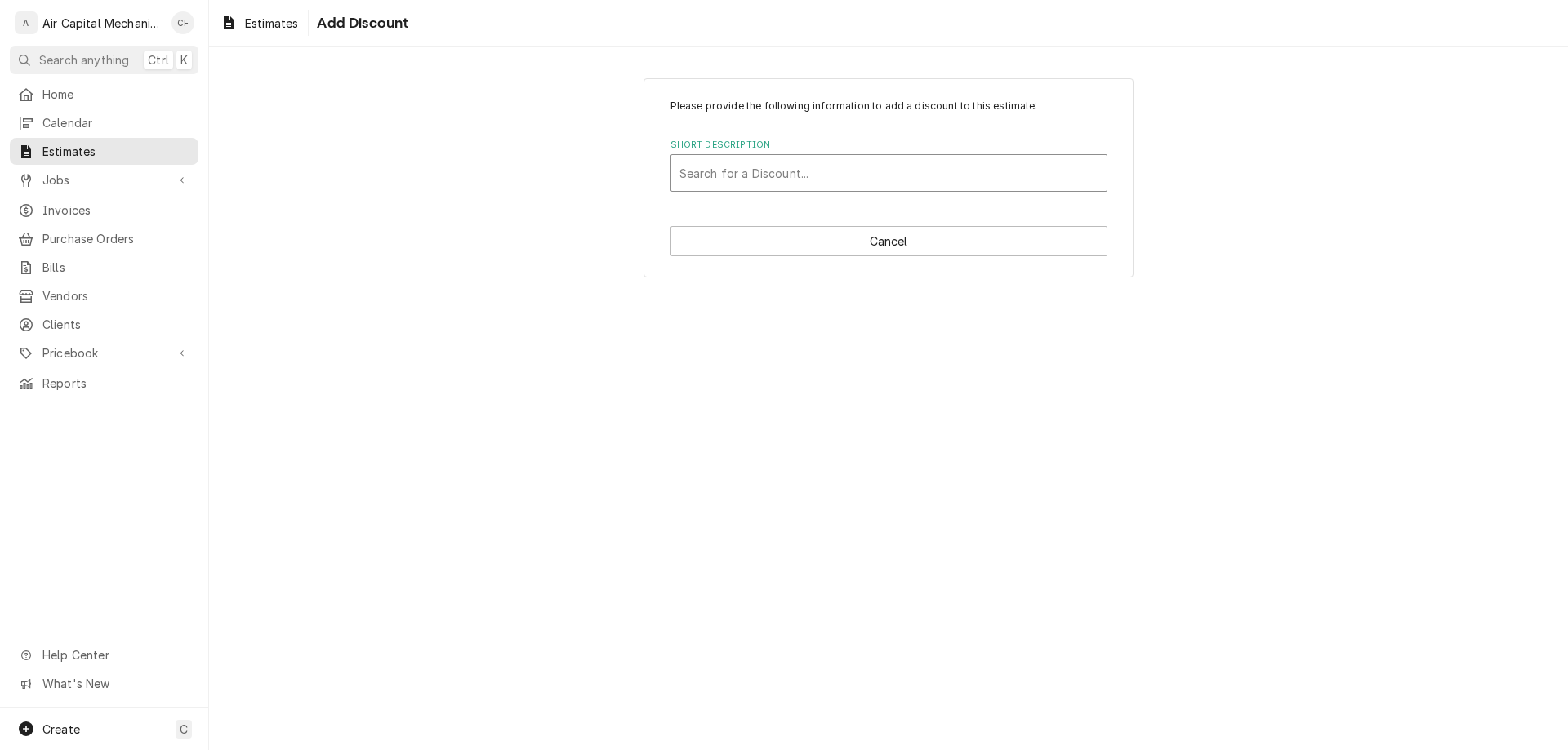
click at [904, 181] on div "Short Description" at bounding box center [888, 172] width 419 height 30
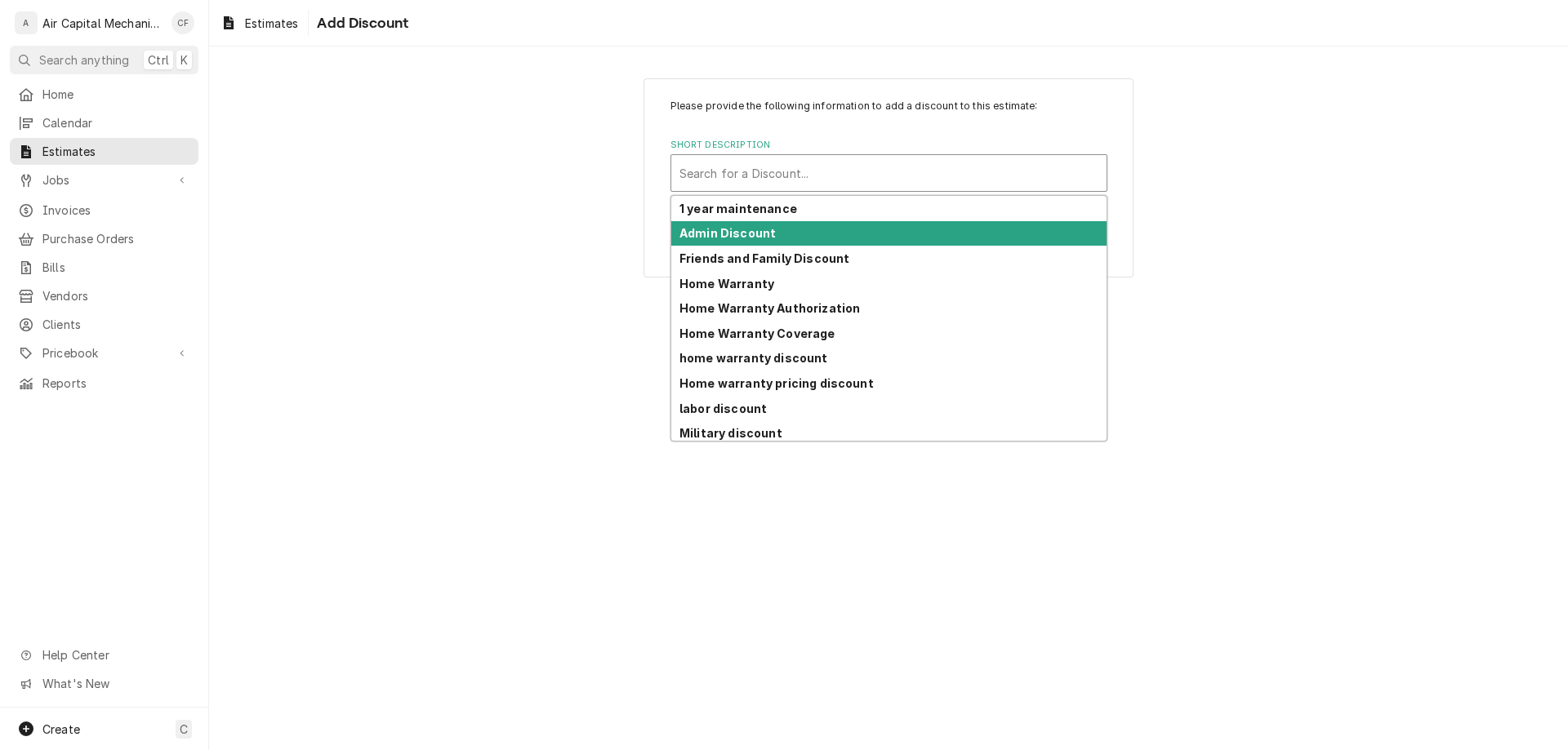
click at [924, 236] on div "Admin Discount" at bounding box center [889, 234] width 435 height 25
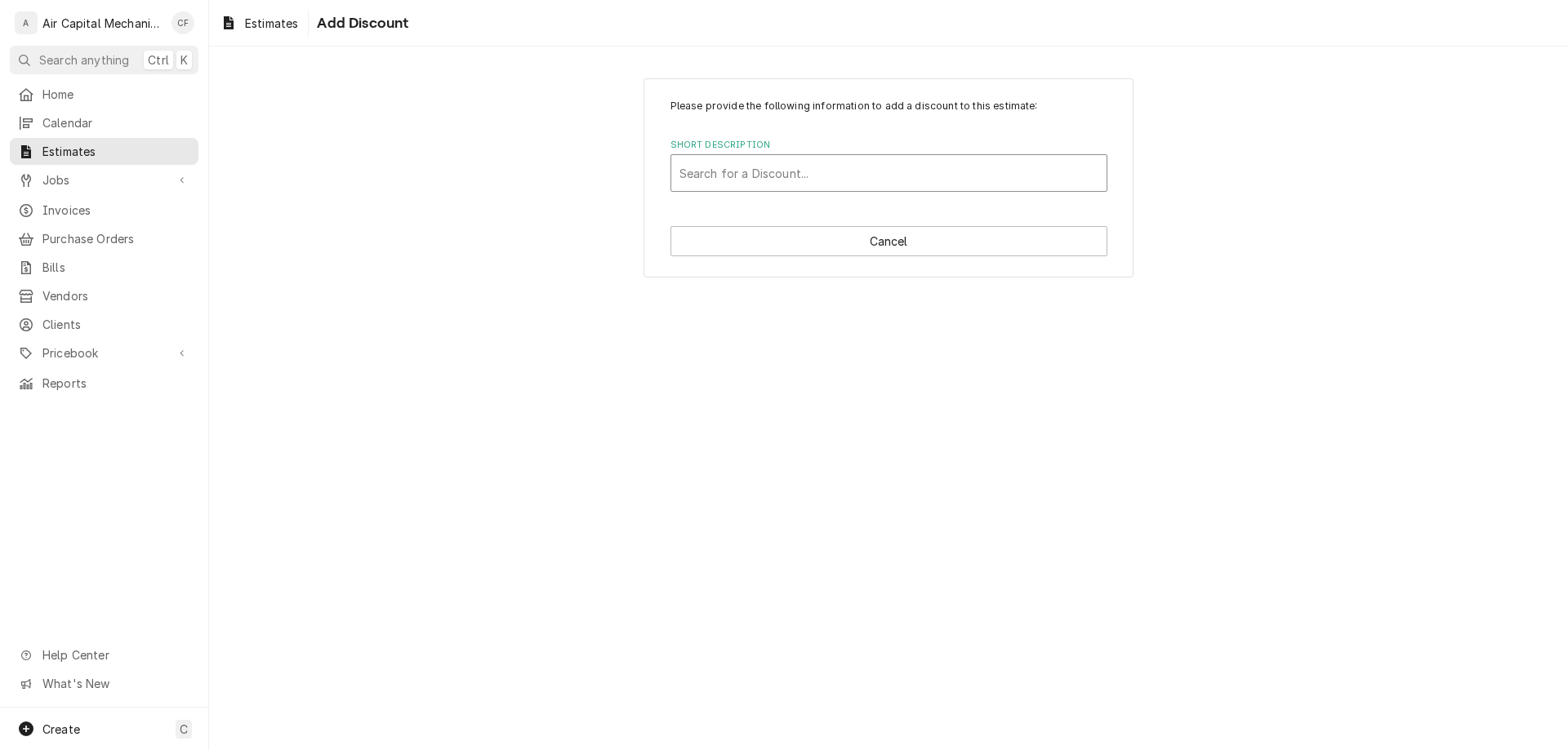
click at [996, 165] on div "Short Description" at bounding box center [888, 172] width 419 height 30
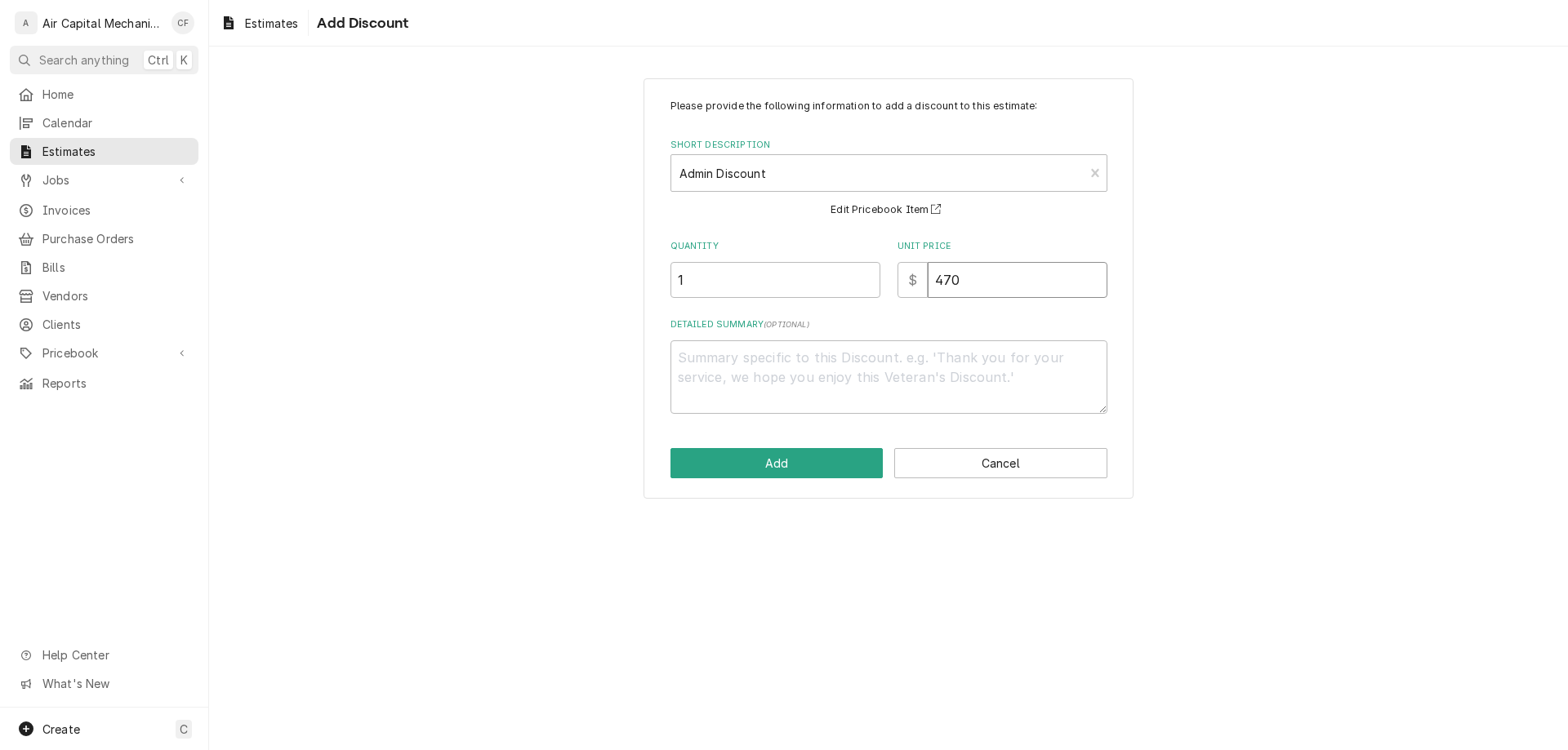
click at [983, 285] on input "470" at bounding box center [1017, 281] width 180 height 36
click at [821, 357] on textarea "10% discount for our faviorite dog lovers!" at bounding box center [889, 376] width 437 height 74
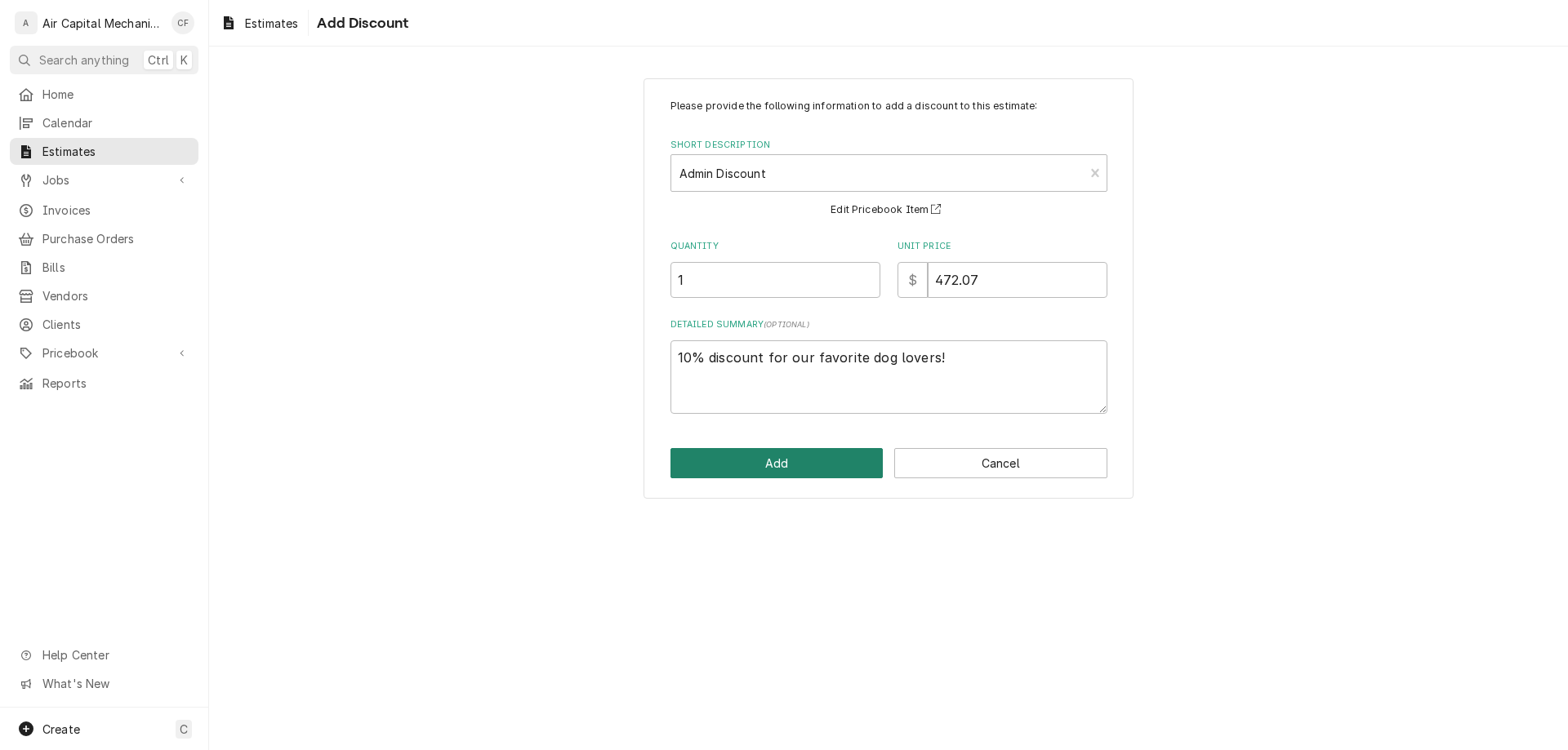
click at [771, 461] on button "Add" at bounding box center [777, 464] width 213 height 31
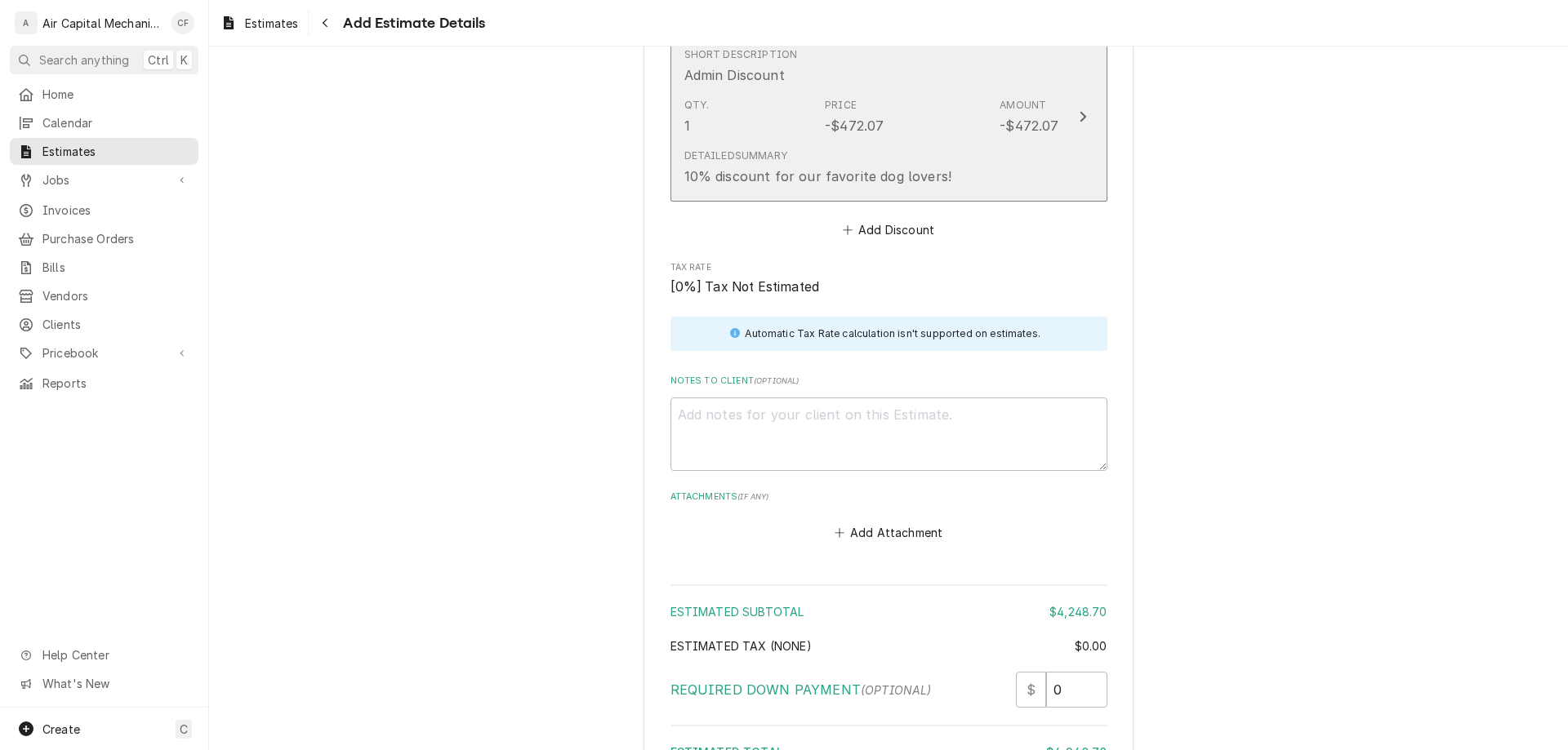
scroll to position [2110, 0]
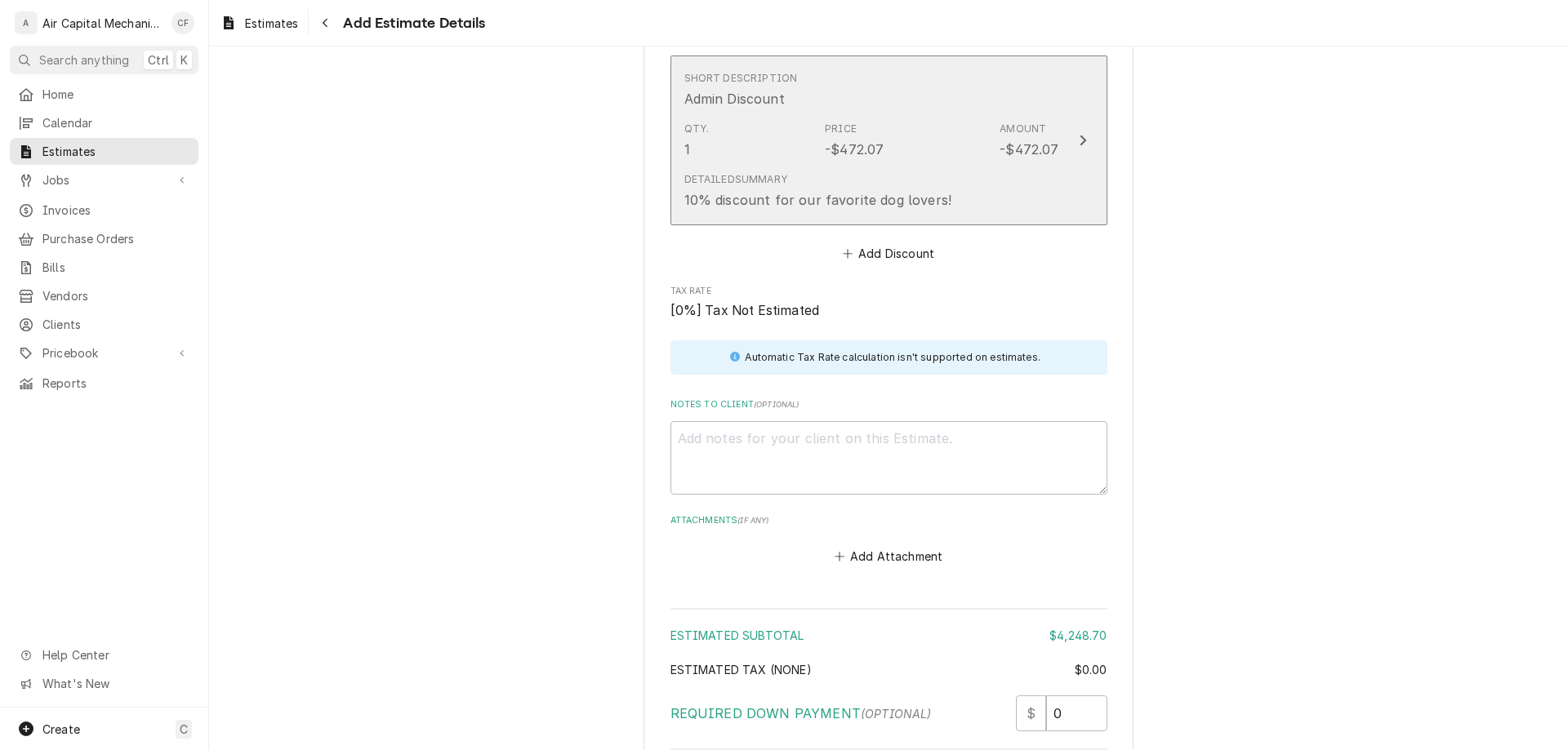
click at [849, 202] on div "10% discount for our favorite dog lovers!" at bounding box center [818, 200] width 268 height 19
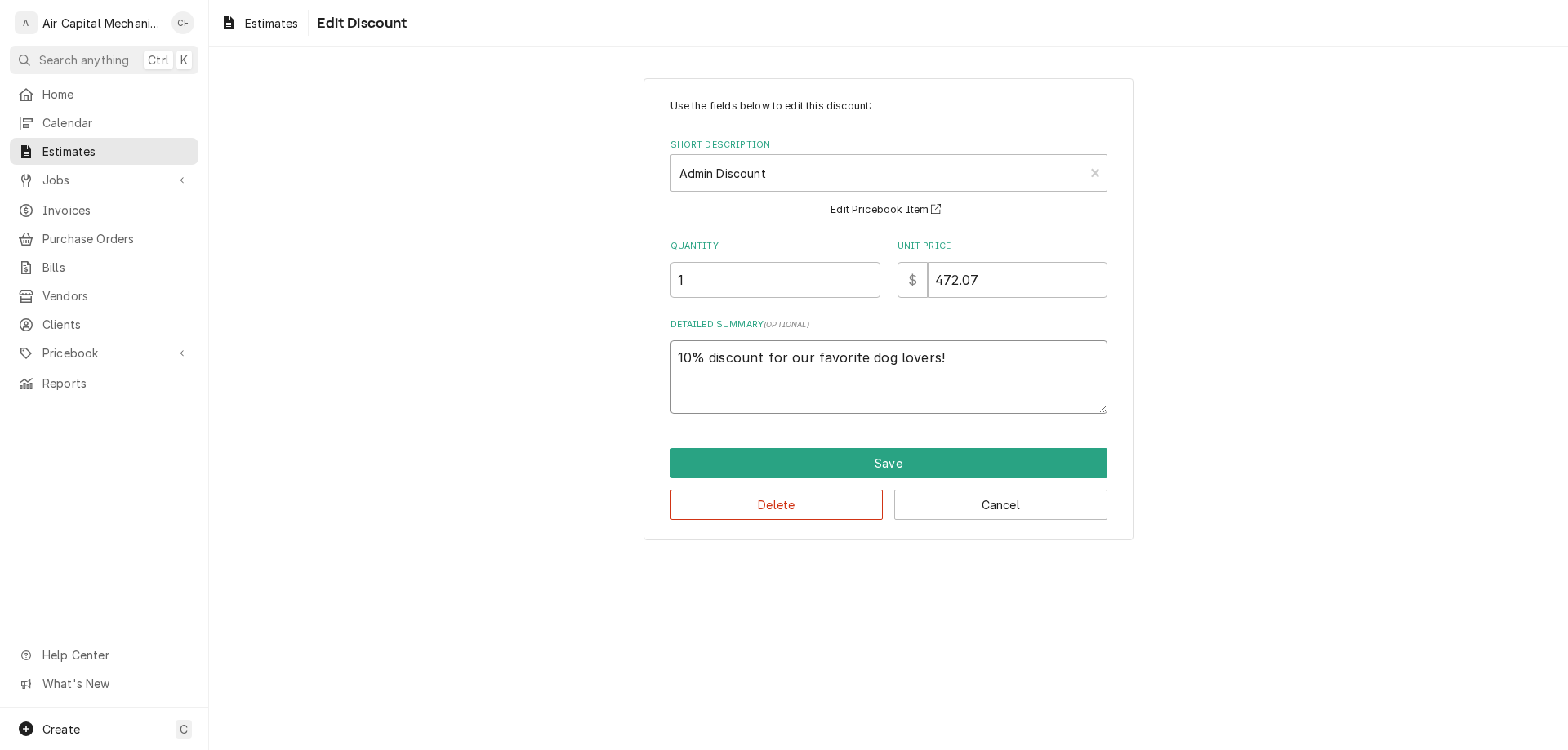
drag, startPoint x: 981, startPoint y: 347, endPoint x: 797, endPoint y: 336, distance: 184.3
click at [797, 336] on div "Detailed Summary ( optional ) 10% discount for our favorite dog lovers!" at bounding box center [889, 366] width 437 height 96
drag, startPoint x: 1022, startPoint y: 380, endPoint x: 762, endPoint y: 352, distance: 261.5
click at [762, 352] on textarea "10% discount for our favorite dog lovers!" at bounding box center [889, 376] width 437 height 74
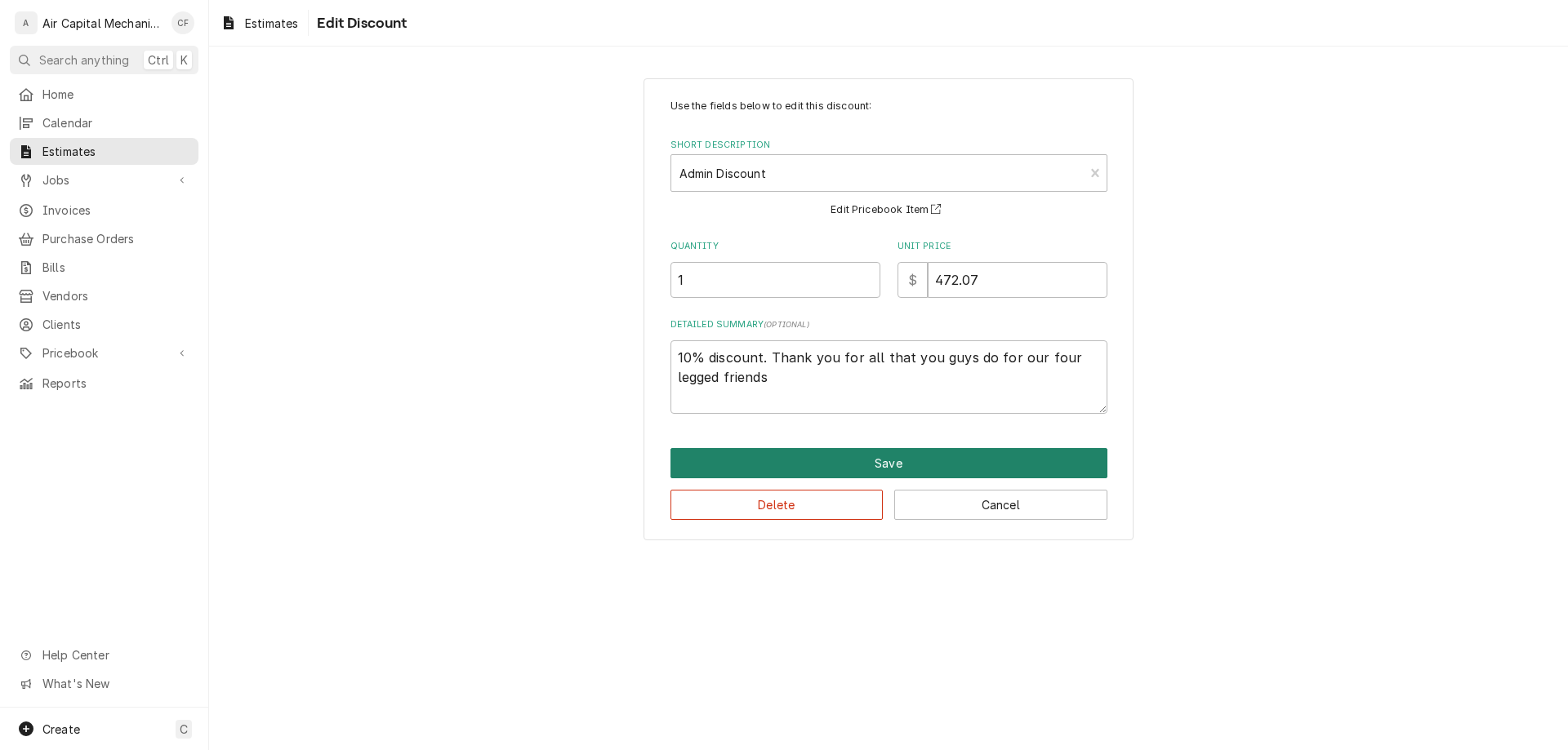
click at [733, 457] on button "Save" at bounding box center [889, 464] width 437 height 31
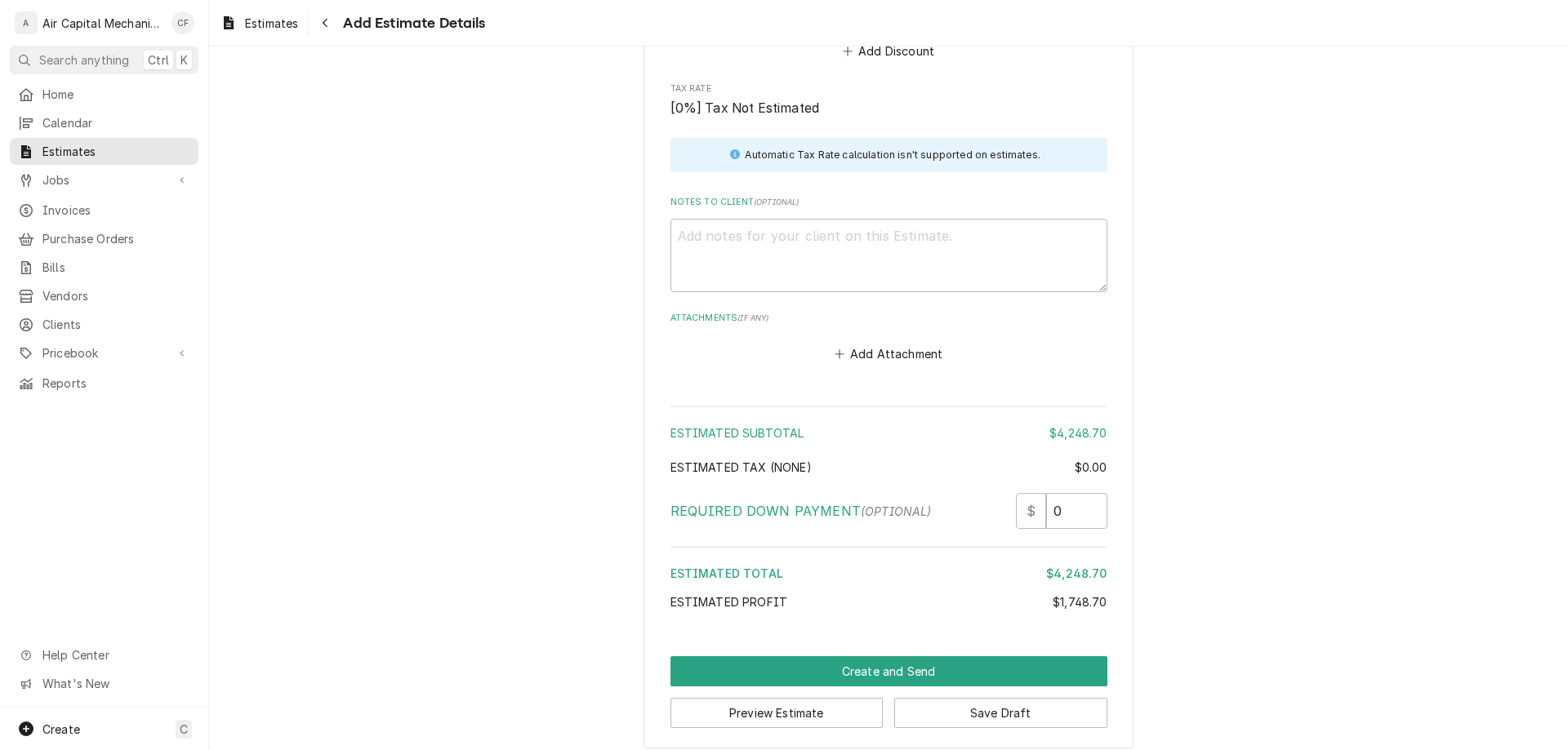
scroll to position [2345, 0]
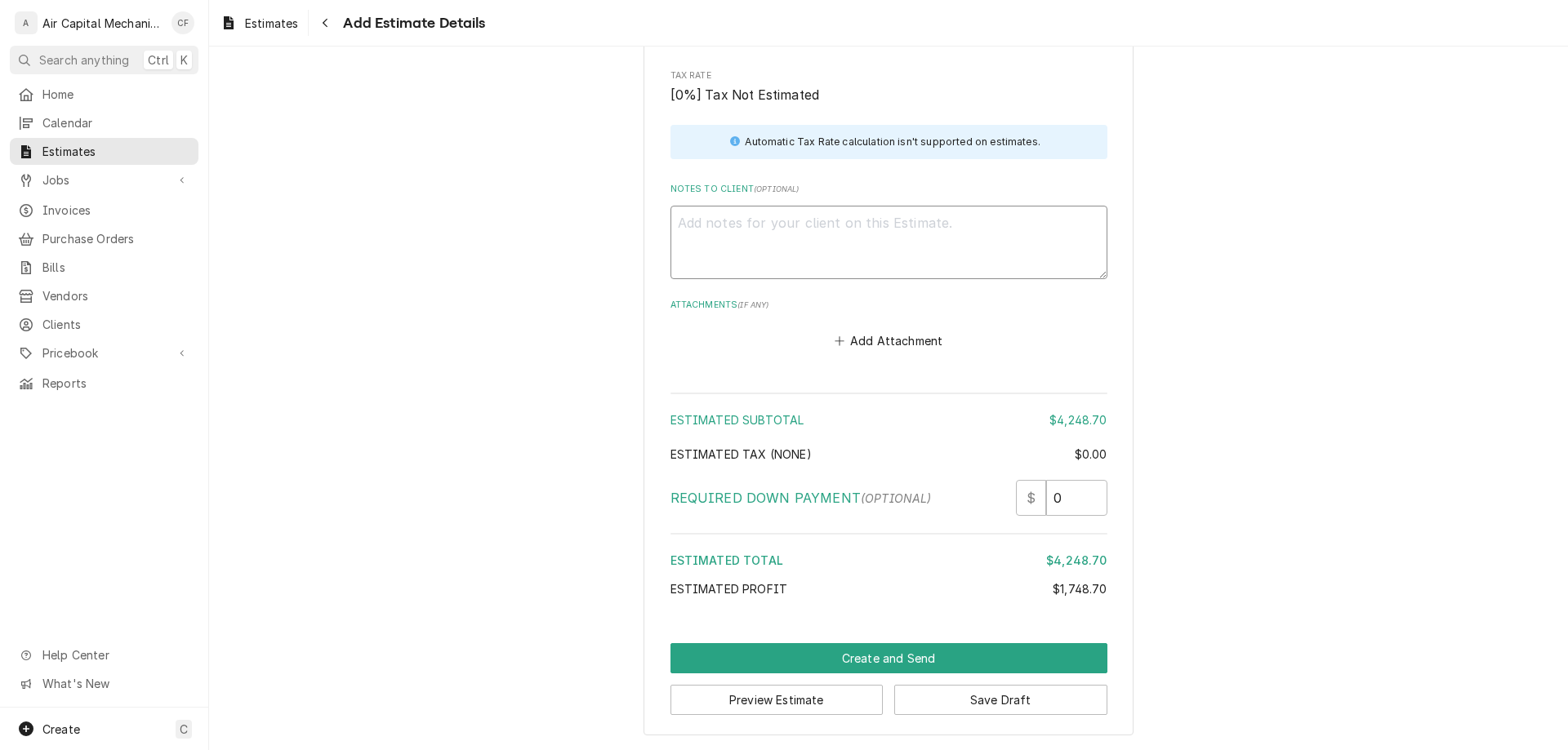
click at [806, 250] on textarea "Notes to Client ( optional )" at bounding box center [889, 242] width 437 height 74
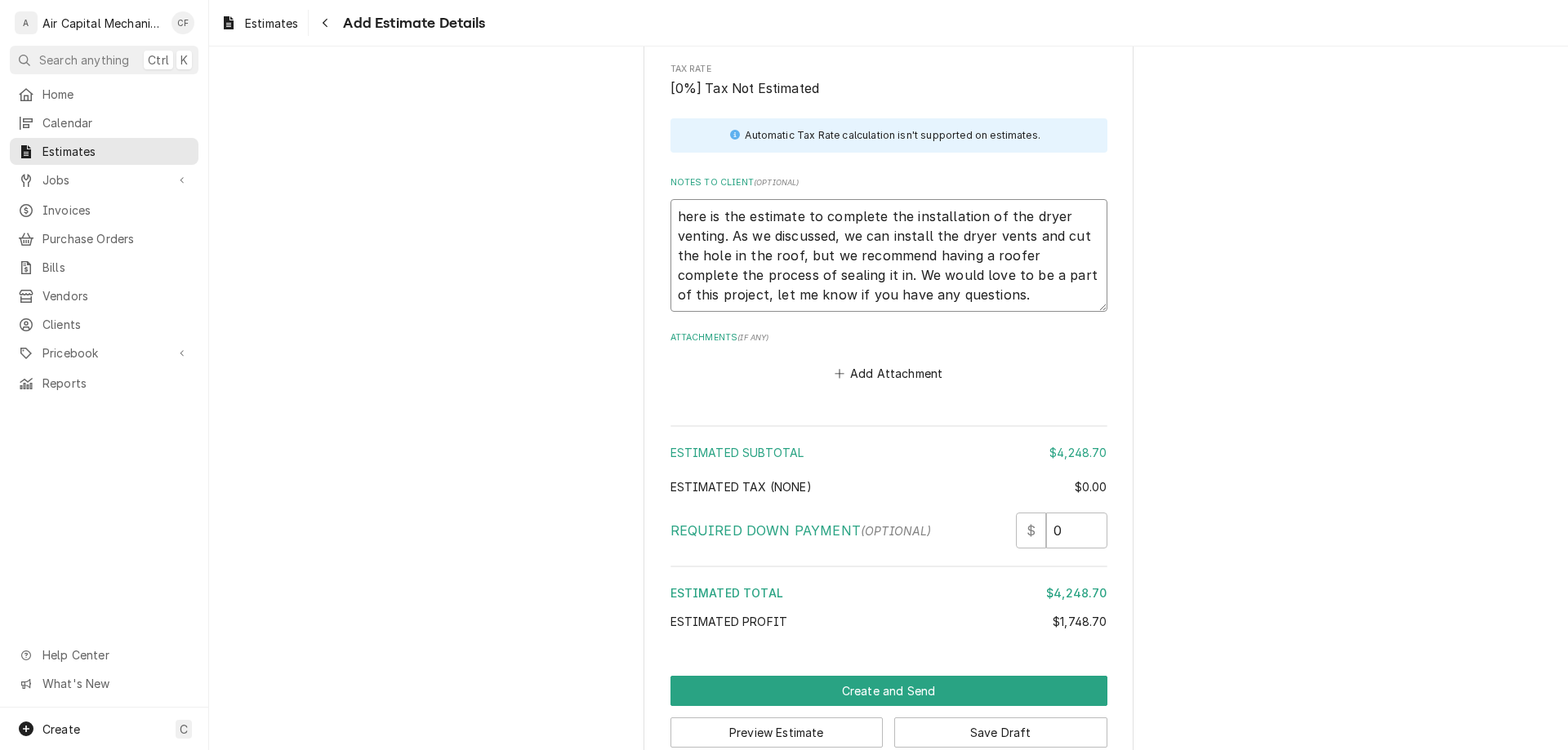
scroll to position [2384, 0]
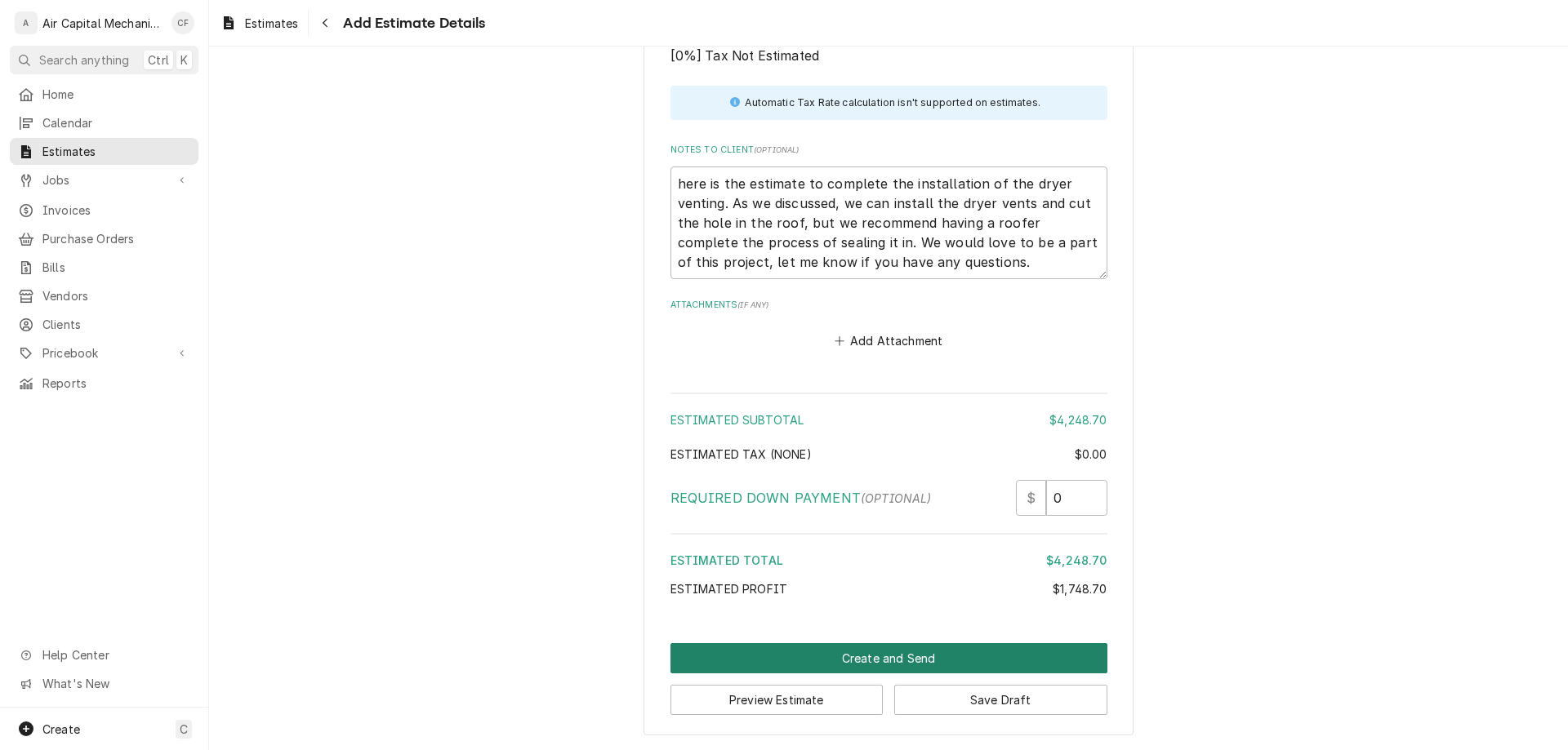
click at [946, 648] on button "Create and Send" at bounding box center [889, 659] width 437 height 31
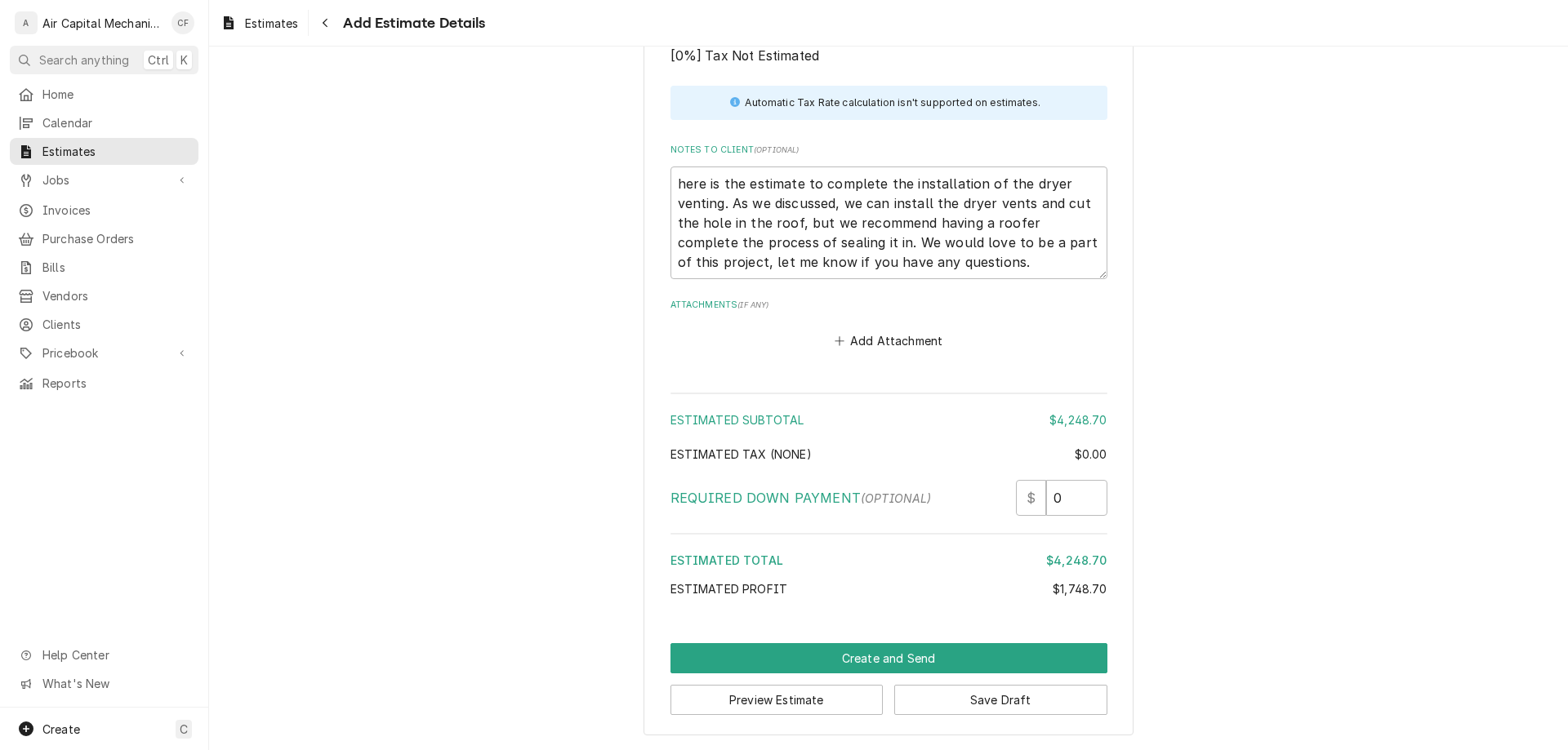
scroll to position [2375, 0]
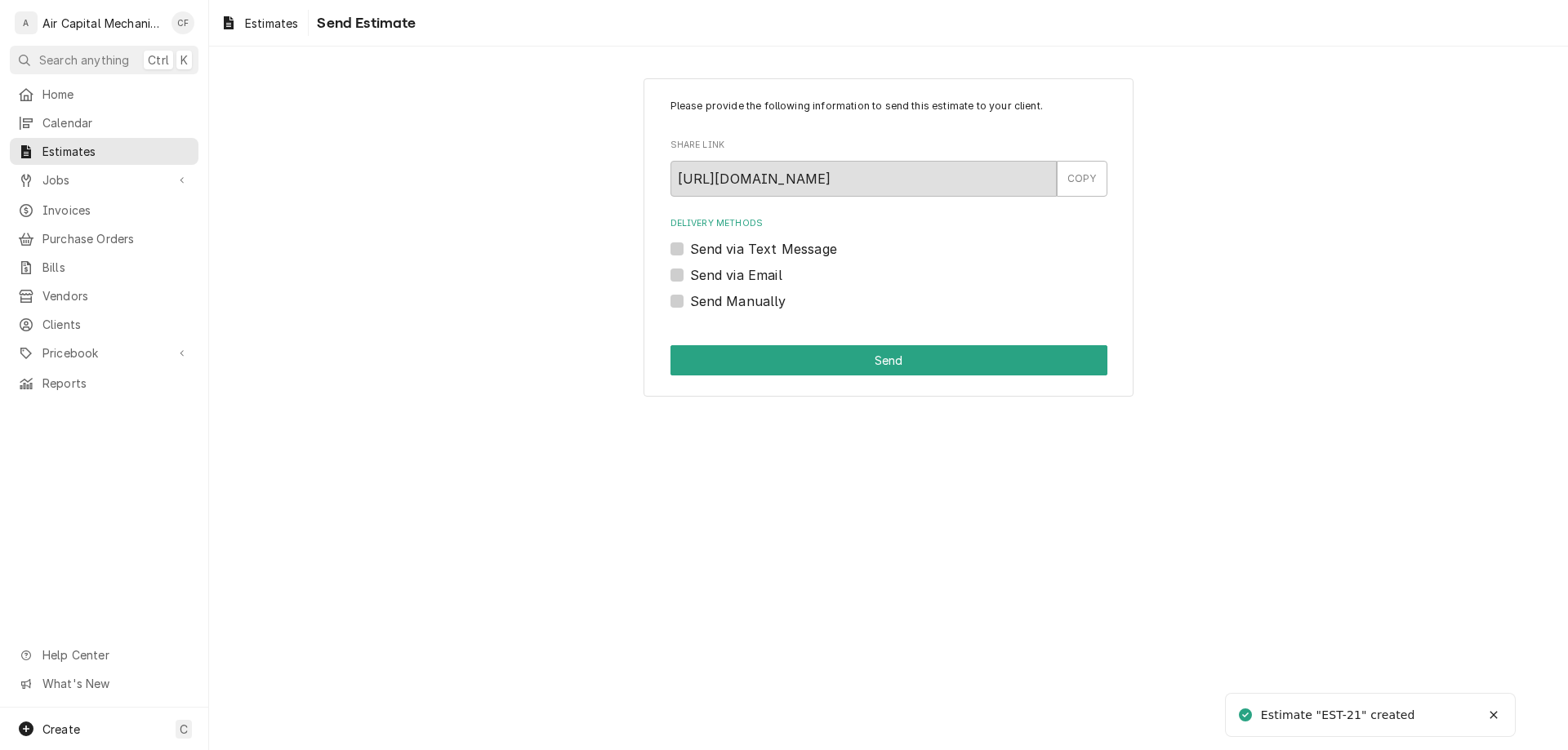
click at [757, 284] on label "Send via Email" at bounding box center [736, 275] width 92 height 19
click at [757, 284] on input "Send via Email" at bounding box center [908, 284] width 437 height 36
checkbox input "true"
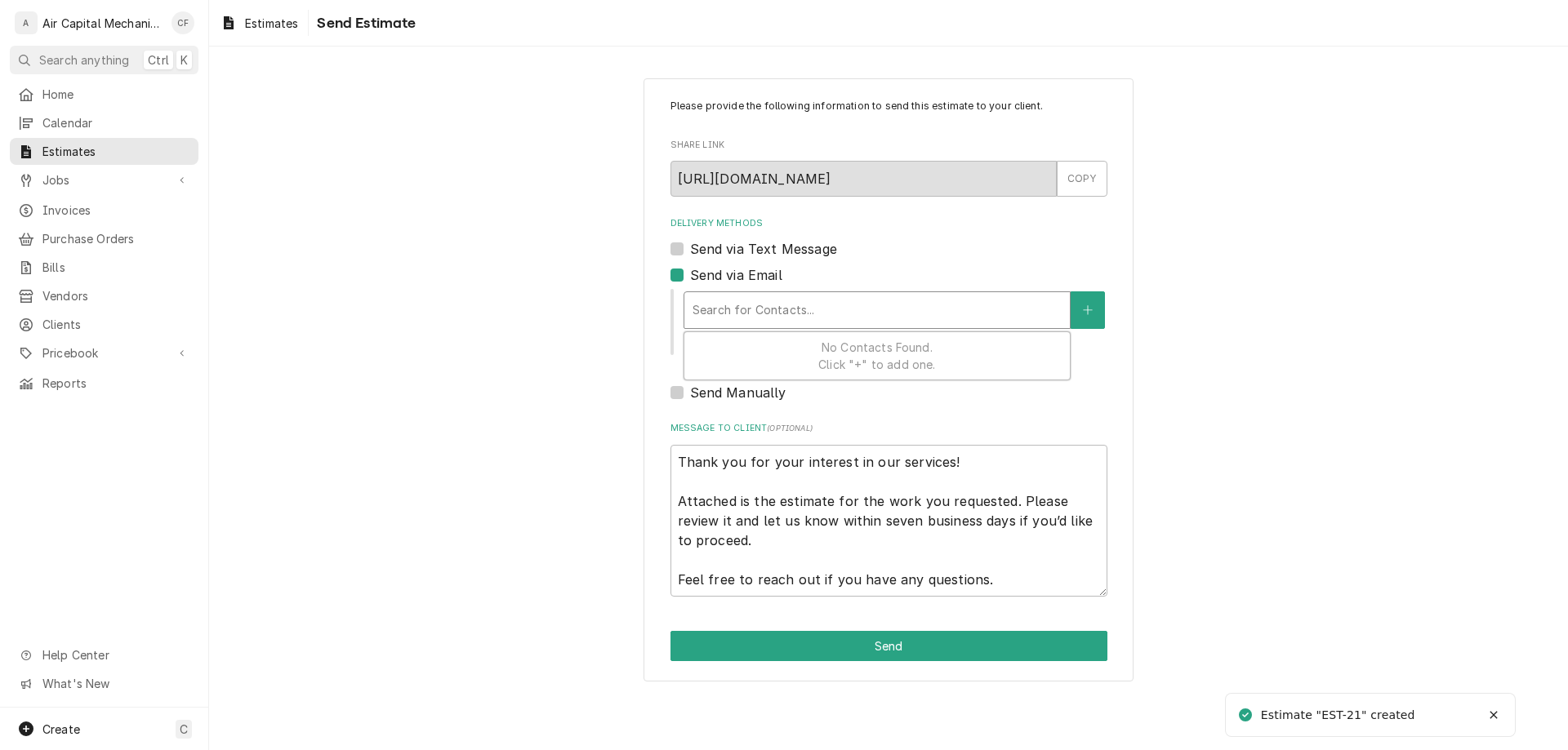
click at [762, 317] on div "Delivery Methods" at bounding box center [876, 310] width 369 height 30
click at [1093, 301] on button "Delivery Methods" at bounding box center [1088, 309] width 34 height 37
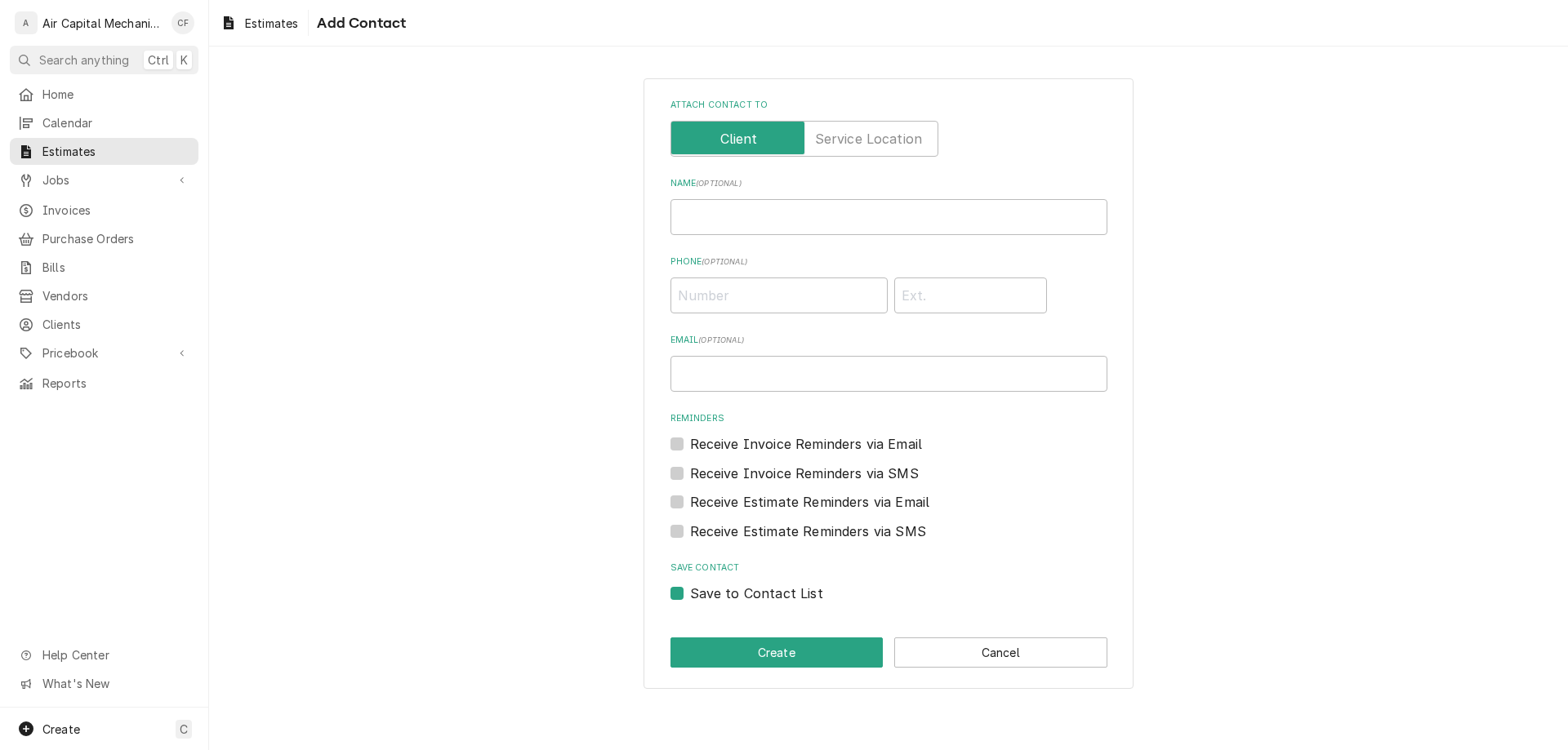
click at [859, 141] on label "Attach contact to" at bounding box center [805, 139] width 268 height 36
click at [859, 141] on input "Attach contact to" at bounding box center [805, 139] width 253 height 36
click at [740, 114] on div "Attach contact to" at bounding box center [889, 127] width 437 height 58
click at [744, 136] on label "Attach contact to" at bounding box center [805, 139] width 268 height 36
click at [744, 136] on input "Attach contact to" at bounding box center [805, 139] width 253 height 36
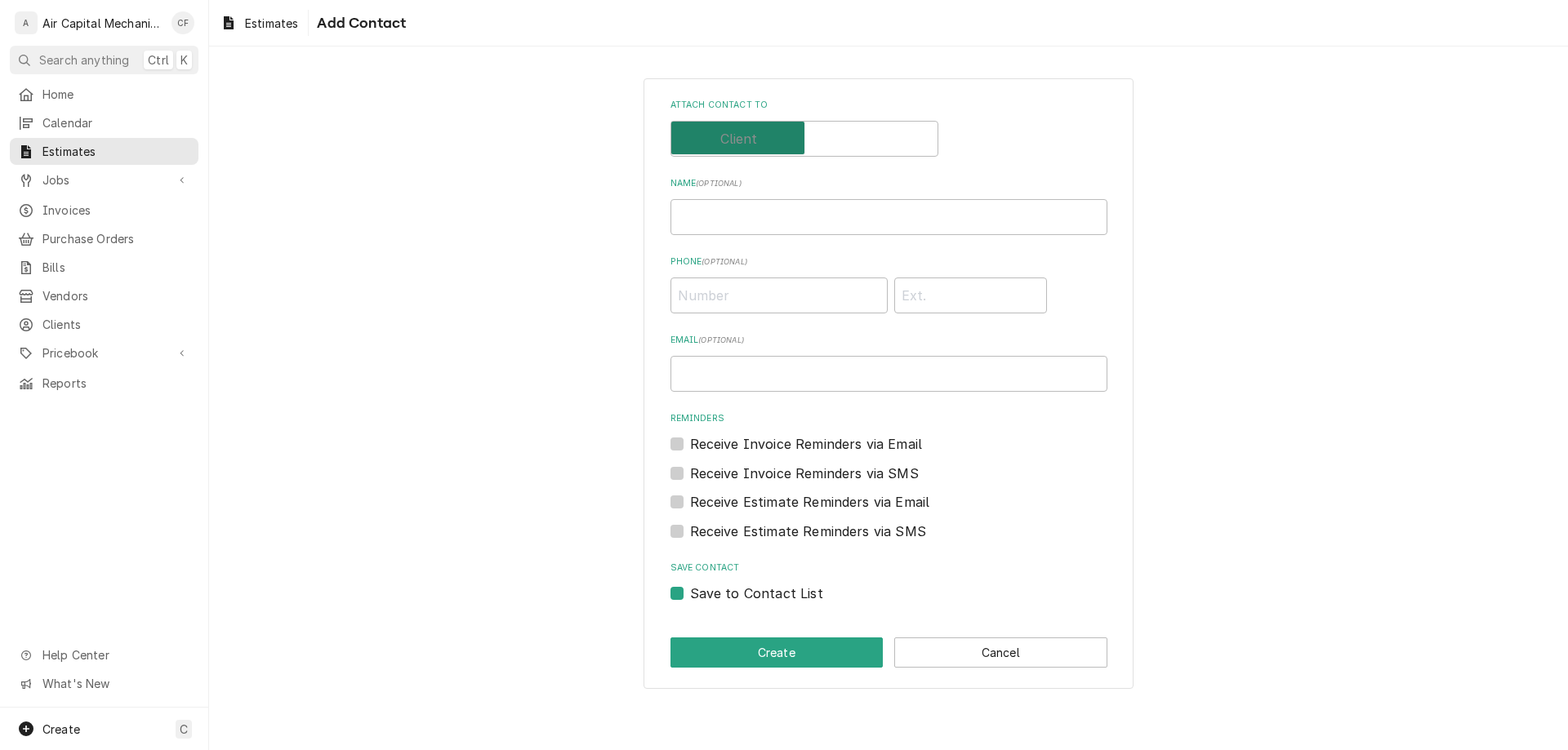
checkbox input "false"
click at [793, 239] on div "Attach contact to Name ( optional ) Phone ( optional ) Email ( optional ) Remin…" at bounding box center [889, 351] width 437 height 505
type textarea "x"
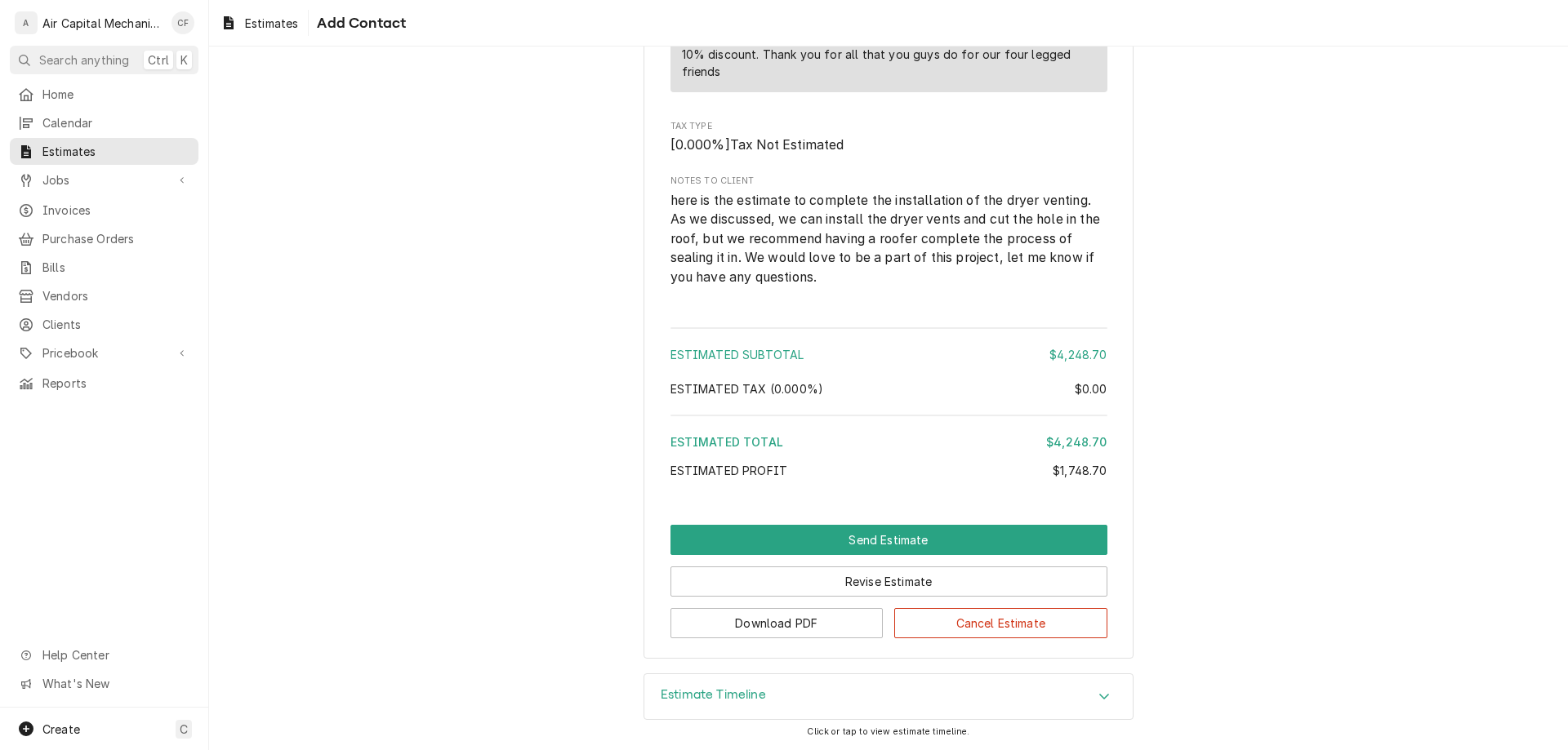
scroll to position [1720, 0]
click at [888, 547] on button "Send Estimate" at bounding box center [889, 540] width 437 height 31
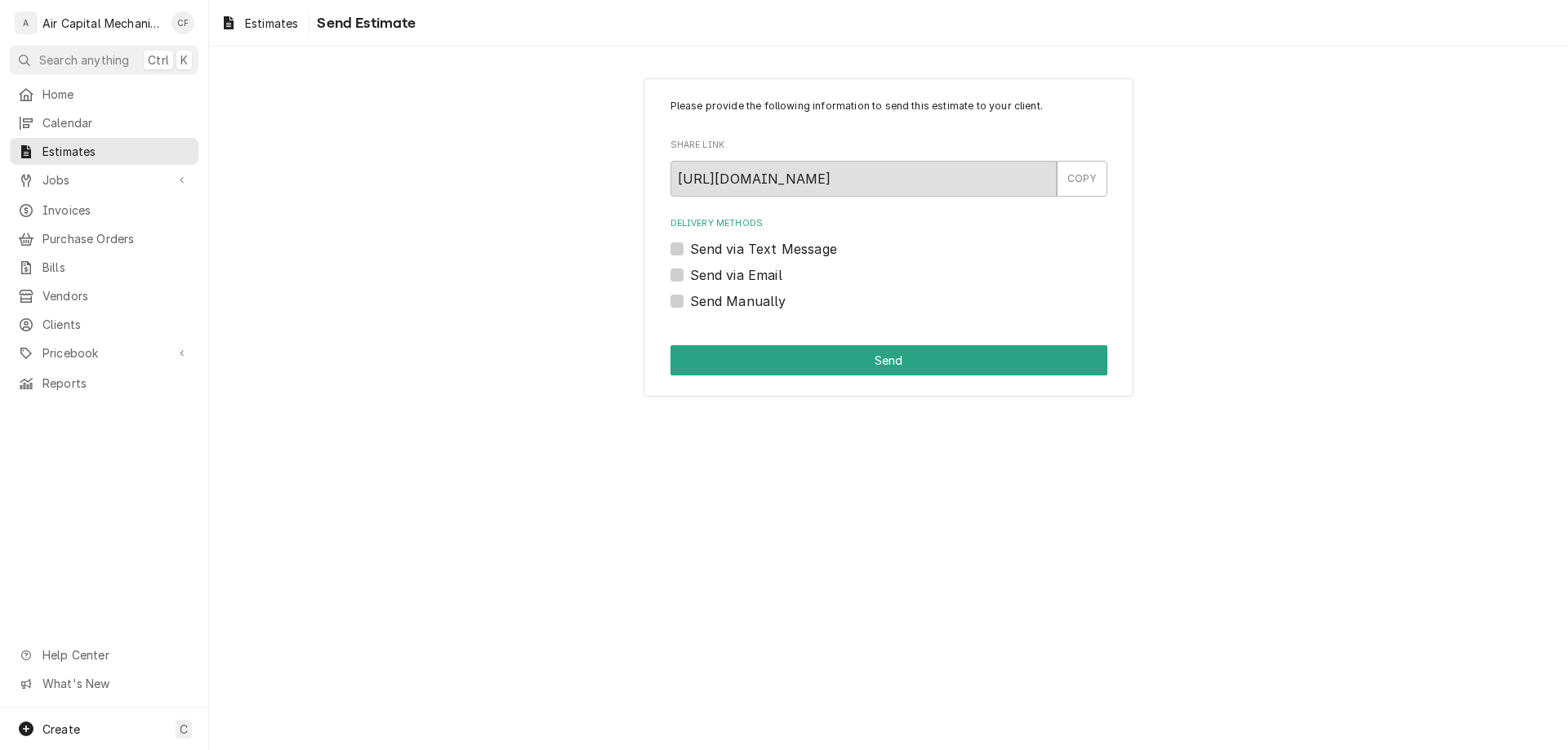
click at [703, 254] on label "Send via Text Message" at bounding box center [762, 249] width 147 height 19
click at [703, 254] on input "Send via Text Message" at bounding box center [908, 258] width 437 height 36
checkbox input "true"
type textarea "x"
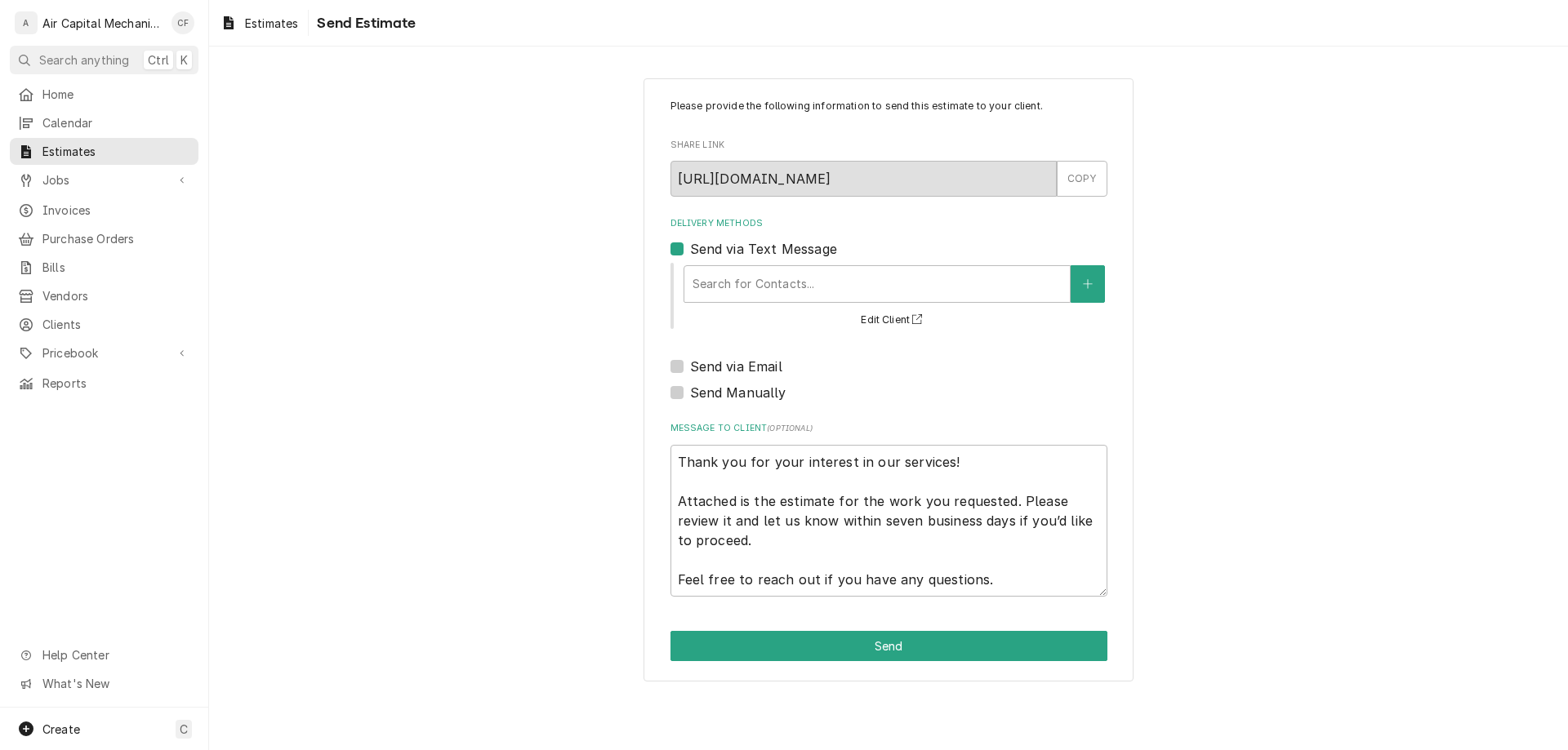
click at [719, 252] on label "Send via Text Message" at bounding box center [762, 249] width 147 height 19
click at [719, 252] on input "Send via Text Message" at bounding box center [908, 258] width 437 height 36
checkbox input "false"
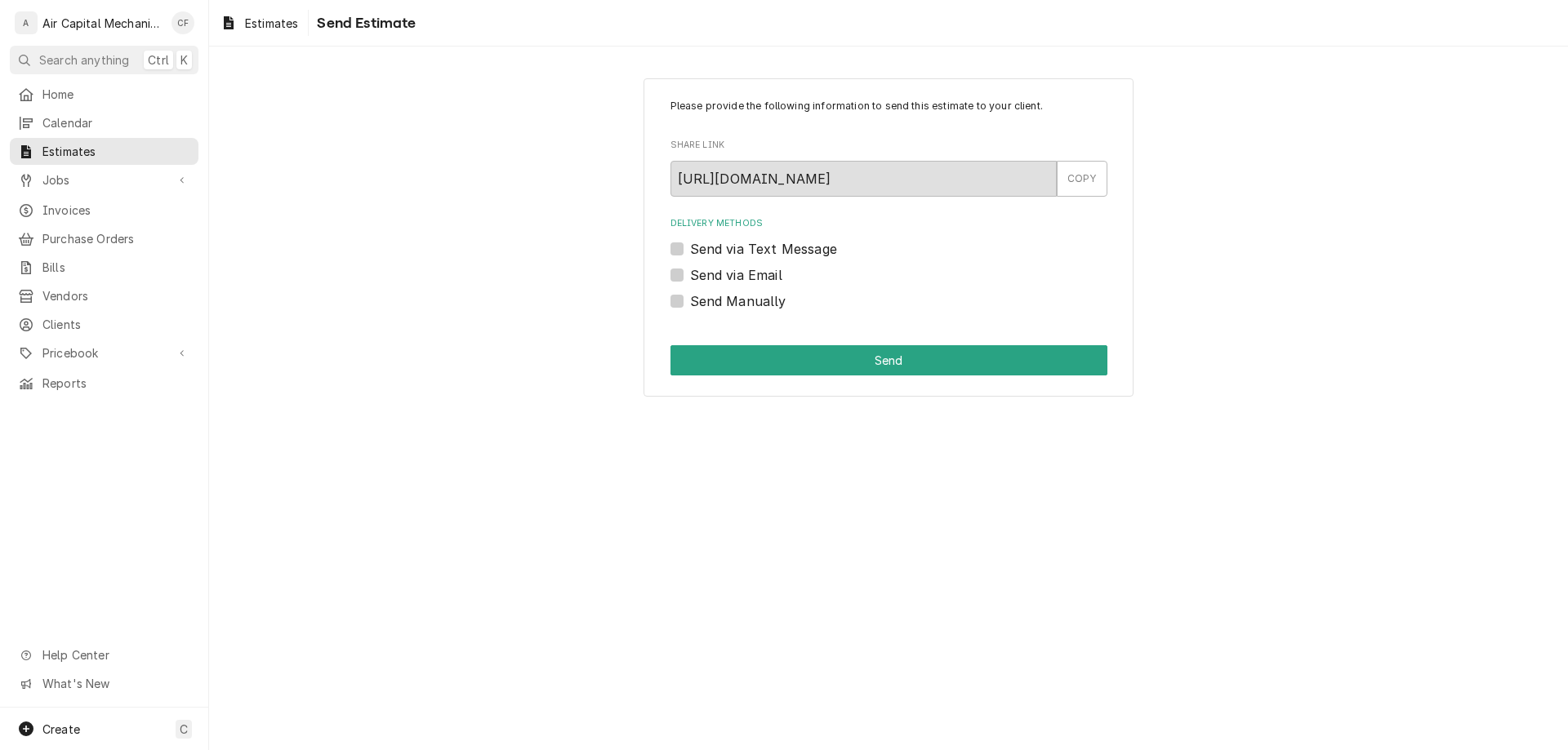
click at [739, 275] on label "Send via Email" at bounding box center [736, 275] width 92 height 19
click at [739, 275] on input "Send via Email" at bounding box center [908, 284] width 437 height 36
checkbox input "true"
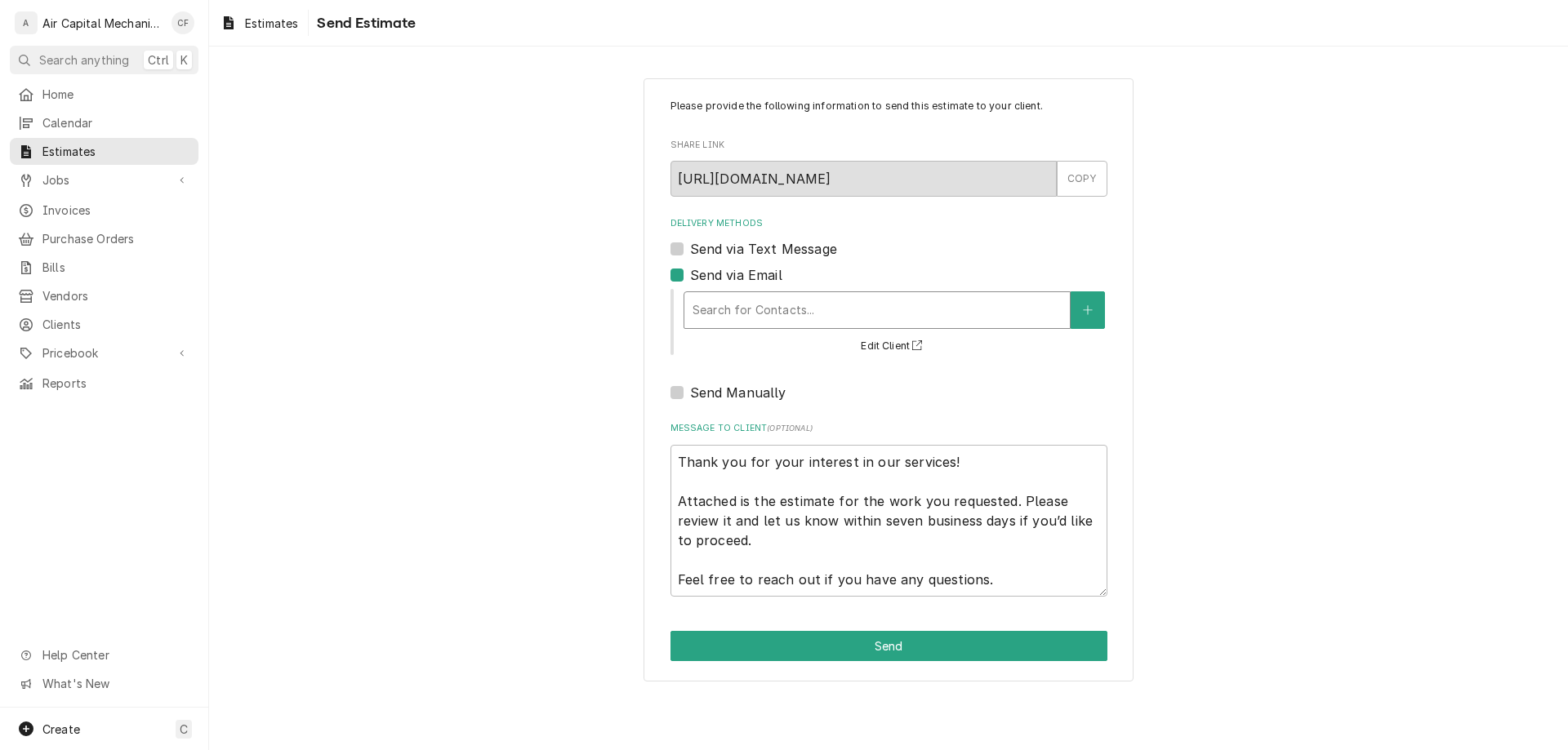
click at [759, 314] on div "Delivery Methods" at bounding box center [876, 310] width 369 height 30
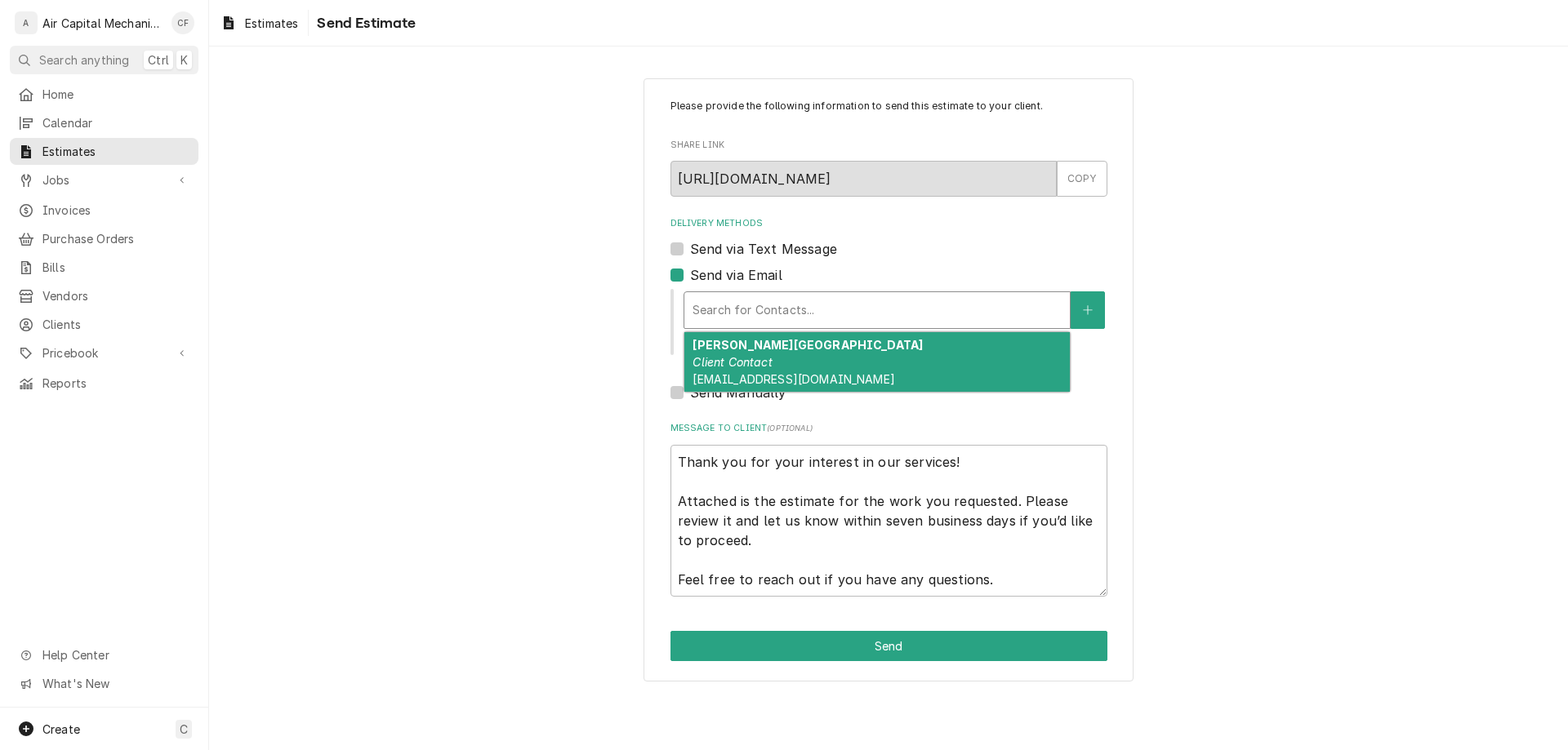
click at [783, 362] on div "Shanna Ireland Client Contact SIreland@kshumane.org" at bounding box center [876, 362] width 385 height 59
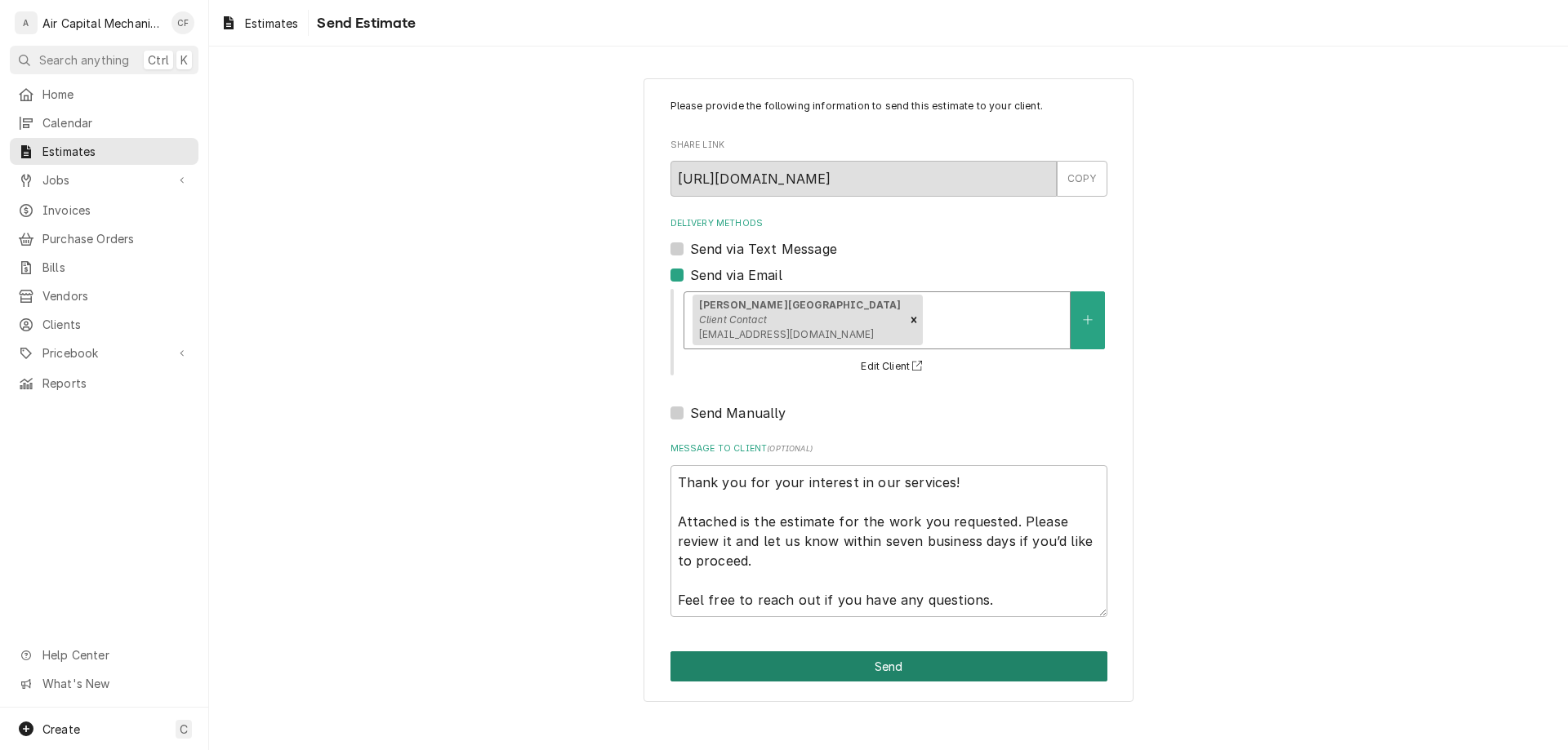
click at [928, 666] on button "Send" at bounding box center [889, 667] width 437 height 31
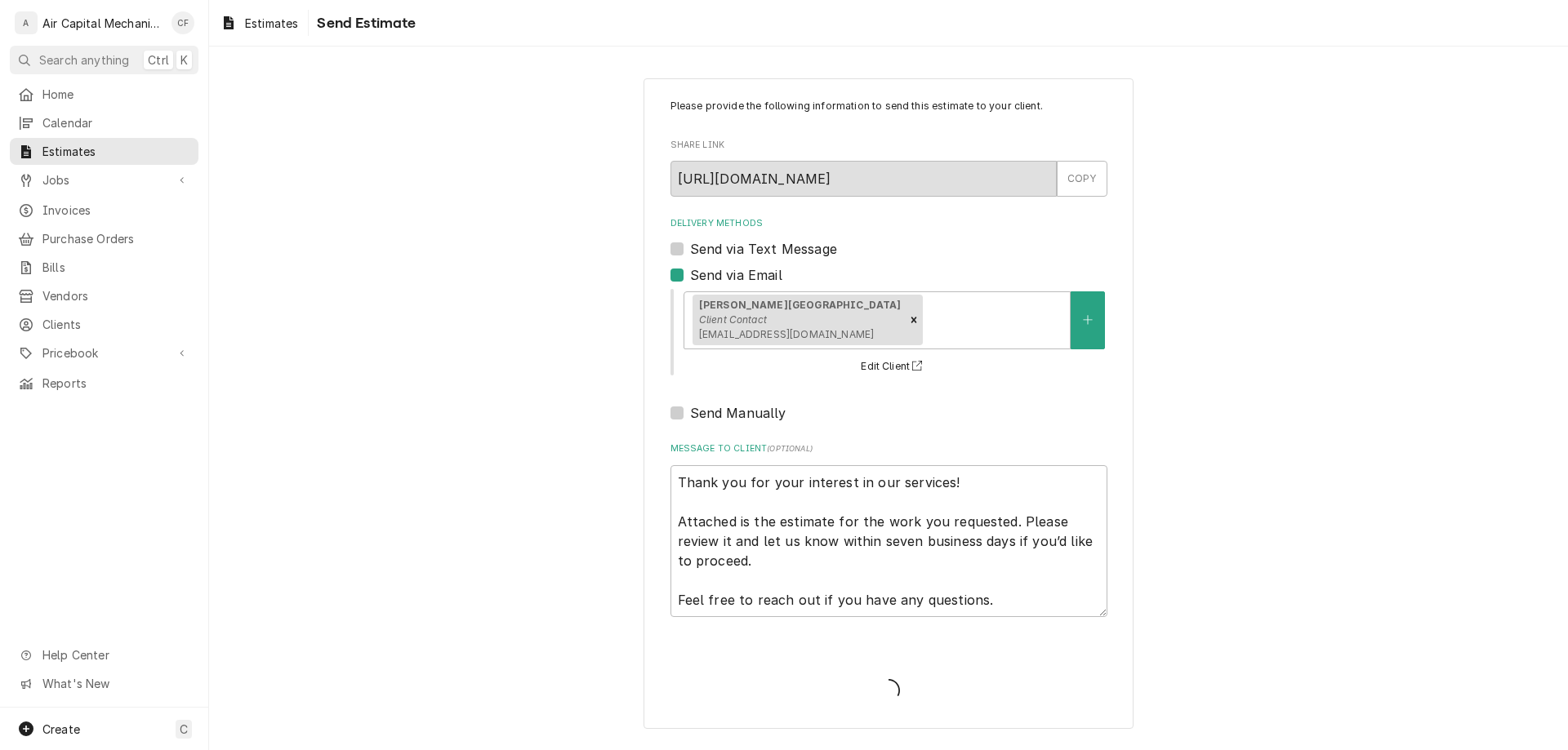
type textarea "x"
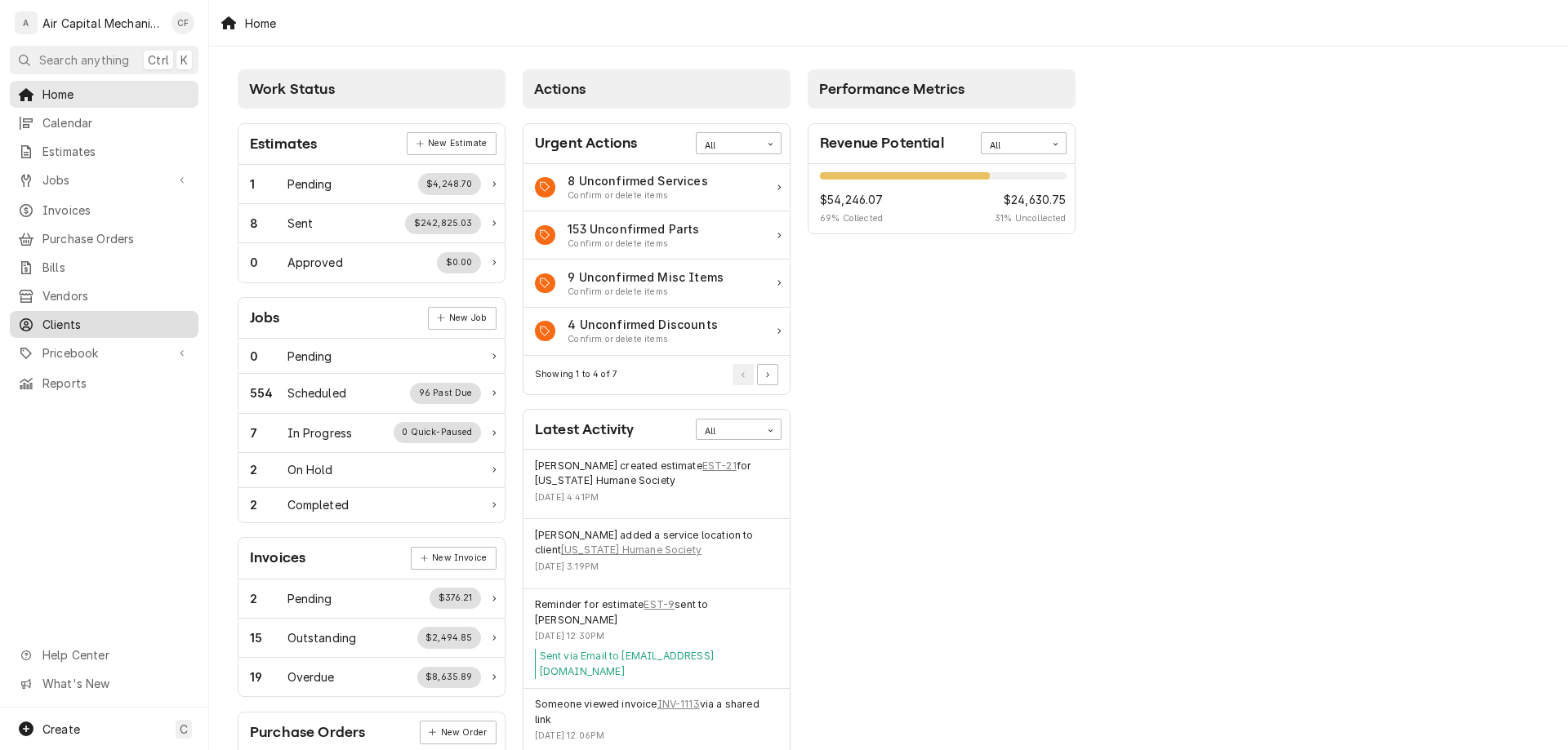
click at [93, 311] on link "Clients" at bounding box center [103, 325] width 189 height 27
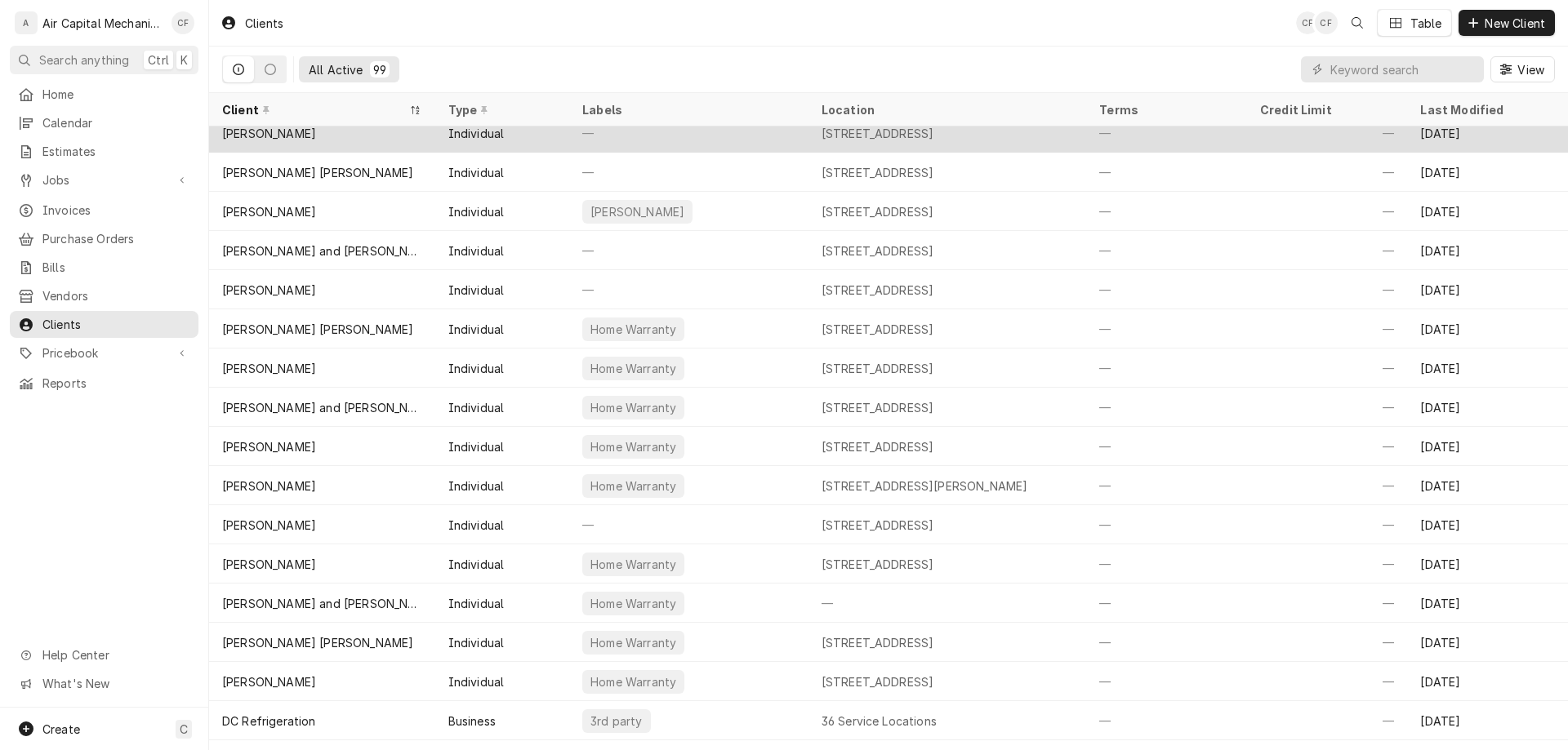
scroll to position [170, 0]
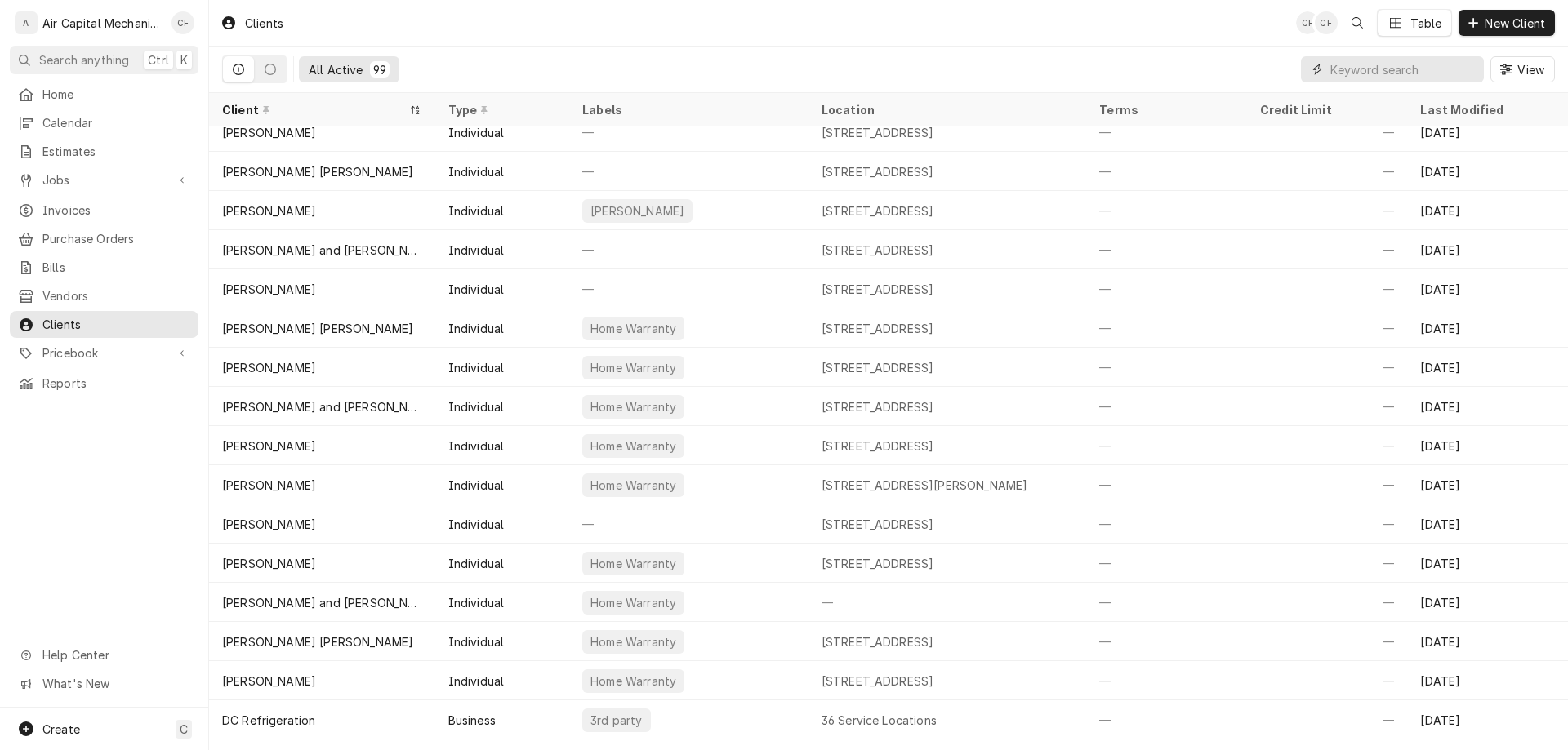
click at [1383, 72] on input "Dynamic Content Wrapper" at bounding box center [1403, 69] width 146 height 26
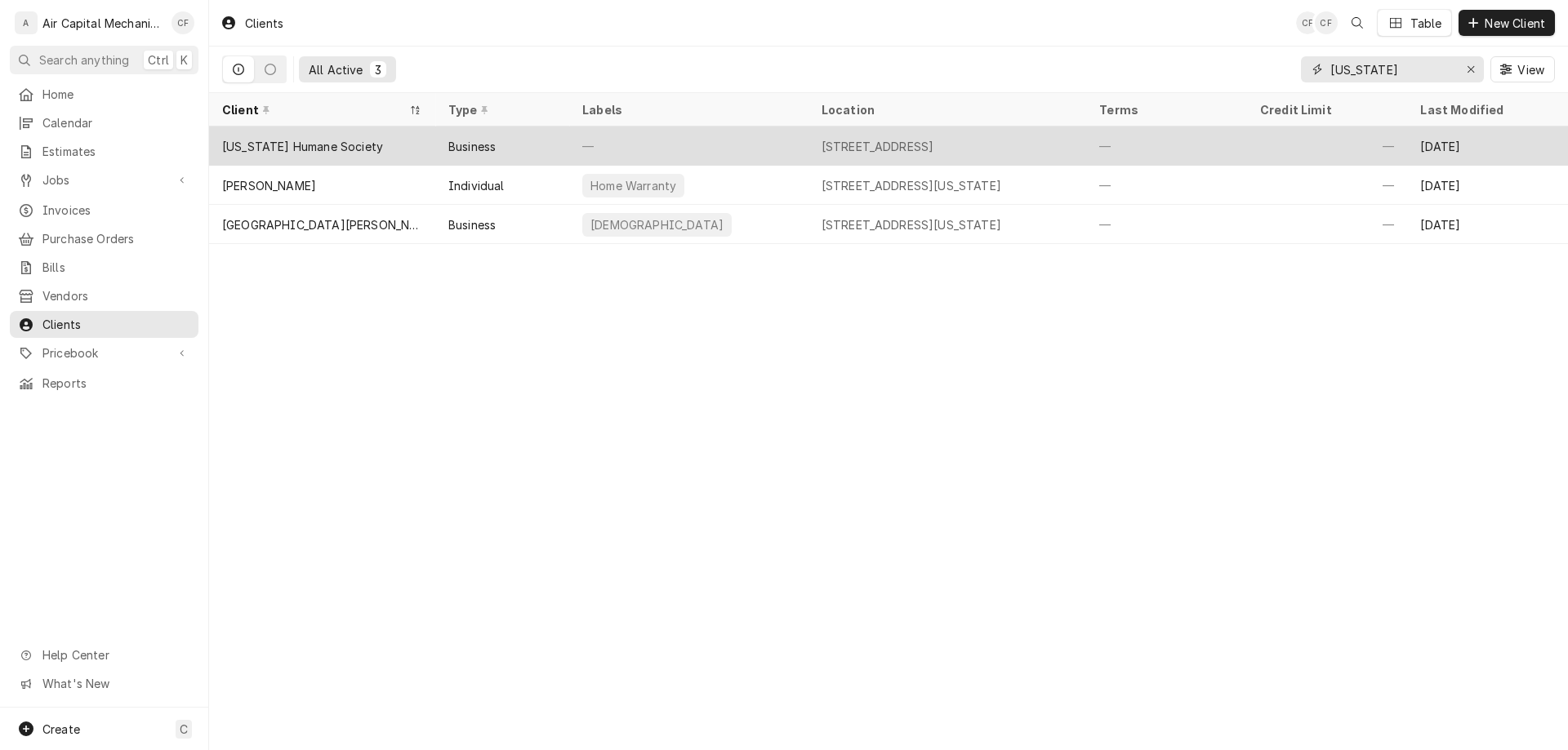
type input "kansas"
click at [1216, 139] on div "—" at bounding box center [1167, 146] width 161 height 39
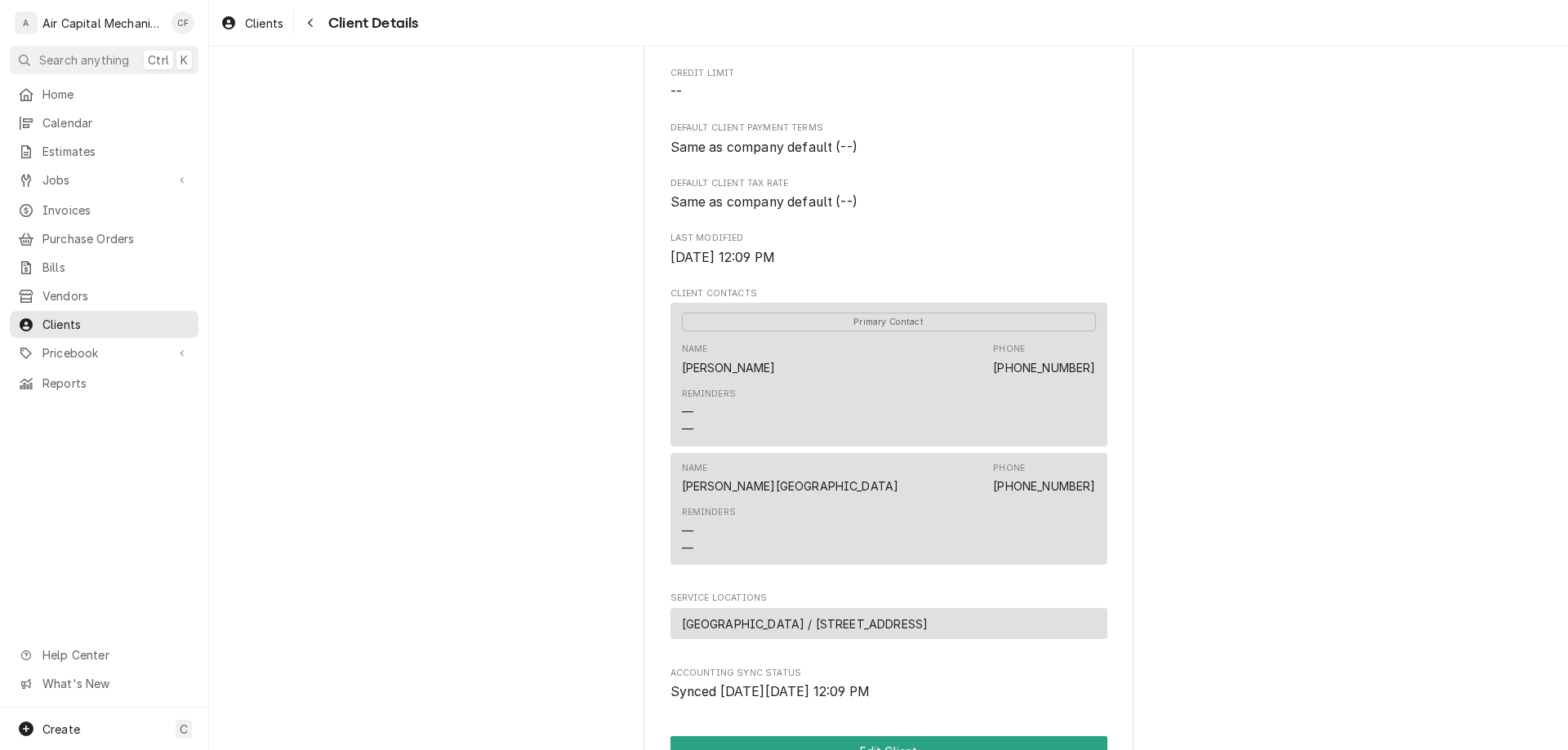
scroll to position [287, 0]
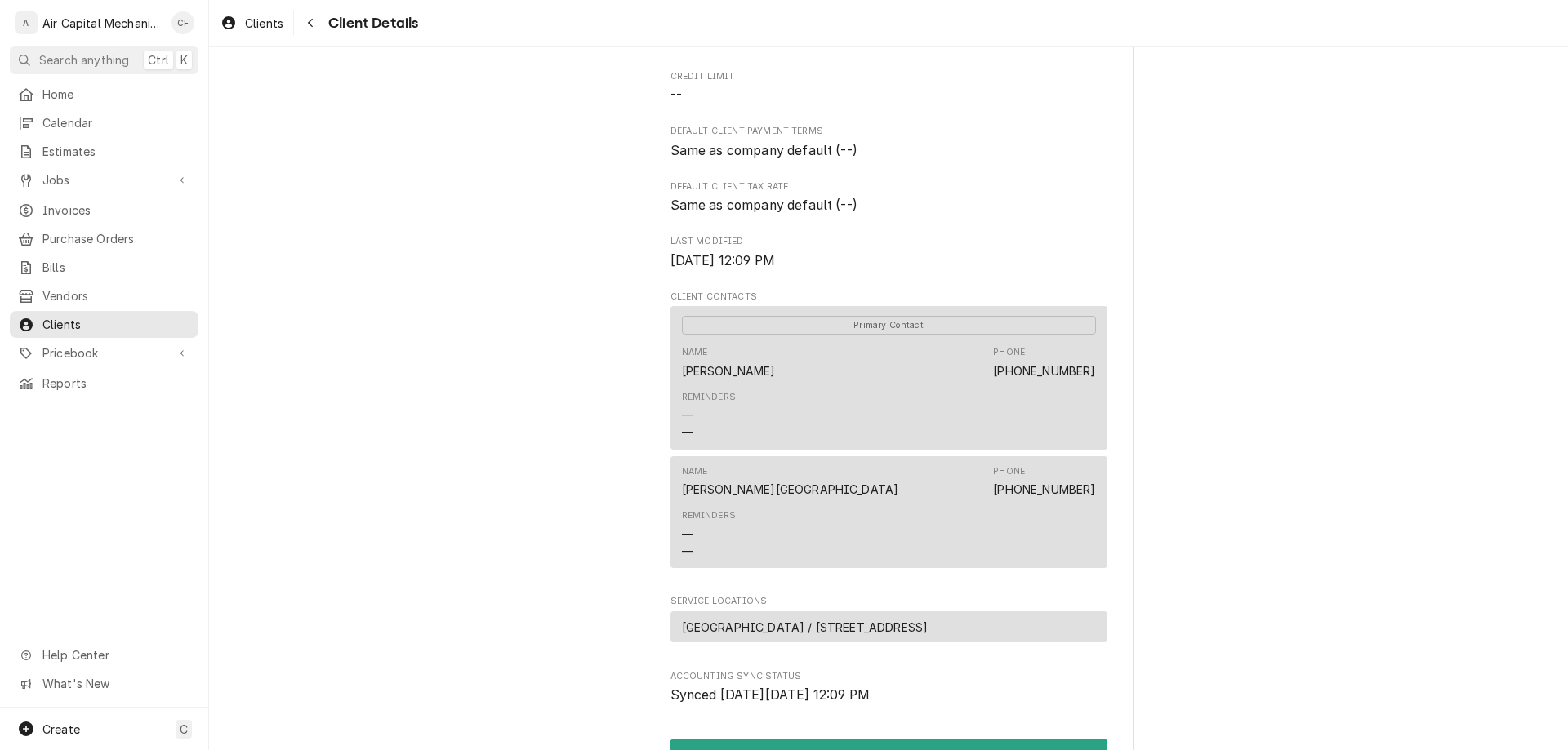
click at [921, 540] on div "Reminders — —" at bounding box center [889, 534] width 414 height 61
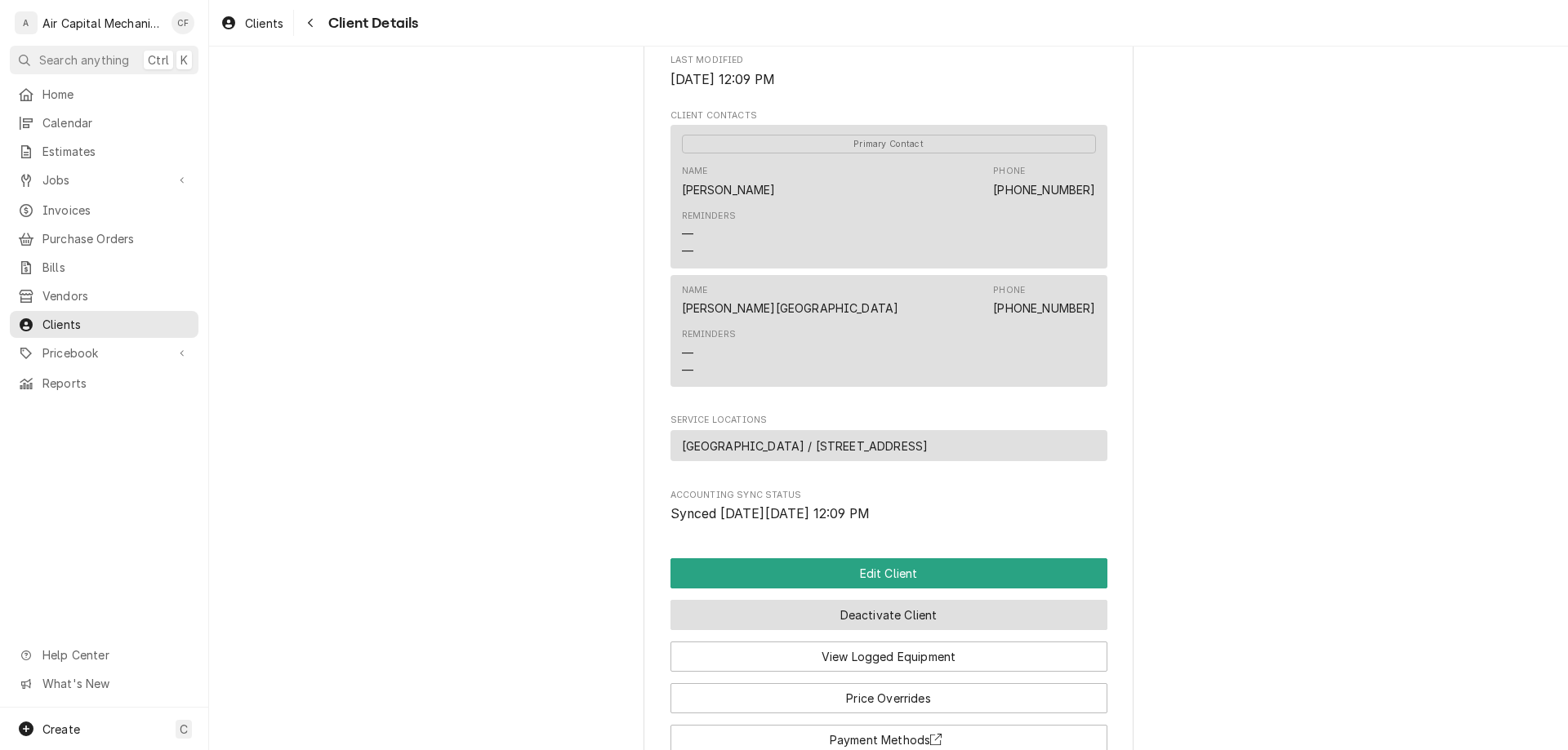
scroll to position [605, 0]
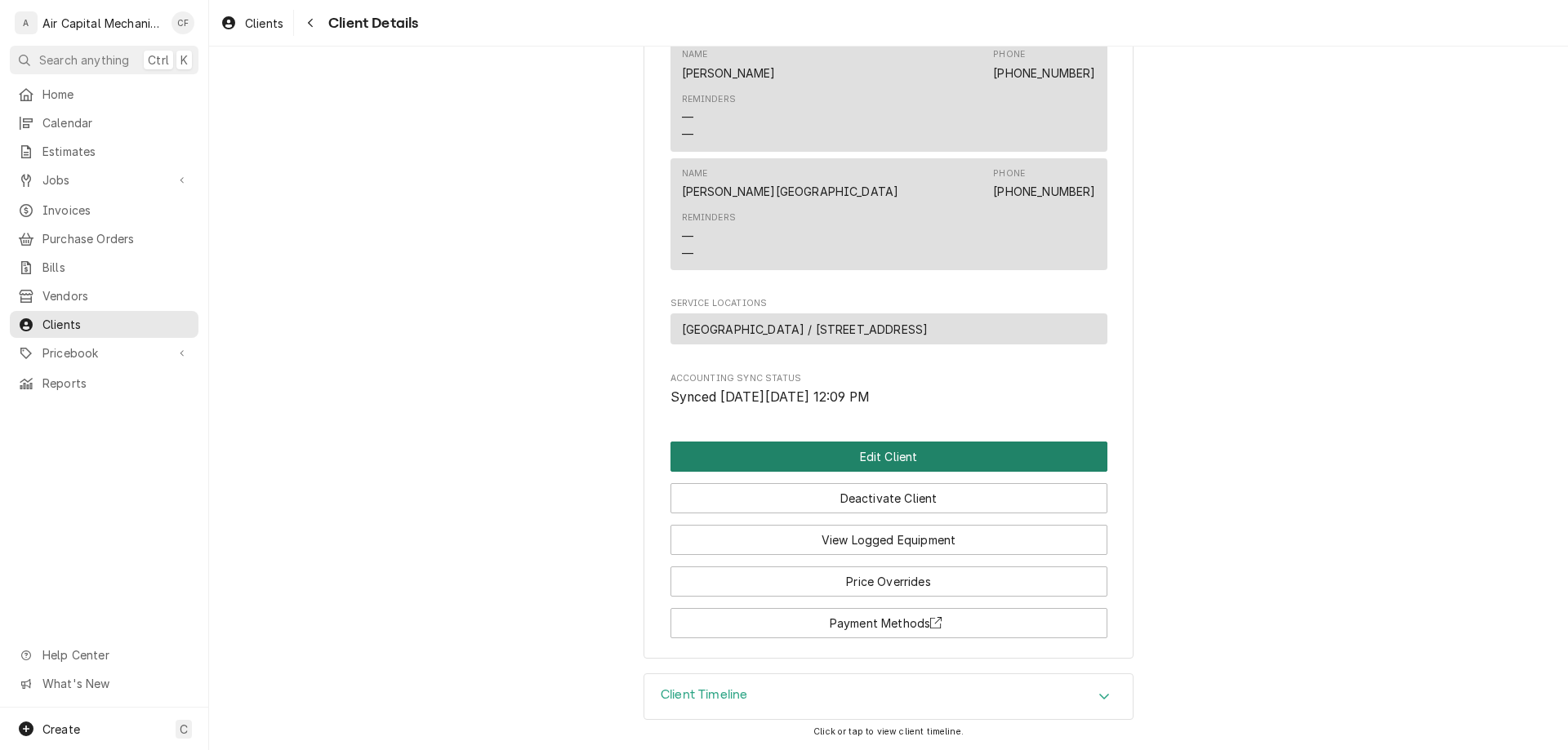
click at [939, 444] on button "Edit Client" at bounding box center [889, 457] width 437 height 31
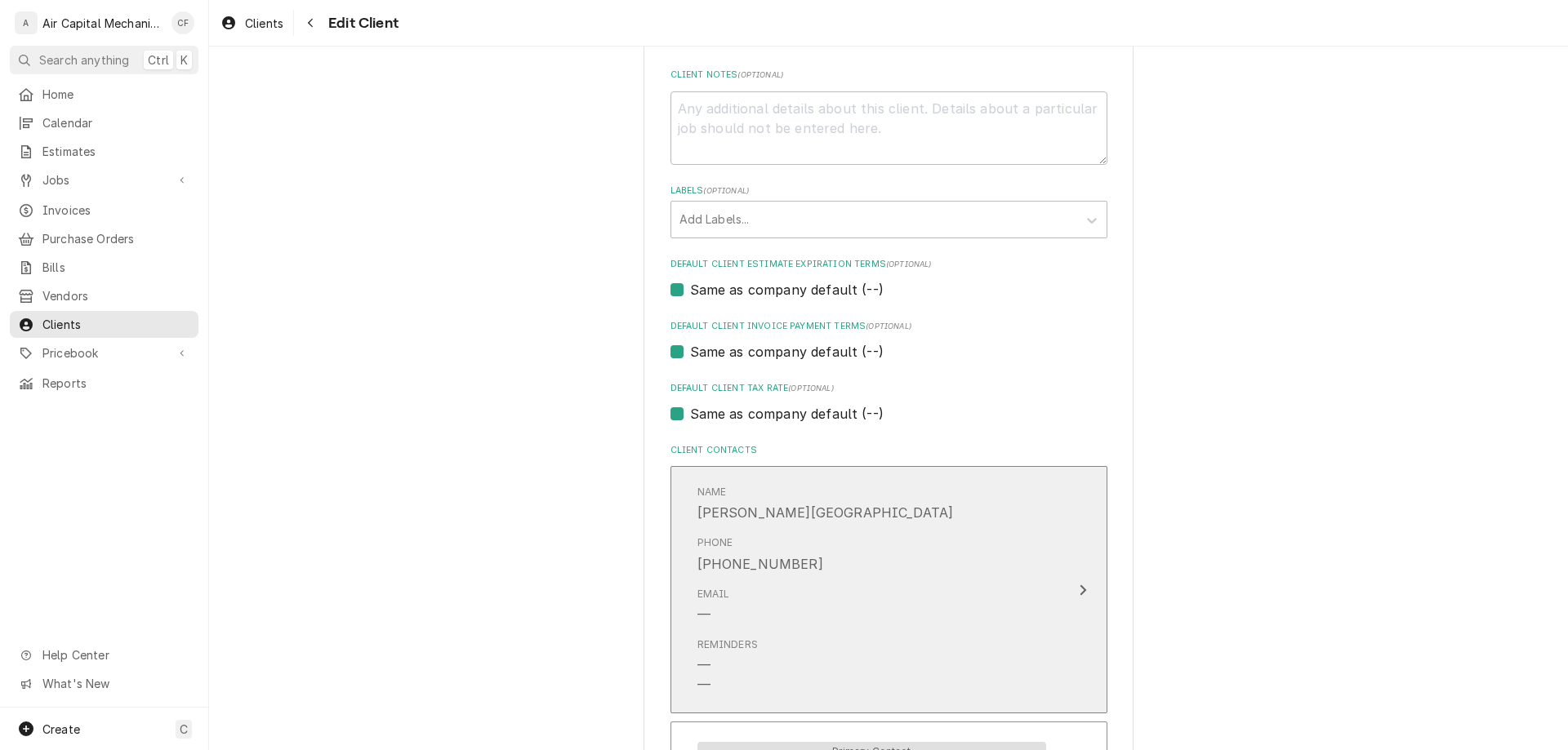
scroll to position [797, 0]
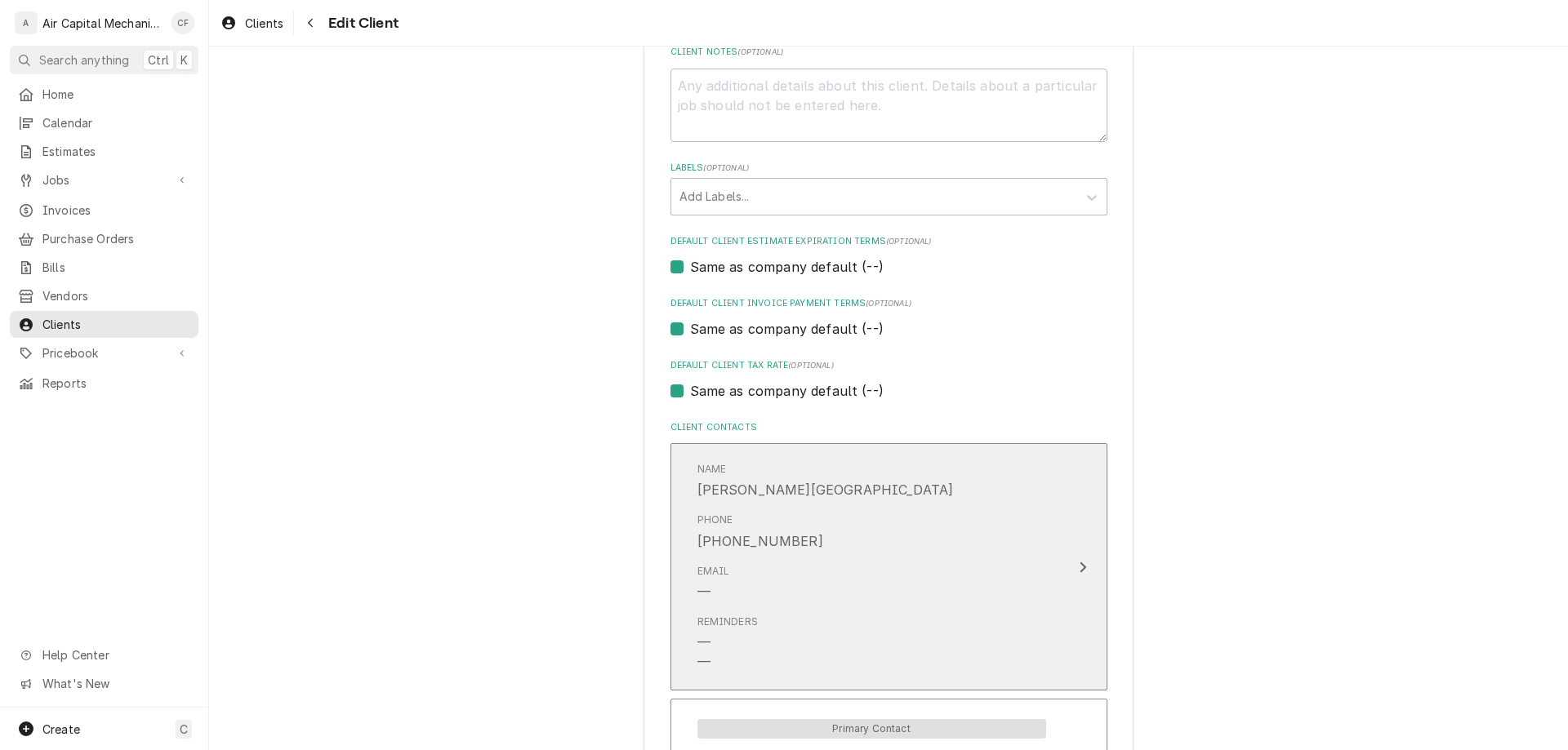
click at [778, 563] on div "Email —" at bounding box center [872, 582] width 349 height 51
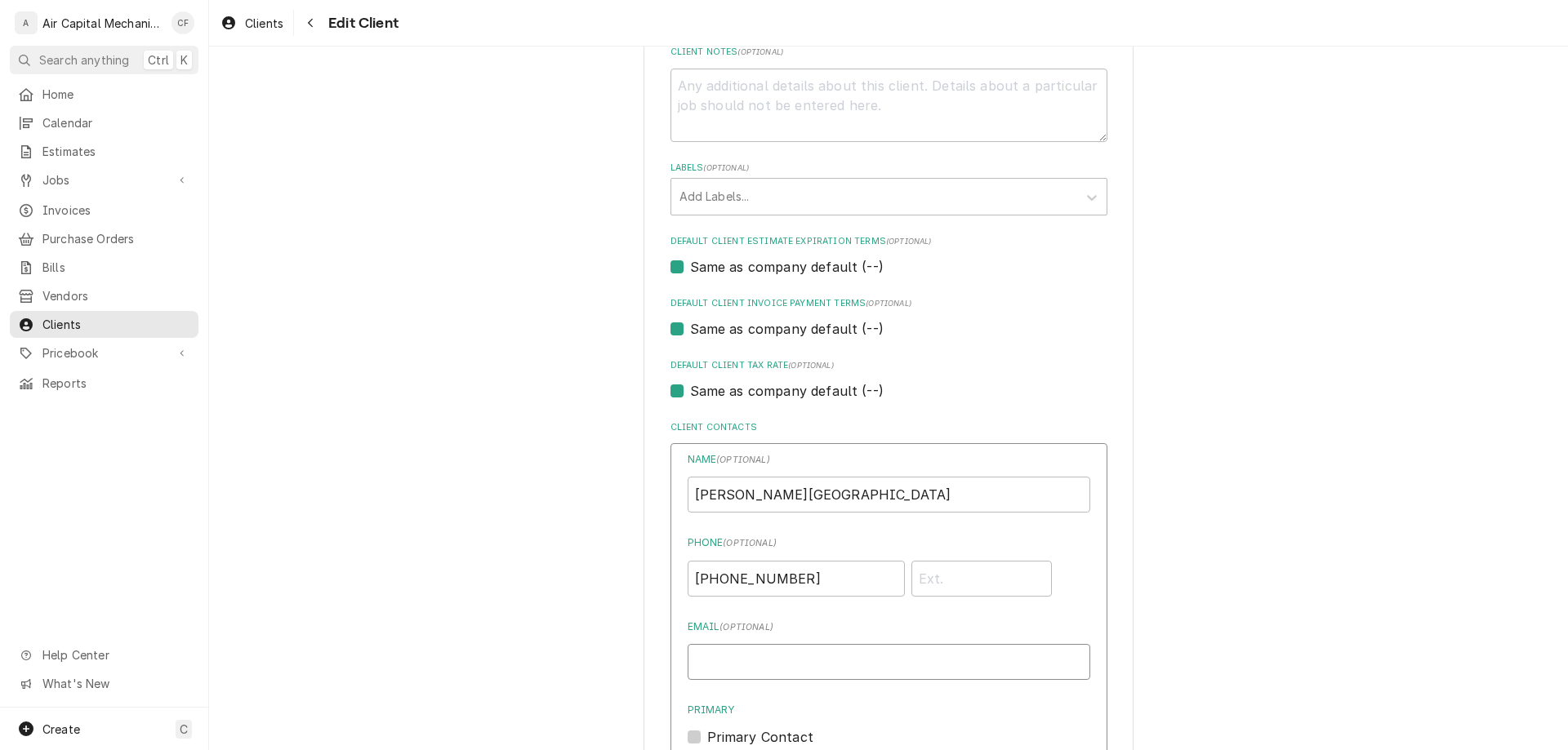
click at [773, 668] on input "Email ( optional )" at bounding box center [889, 663] width 402 height 36
type input "S"
click at [832, 673] on input "SIreland@ks" at bounding box center [889, 663] width 402 height 36
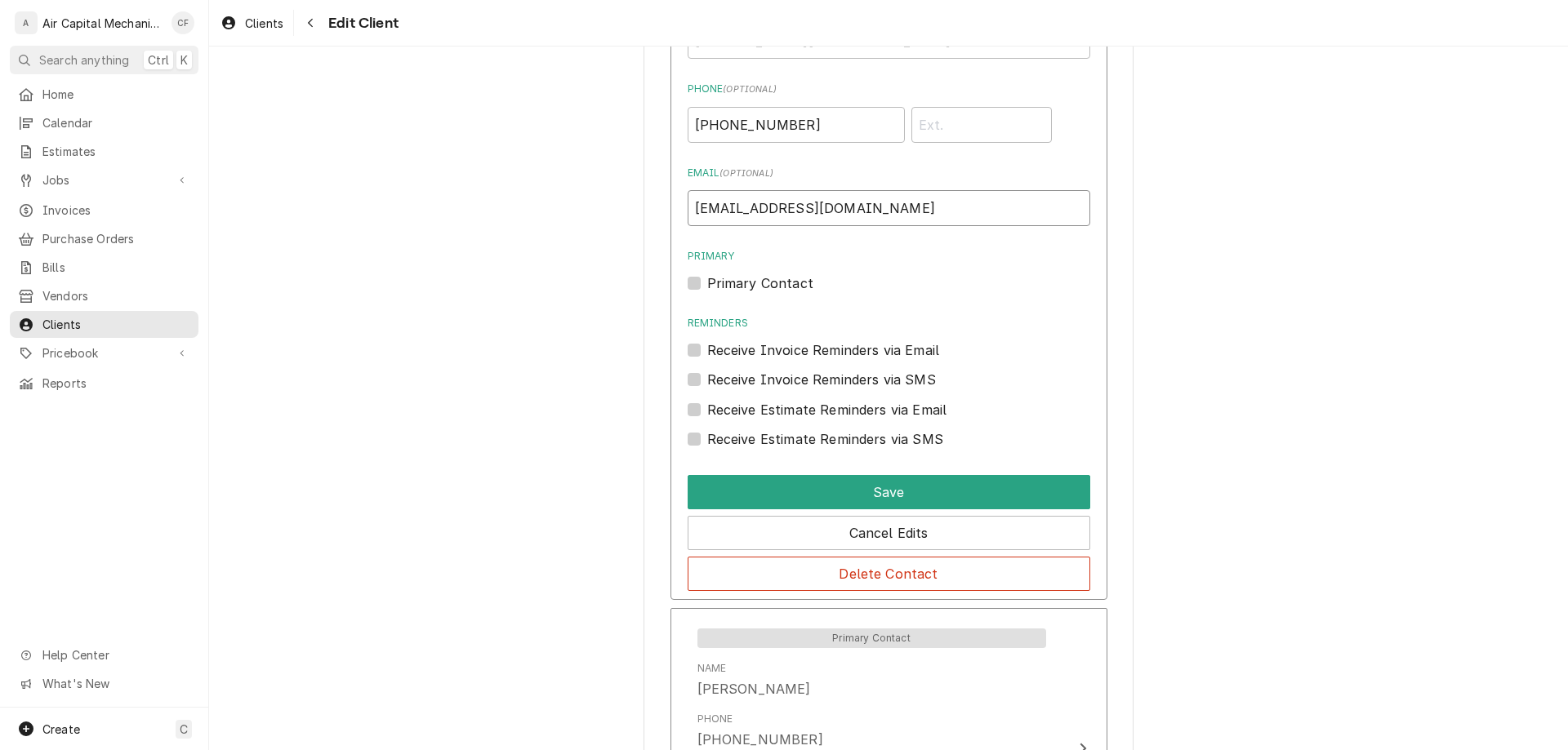
scroll to position [1281, 0]
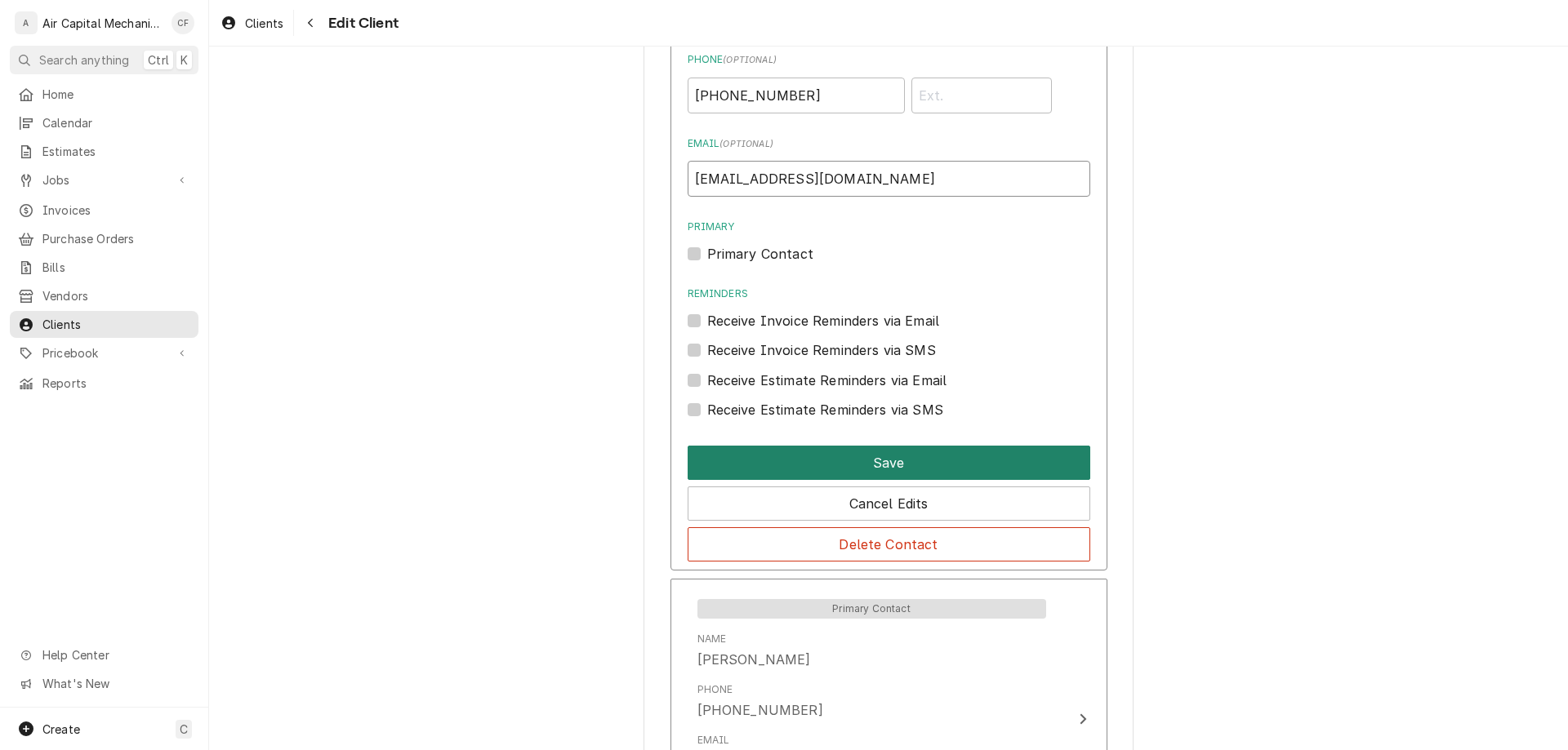
type input "[EMAIL_ADDRESS][DOMAIN_NAME]"
click at [907, 457] on button "Save" at bounding box center [889, 463] width 402 height 34
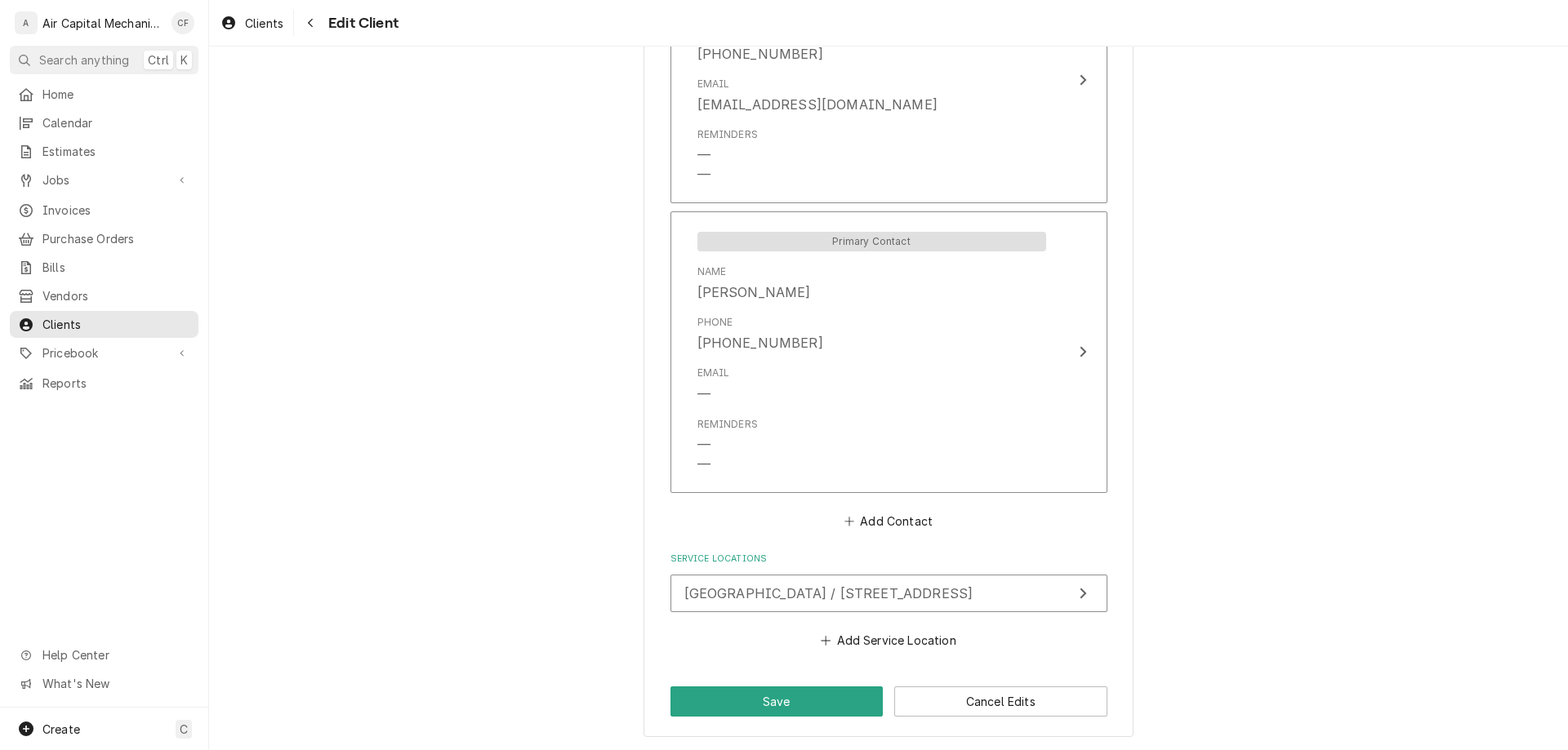
scroll to position [1286, 0]
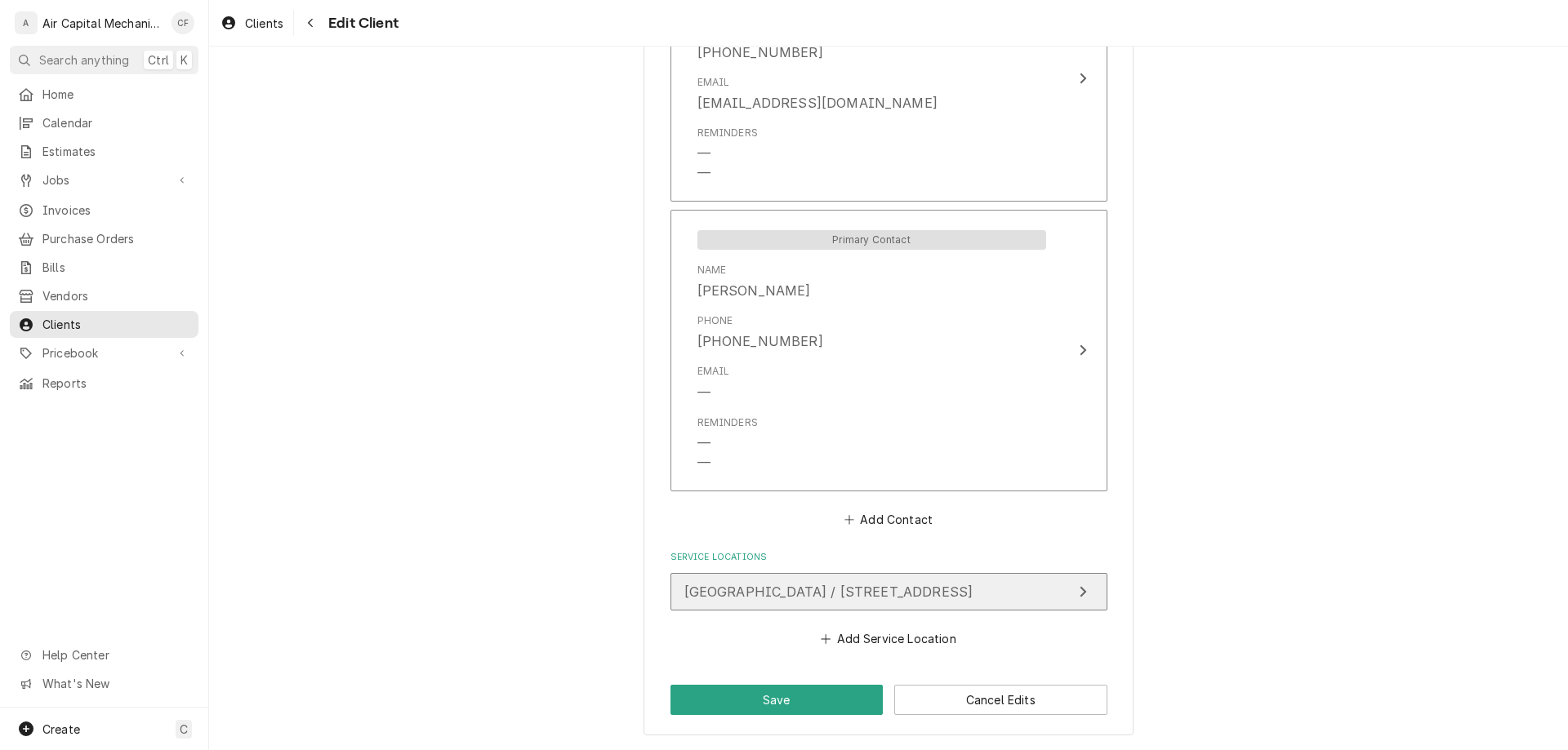
click at [909, 602] on div "[GEOGRAPHIC_DATA] / [STREET_ADDRESS]" at bounding box center [829, 592] width 289 height 19
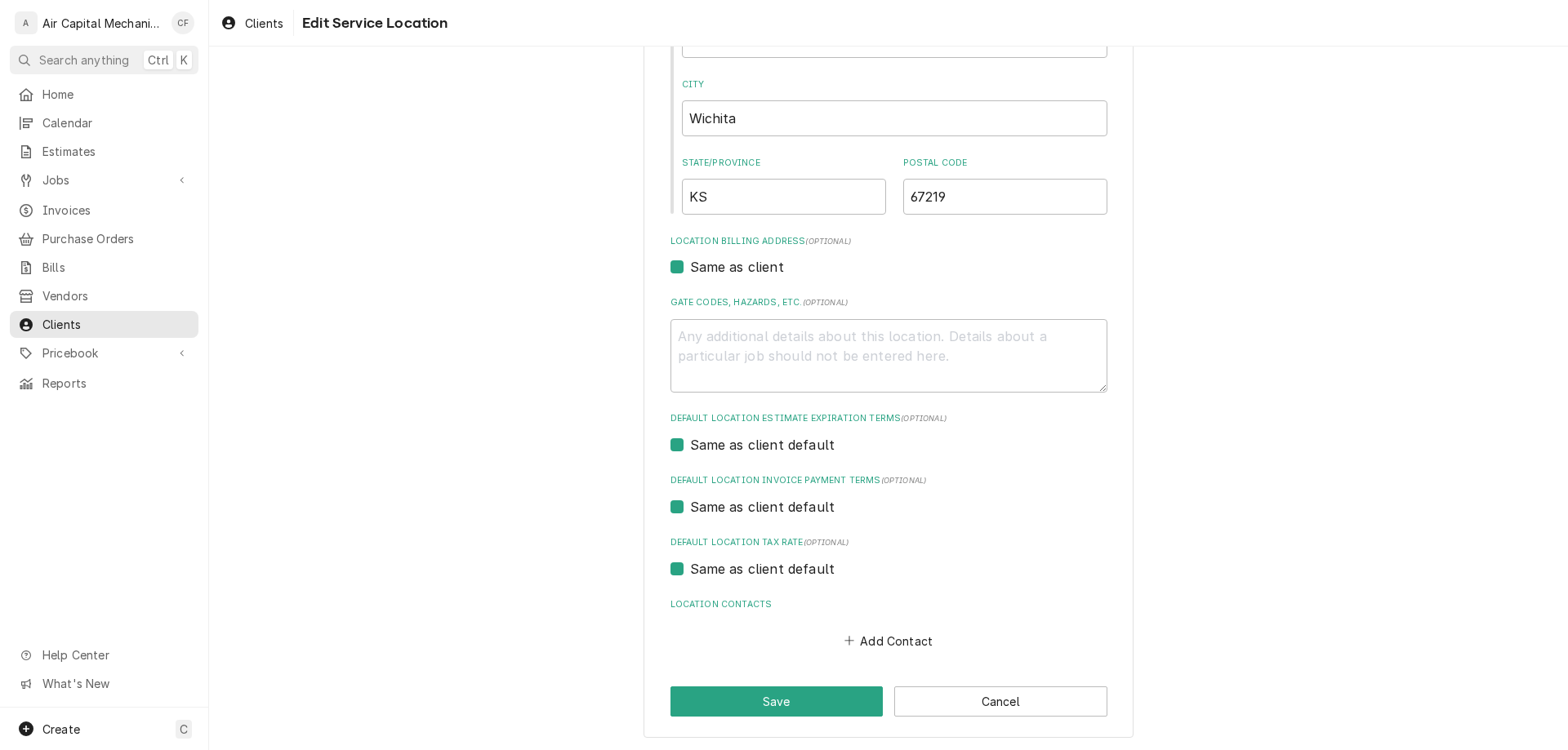
scroll to position [316, 0]
drag, startPoint x: 944, startPoint y: 486, endPoint x: 948, endPoint y: 473, distance: 13.6
type textarea "x"
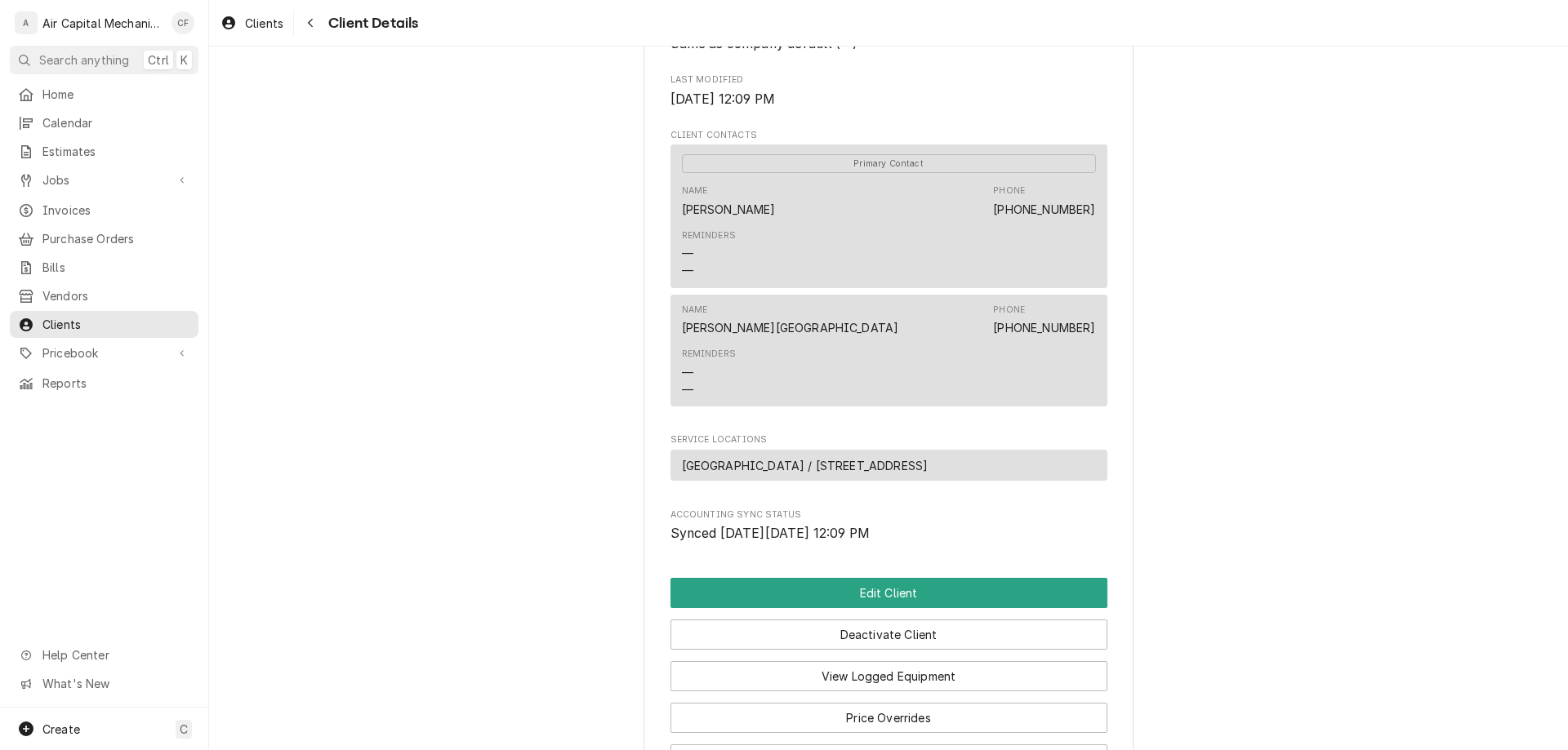
scroll to position [549, 0]
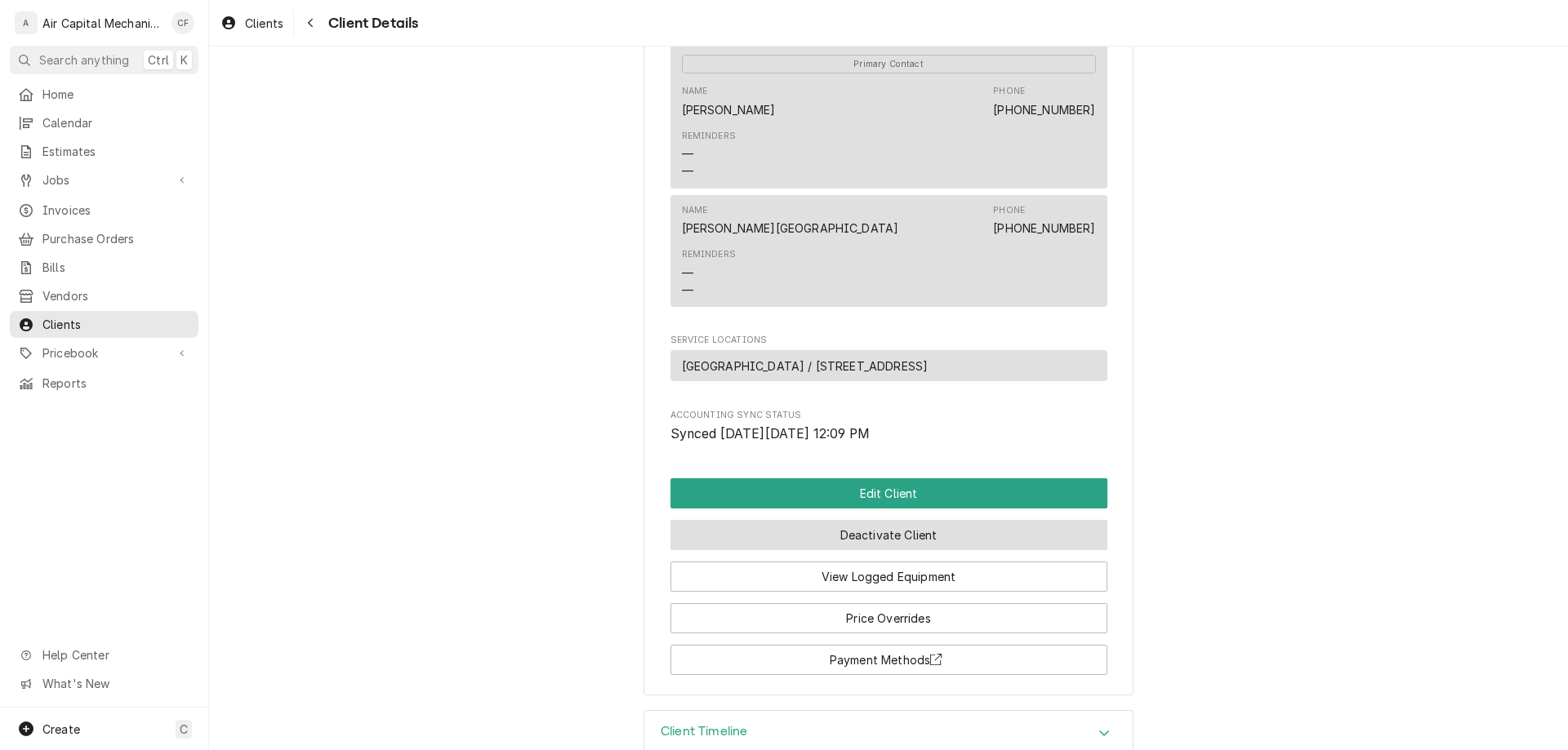
drag, startPoint x: 879, startPoint y: 557, endPoint x: 873, endPoint y: 568, distance: 12.5
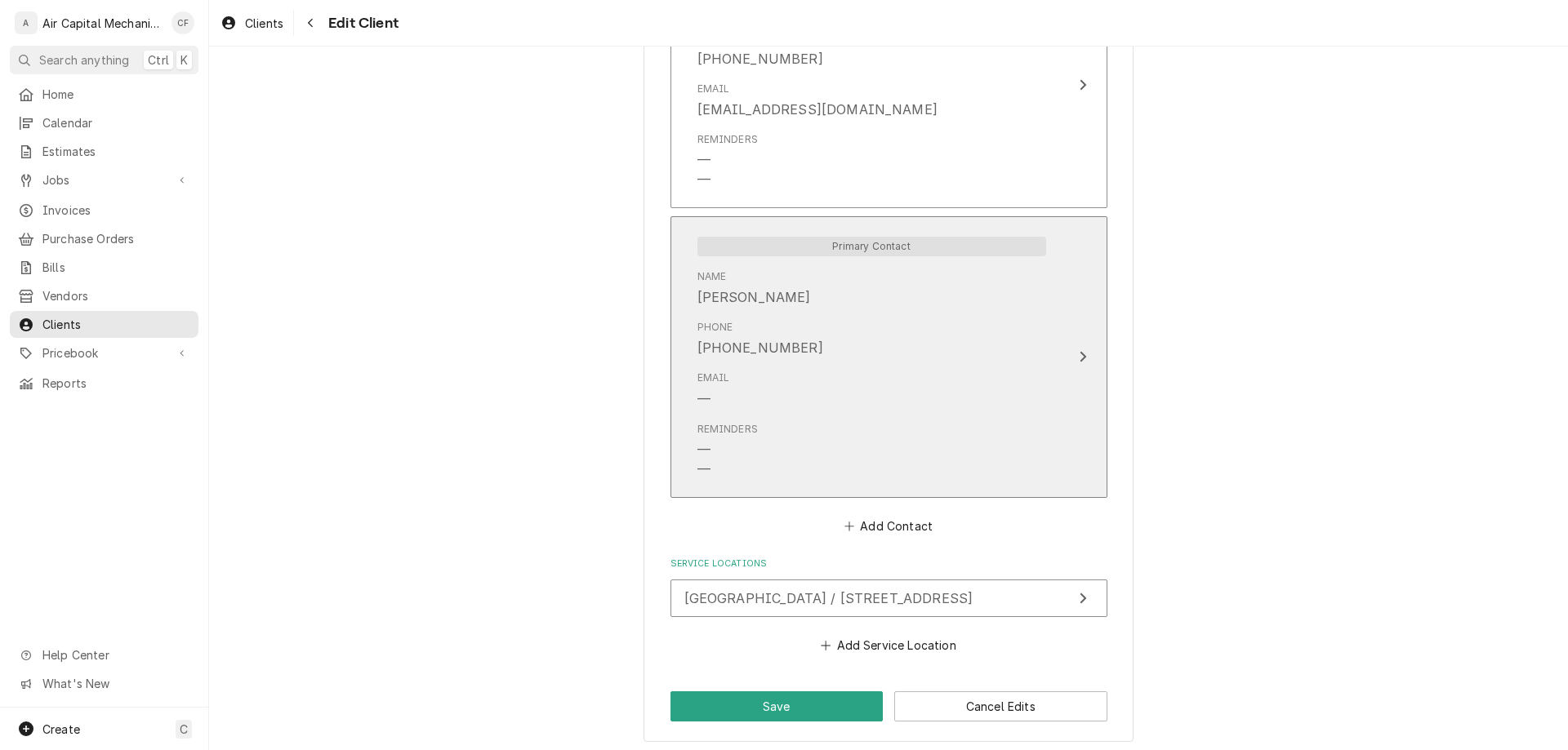
scroll to position [1286, 0]
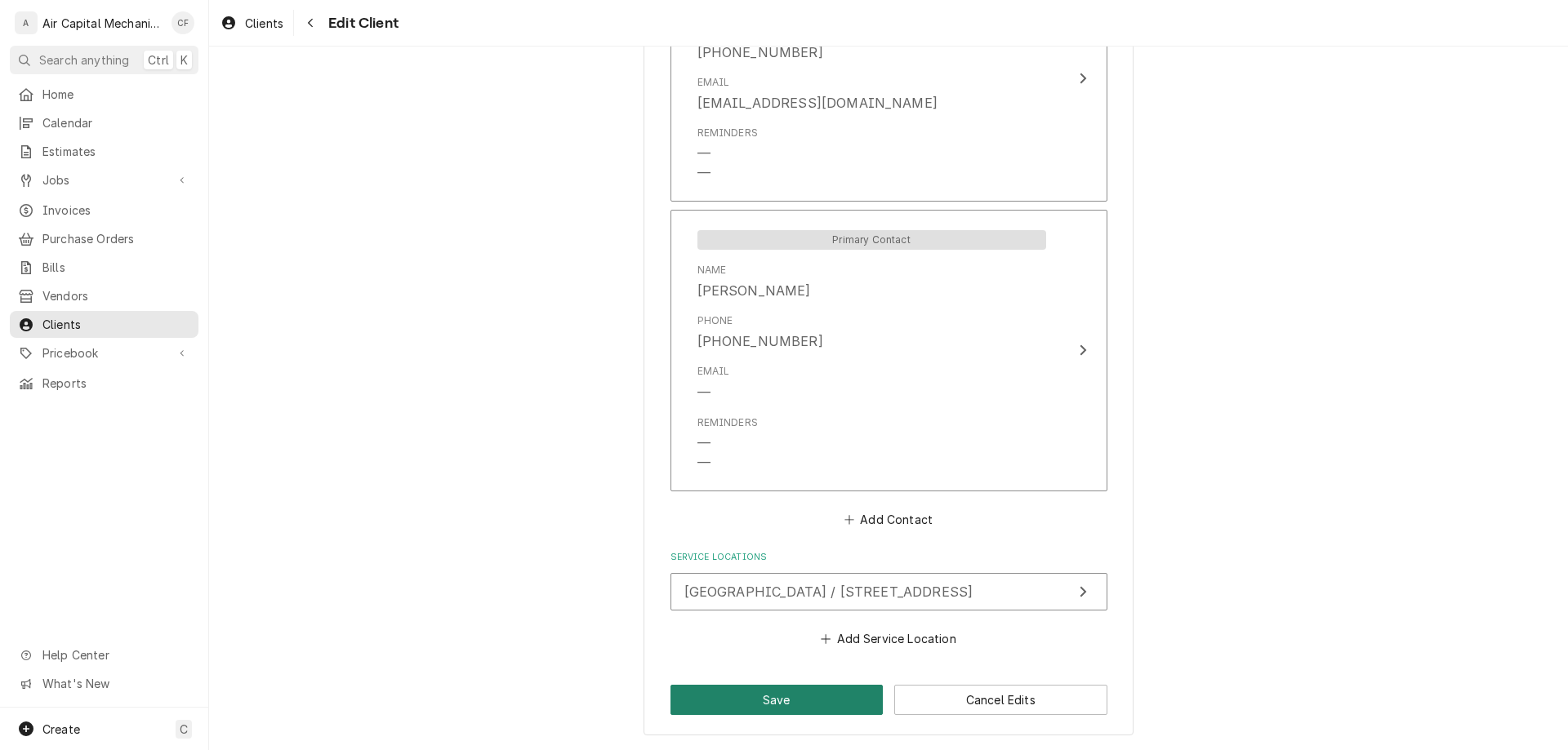
click at [816, 706] on button "Save" at bounding box center [777, 700] width 213 height 31
type textarea "x"
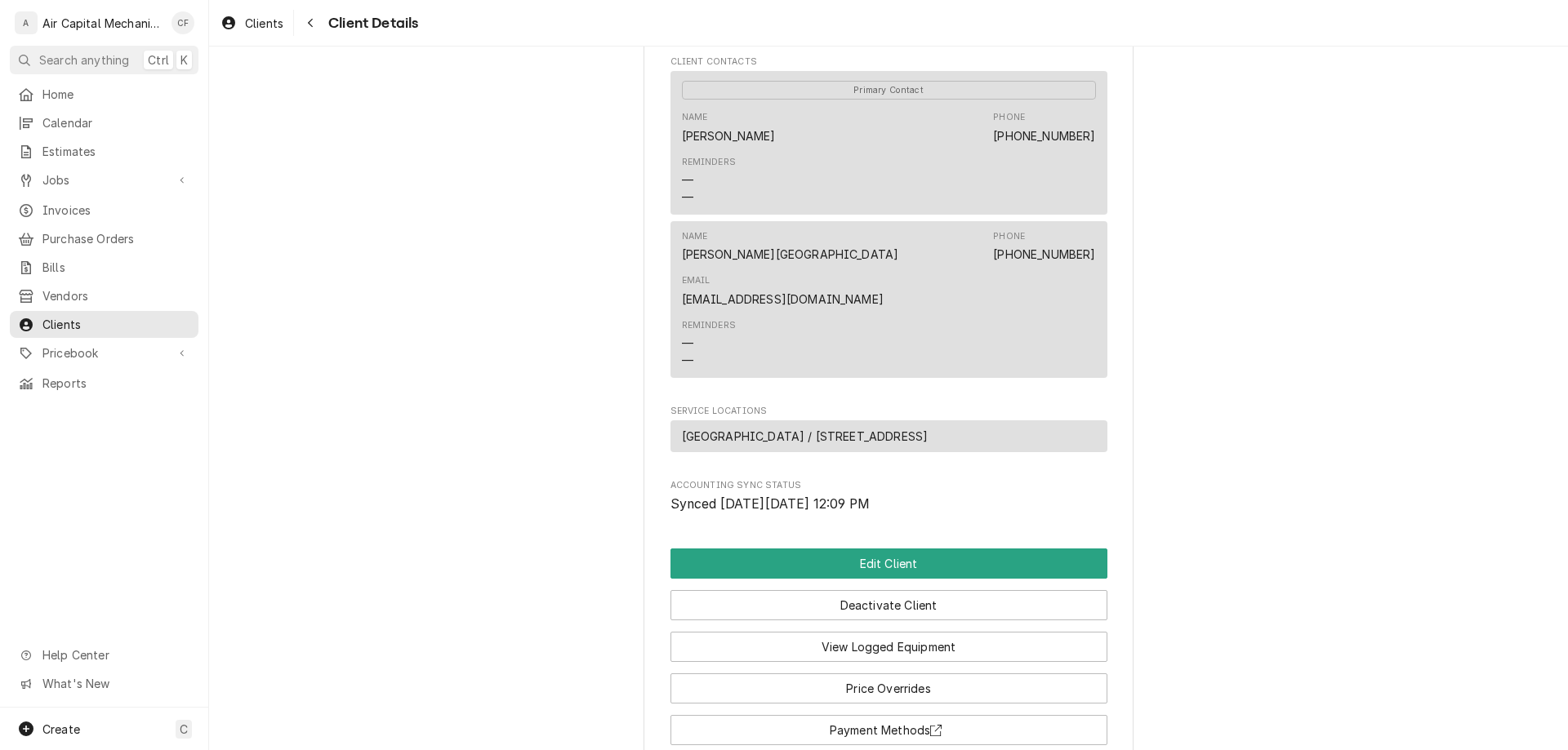
scroll to position [527, 0]
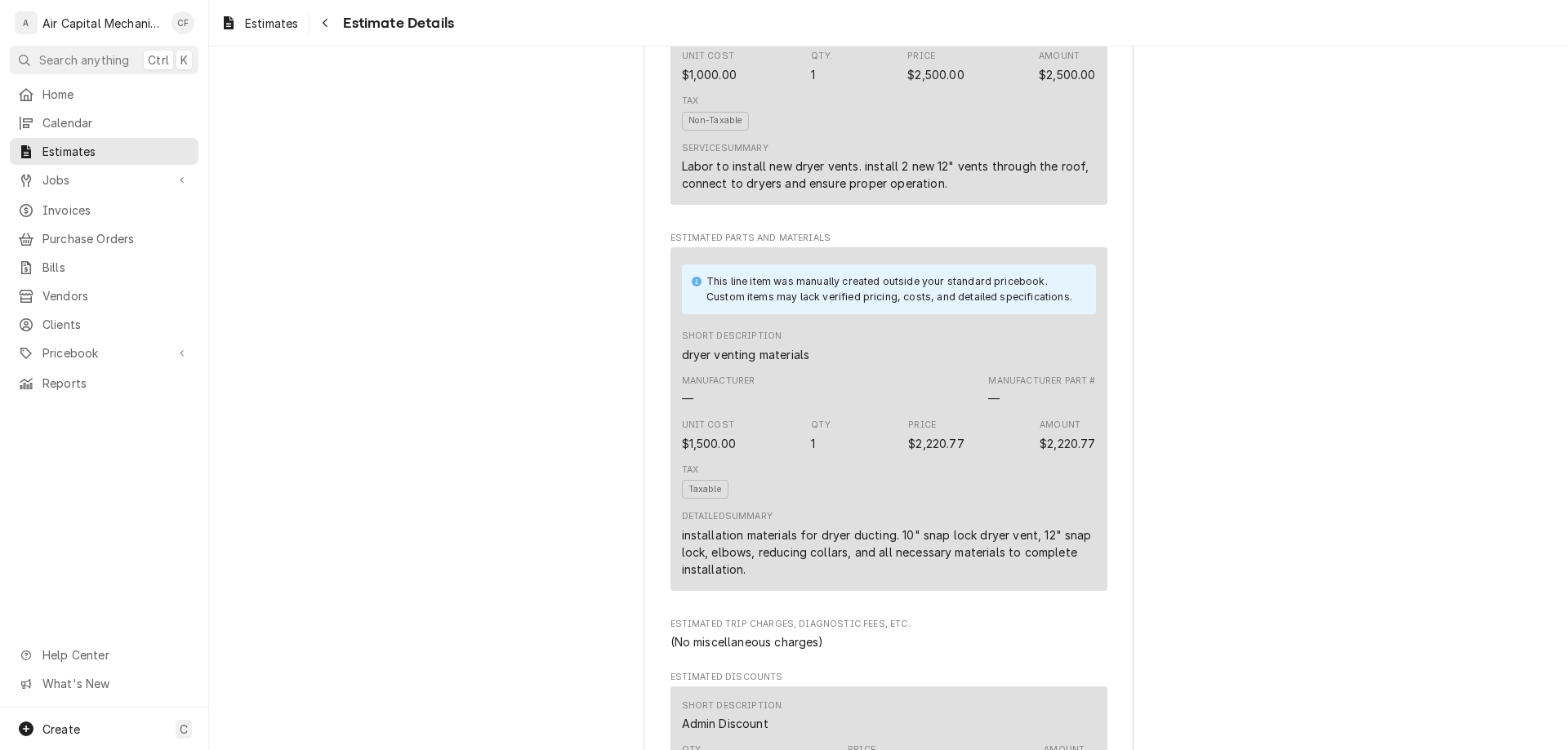
scroll to position [1818, 0]
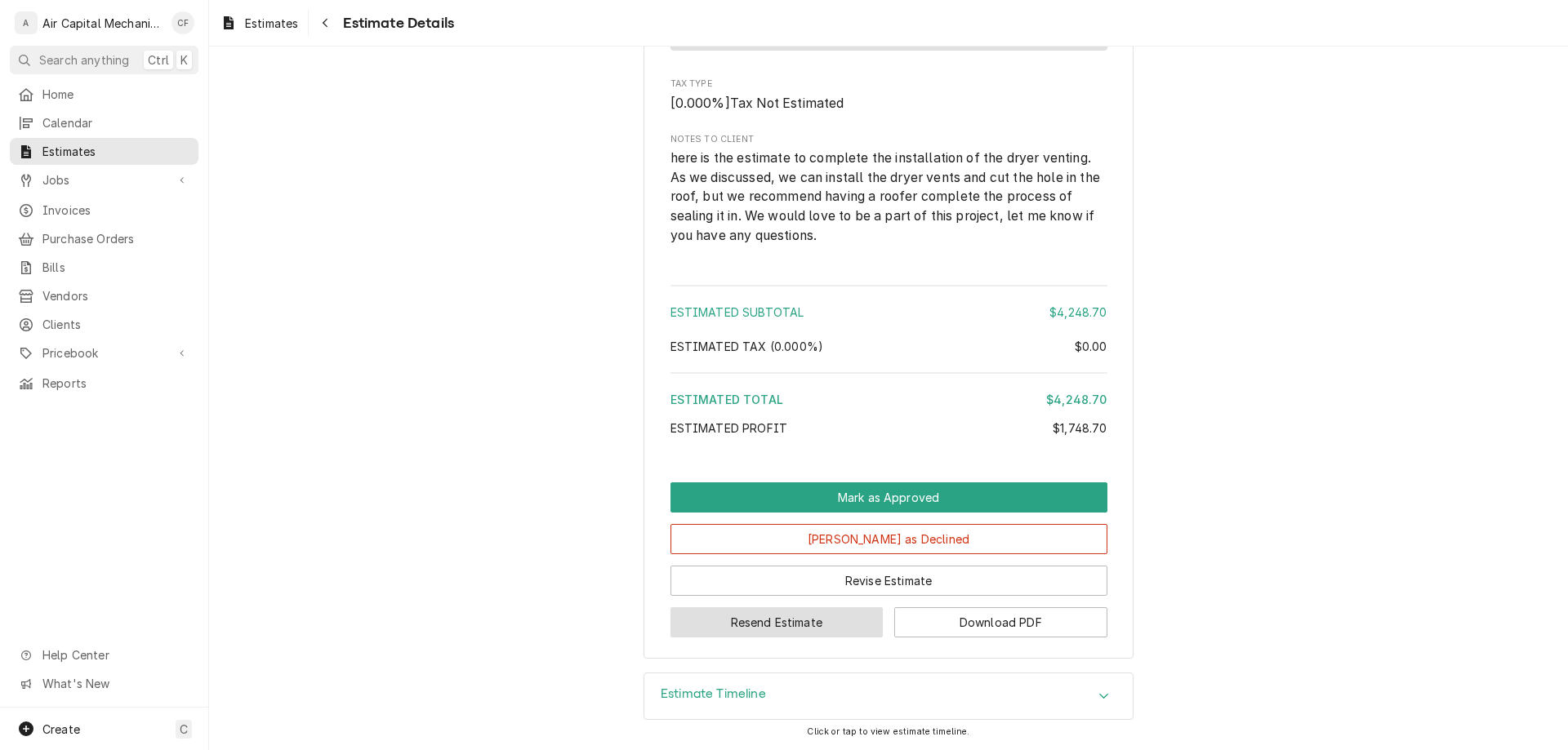
click at [837, 615] on button "Resend Estimate" at bounding box center [777, 623] width 213 height 31
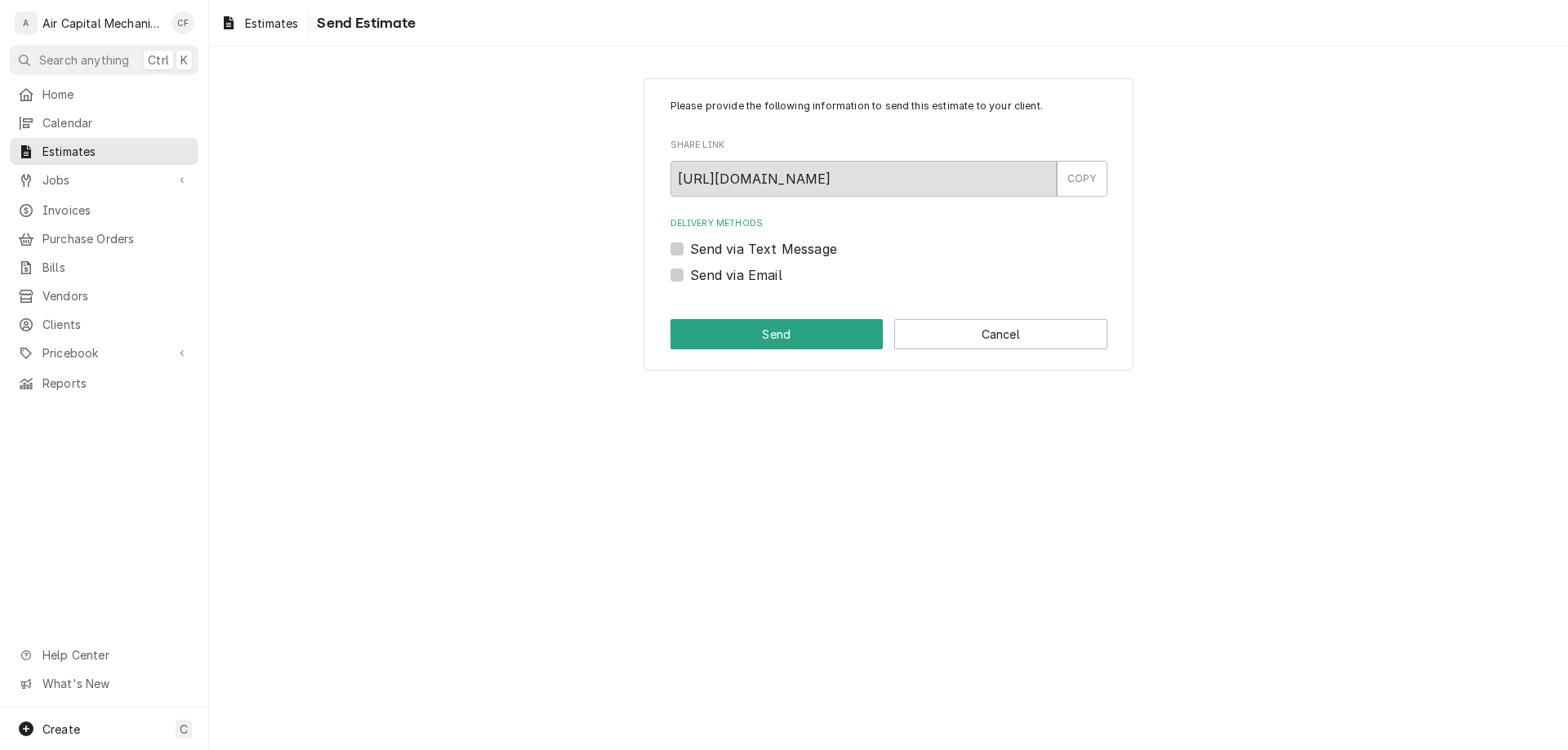
click at [762, 273] on label "Send via Email" at bounding box center [736, 275] width 92 height 19
click at [762, 273] on input "Send via Email" at bounding box center [908, 284] width 437 height 36
checkbox input "true"
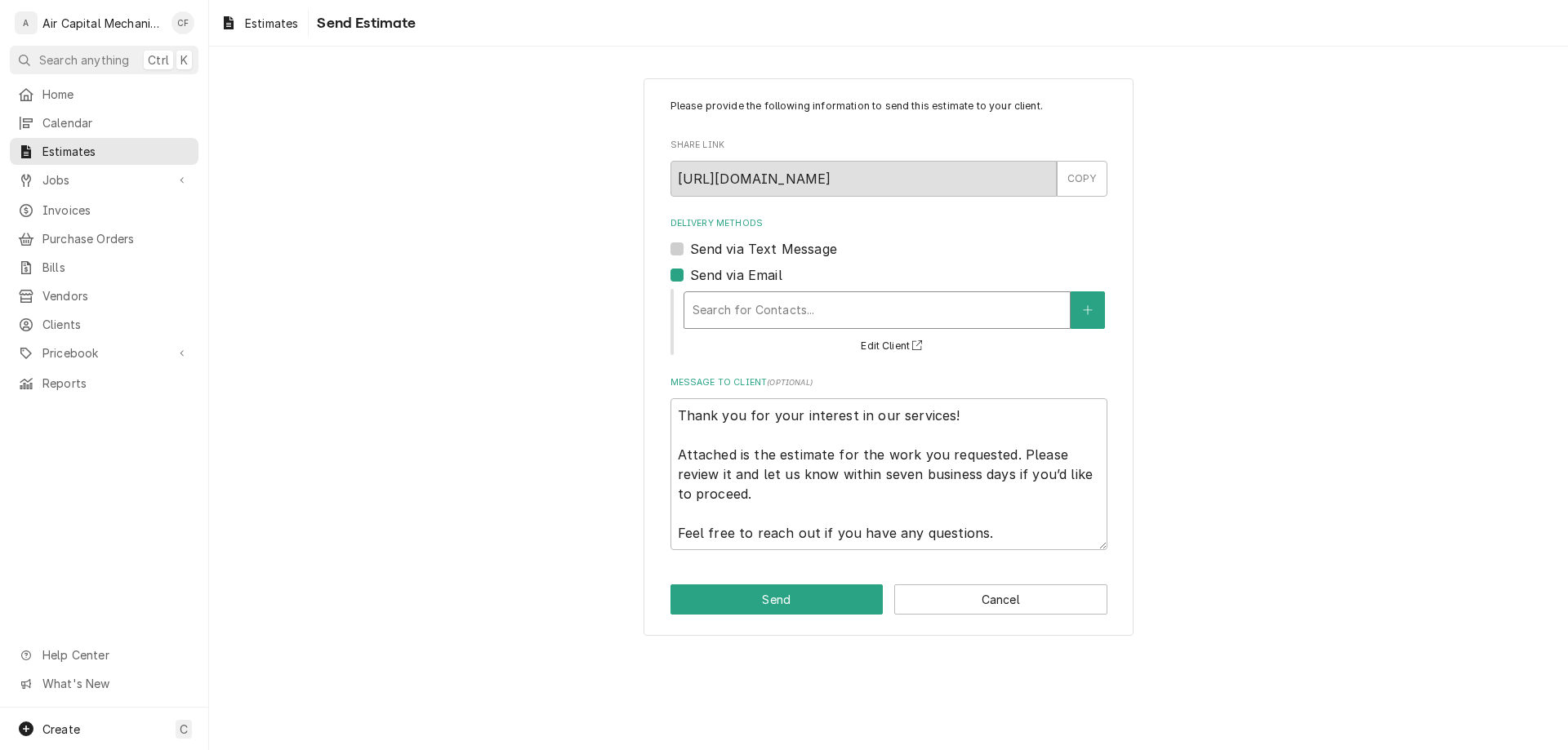
click at [788, 313] on div "Delivery Methods" at bounding box center [876, 310] width 369 height 30
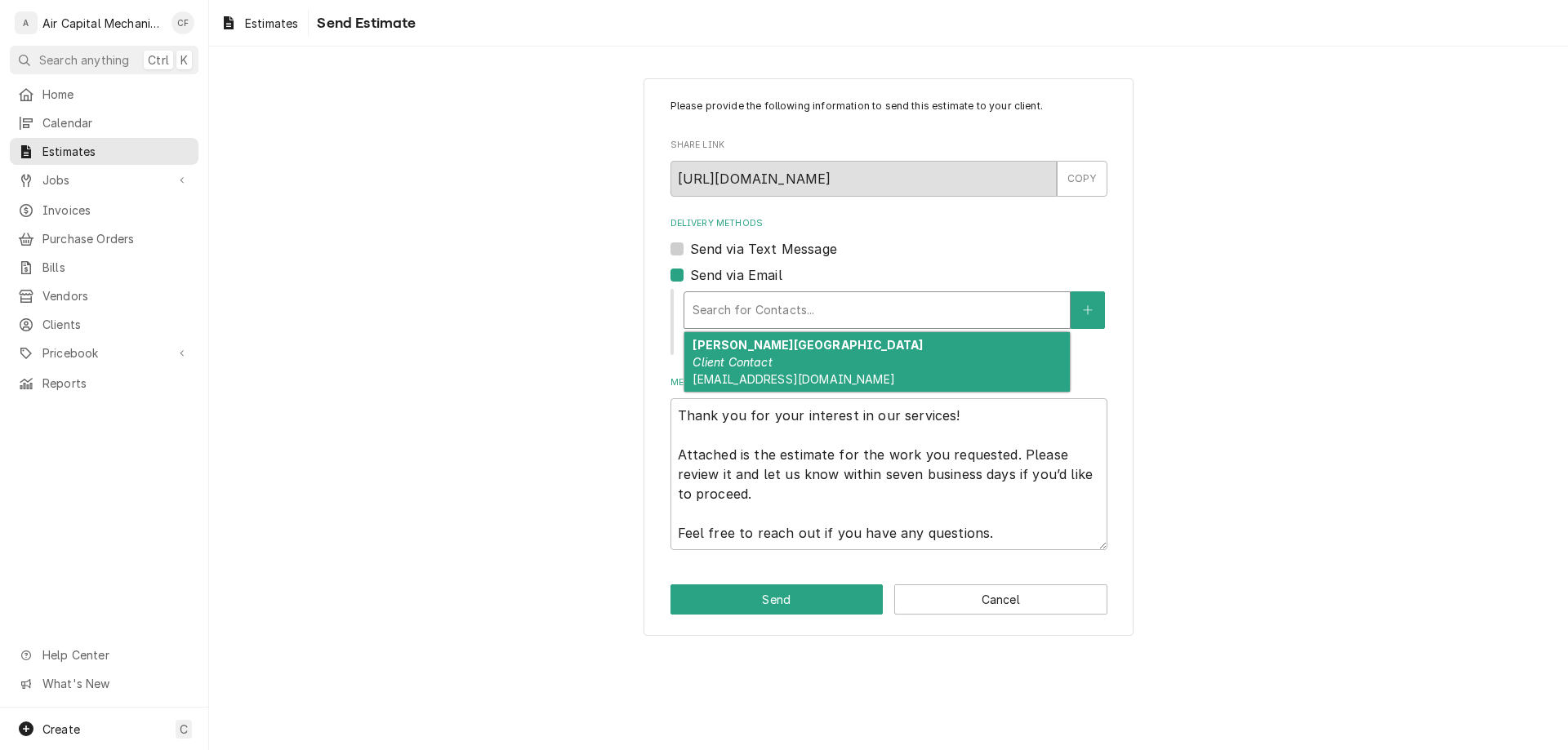
drag, startPoint x: 800, startPoint y: 364, endPoint x: 802, endPoint y: 376, distance: 12.2
click at [800, 365] on div "Shanna Ireland Client Contact SIreland@kshumane.org" at bounding box center [876, 362] width 385 height 59
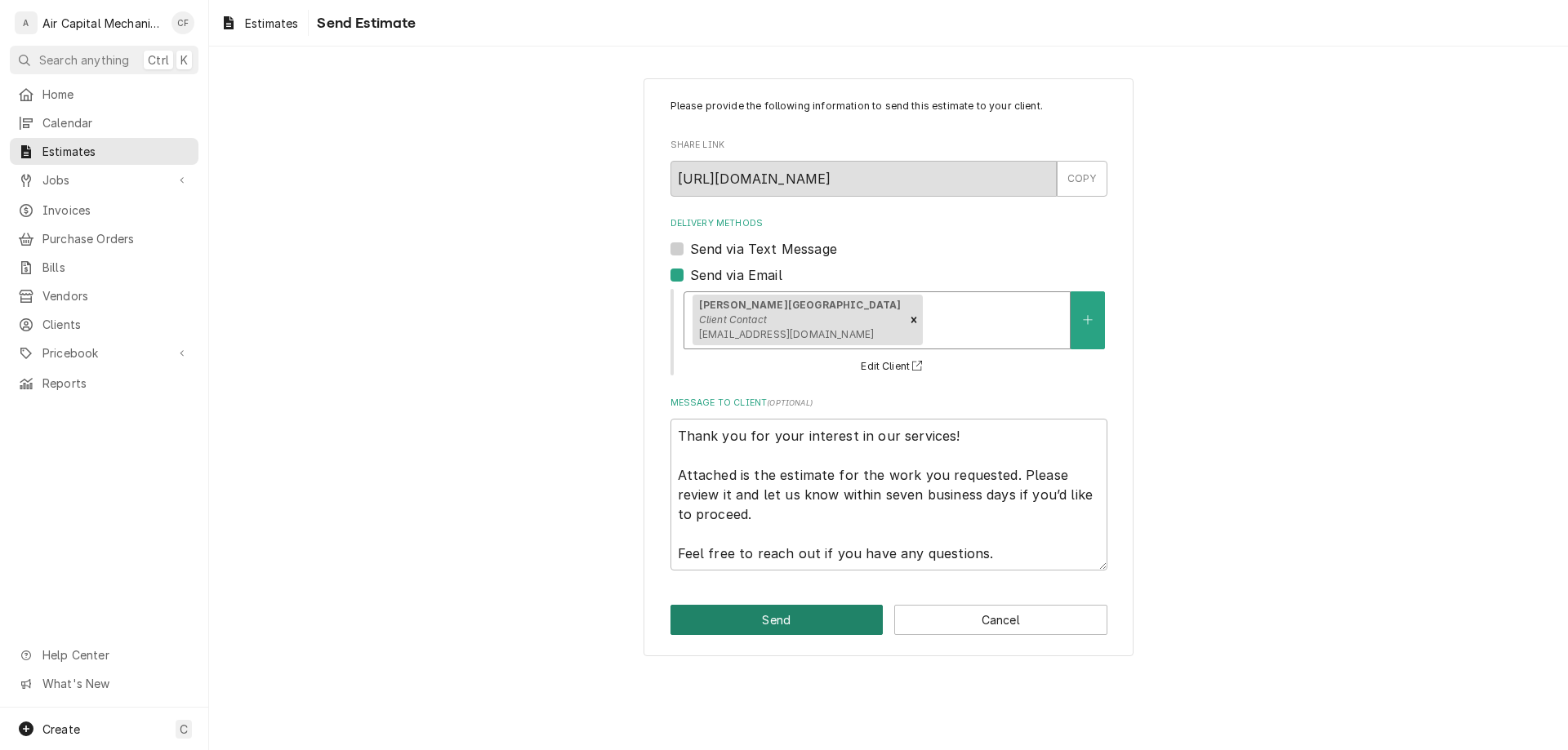
click at [823, 617] on button "Send" at bounding box center [777, 621] width 213 height 31
type textarea "x"
